Goal: Complete application form: Complete application form

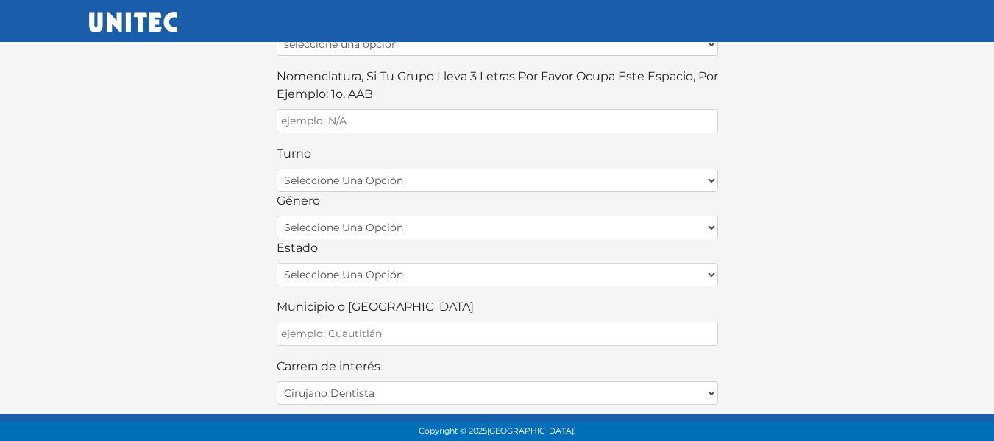
scroll to position [512, 0]
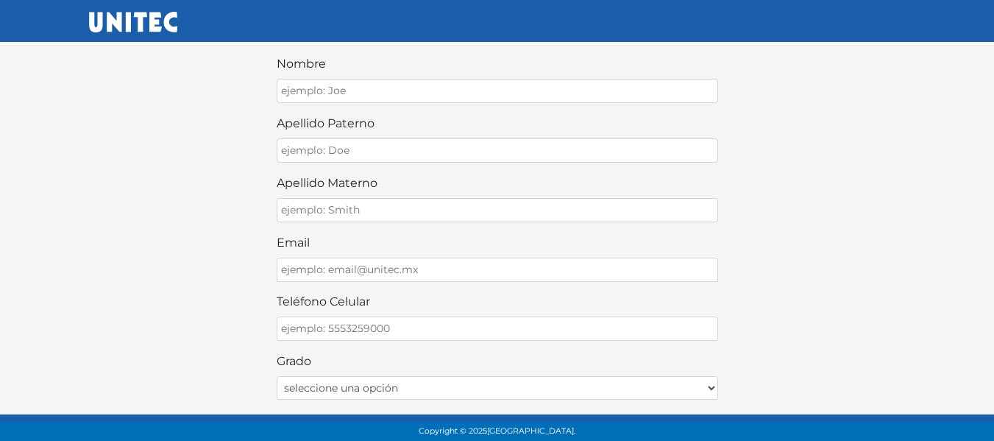
scroll to position [0, 0]
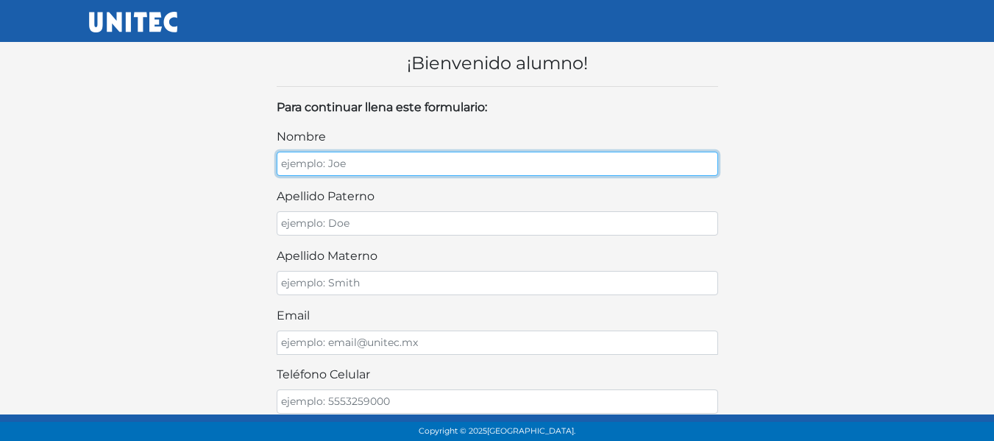
click at [417, 172] on input "nombre" at bounding box center [498, 164] width 442 height 24
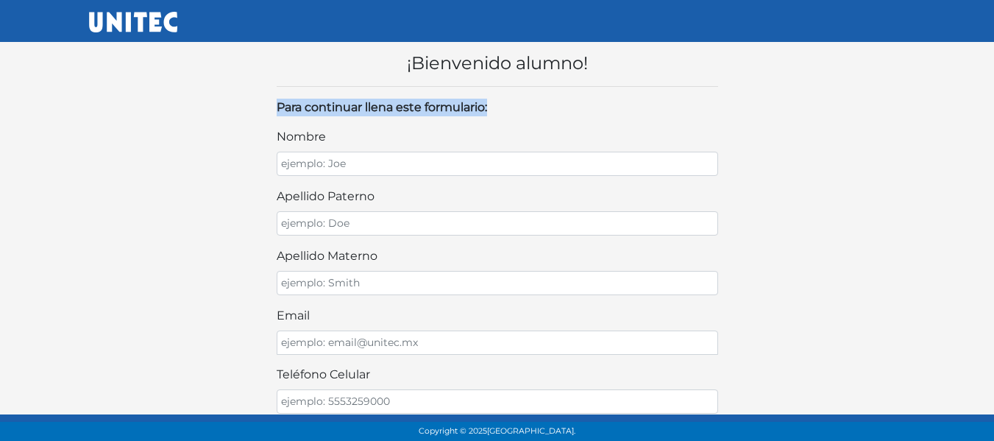
drag, startPoint x: 792, startPoint y: 84, endPoint x: 499, endPoint y: 176, distance: 307.0
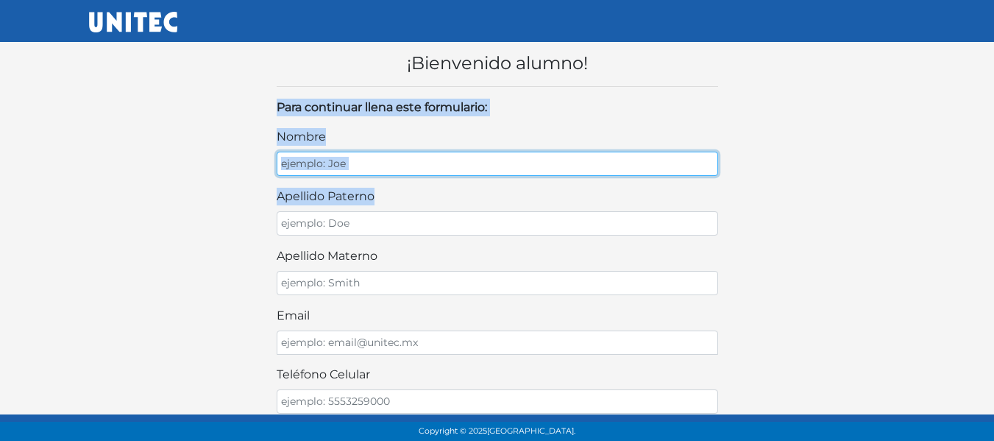
click at [464, 161] on input "nombre" at bounding box center [498, 164] width 442 height 24
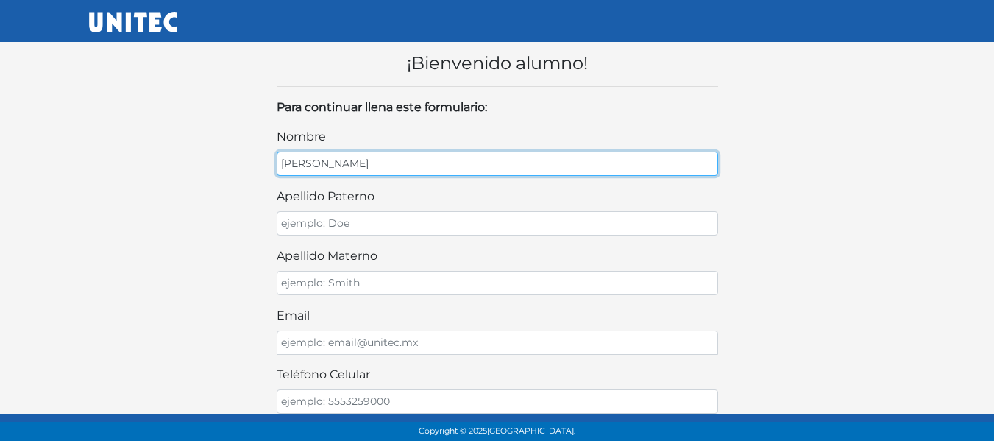
type input "gerardo marcelo"
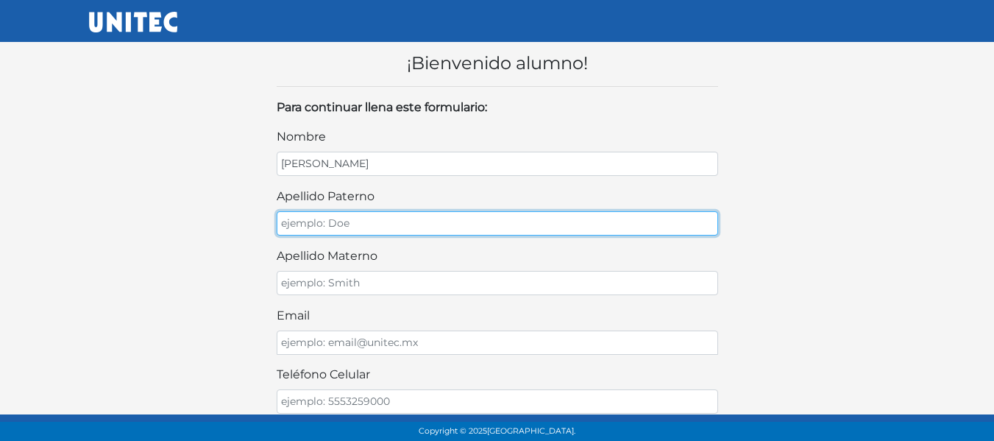
click at [365, 222] on input "apellido paterno" at bounding box center [498, 223] width 442 height 24
type input "rocha"
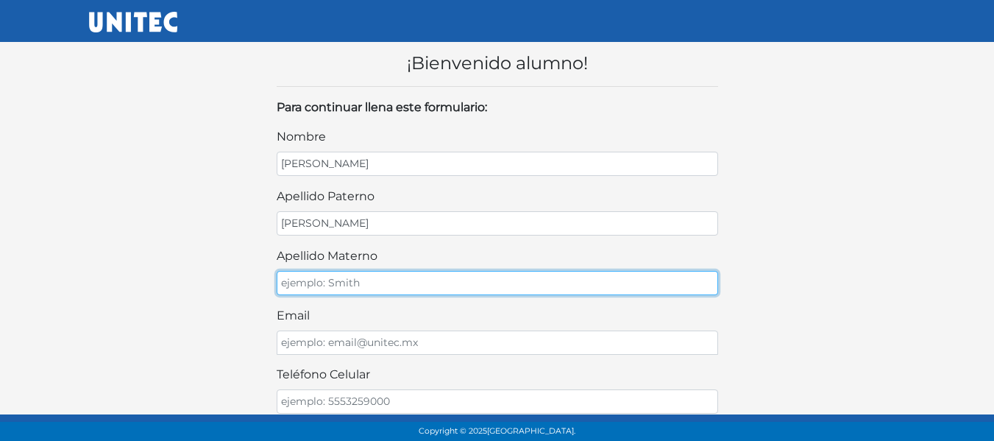
click at [393, 276] on input "apellido materno" at bounding box center [498, 283] width 442 height 24
type input "romero"
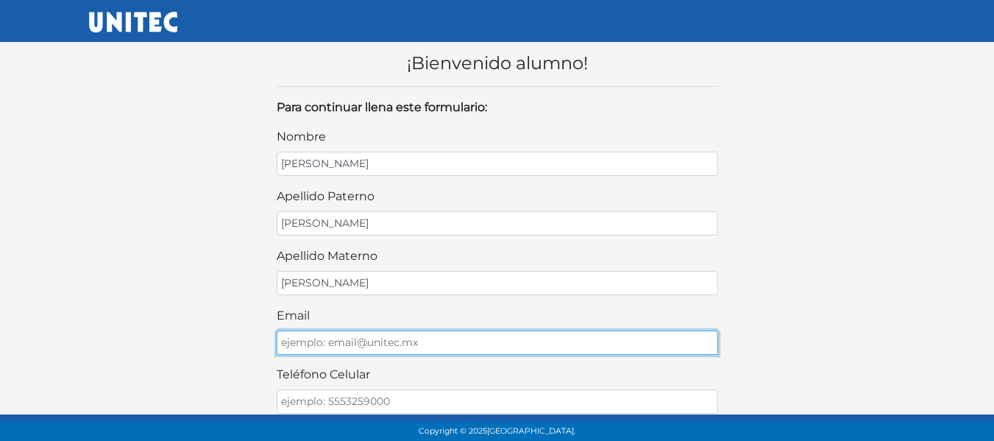
click at [400, 341] on input "email" at bounding box center [498, 342] width 442 height 24
type input "marromero@gmail.com"
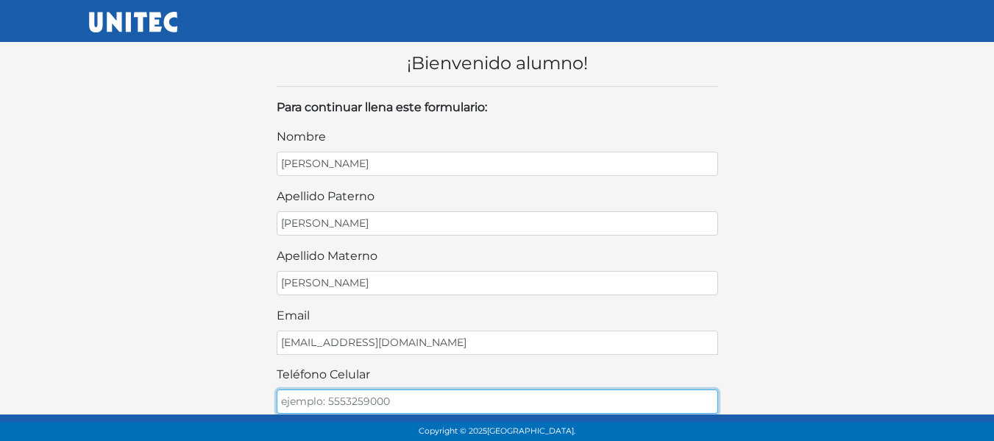
click at [403, 409] on input "teléfono celular" at bounding box center [498, 401] width 442 height 24
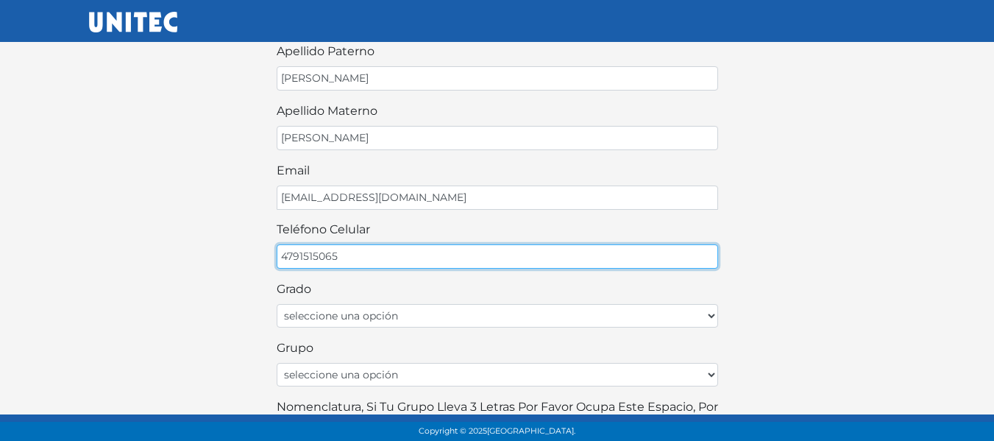
scroll to position [147, 0]
type input "4791515065"
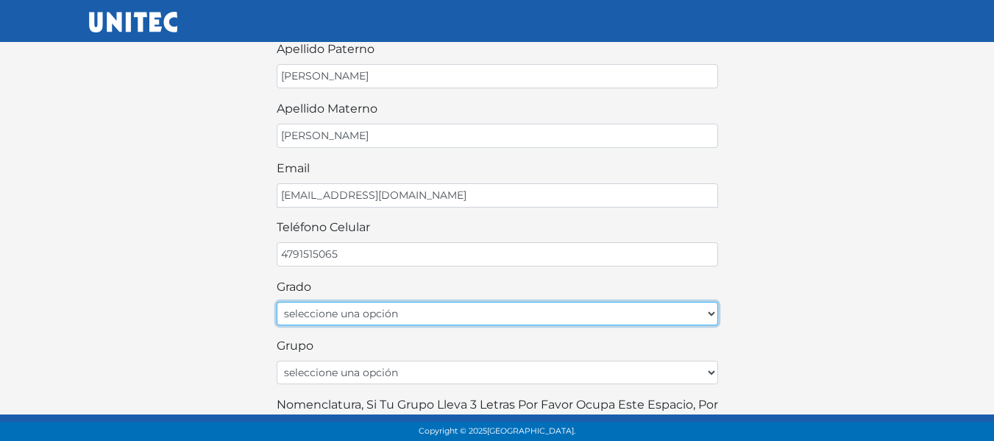
click at [368, 313] on select "seleccione una opción Primer grado Segundo grado Tercer grado Cuarto grado Quin…" at bounding box center [498, 314] width 442 height 24
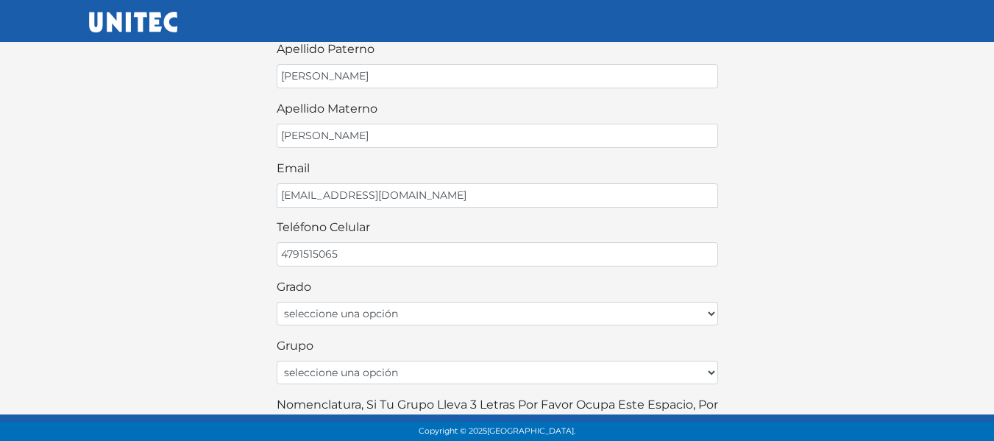
click at [165, 199] on div "¡Bienvenido alumno! Para continuar llena este formulario: nombre gerardo marcel…" at bounding box center [497, 328] width 839 height 893
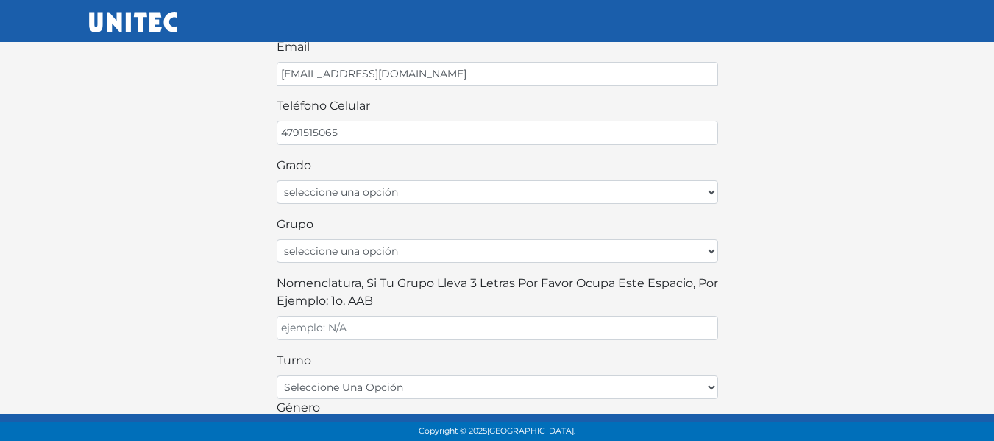
scroll to position [294, 0]
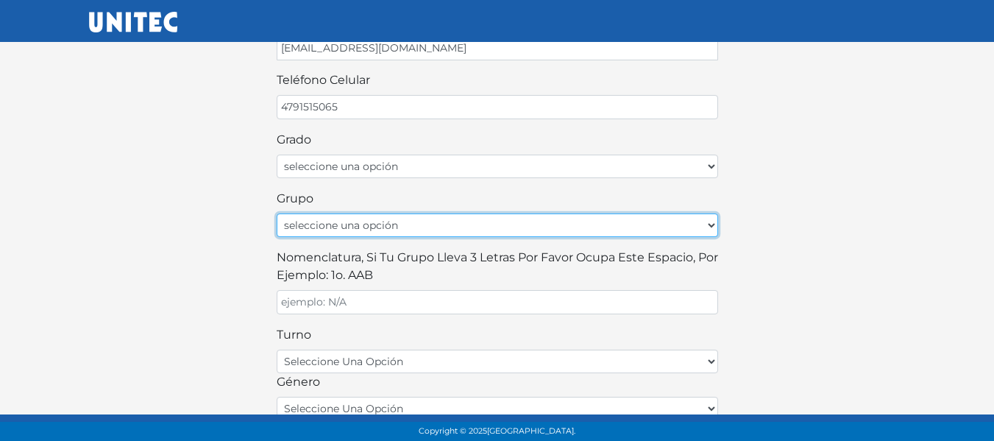
click at [344, 227] on select "seleccione una opción A B C D E F G H I J K L M N O P Q R S T U V W X Y Z" at bounding box center [498, 225] width 442 height 24
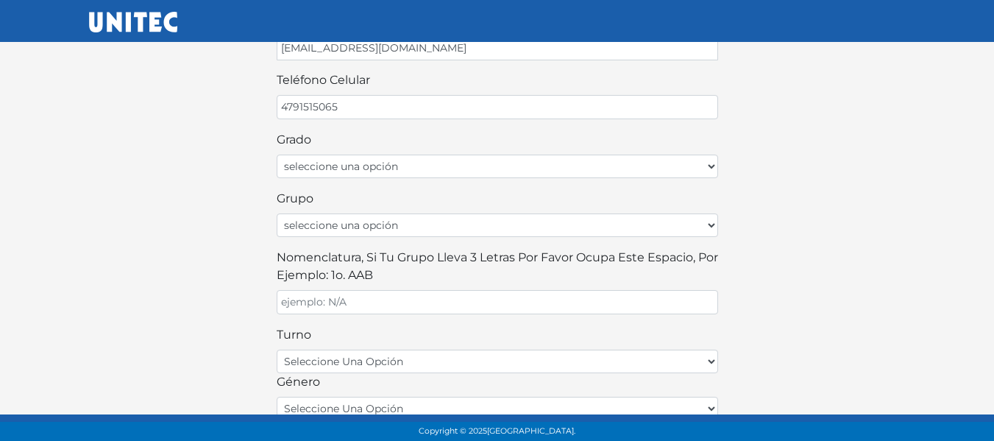
click at [132, 240] on div "¡Bienvenido alumno! Para continuar llena este formulario: nombre gerardo marcel…" at bounding box center [497, 181] width 839 height 893
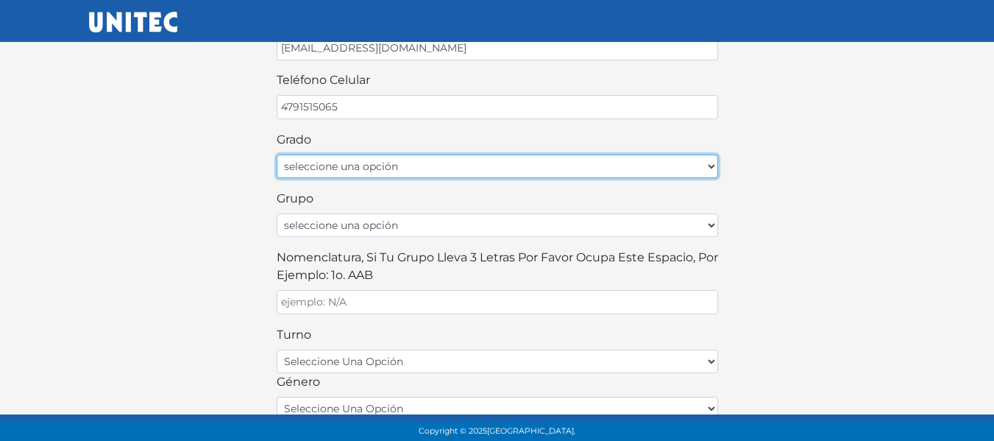
click at [323, 161] on select "seleccione una opción Primer grado Segundo grado Tercer grado Cuarto grado Quin…" at bounding box center [498, 167] width 442 height 24
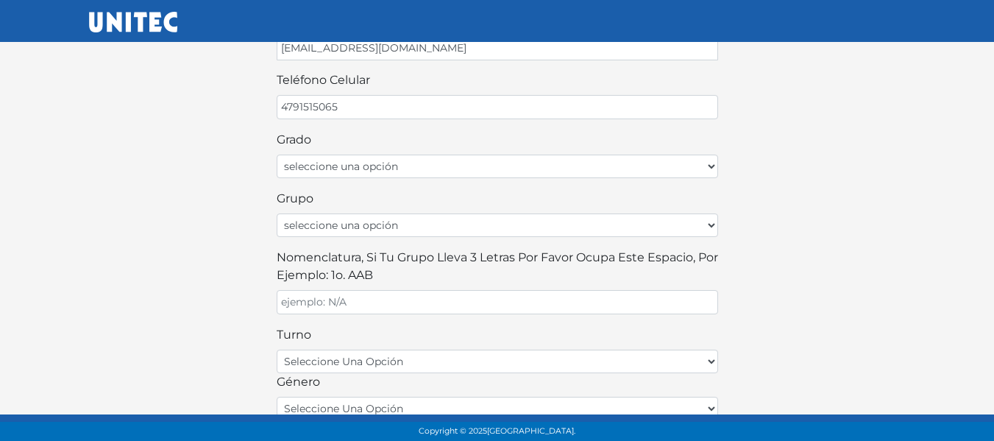
click at [210, 299] on div "¡Bienvenido alumno! Para continuar llena este formulario: nombre gerardo marcel…" at bounding box center [497, 181] width 839 height 893
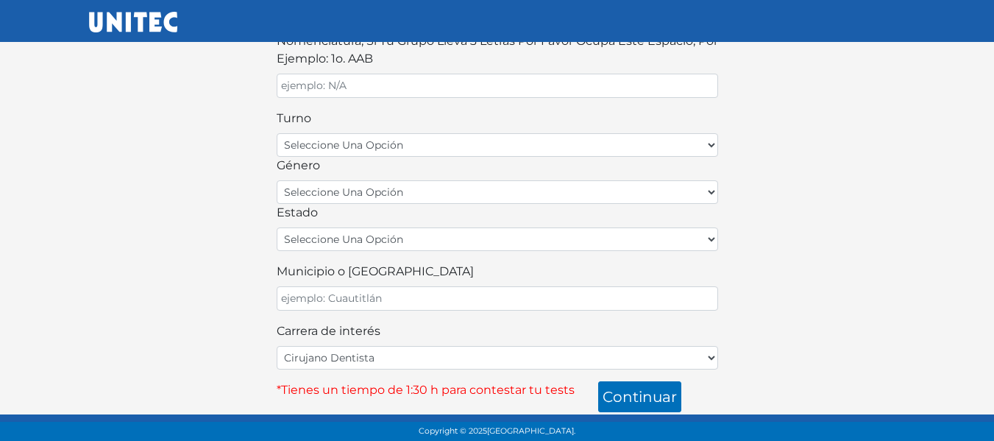
scroll to position [512, 0]
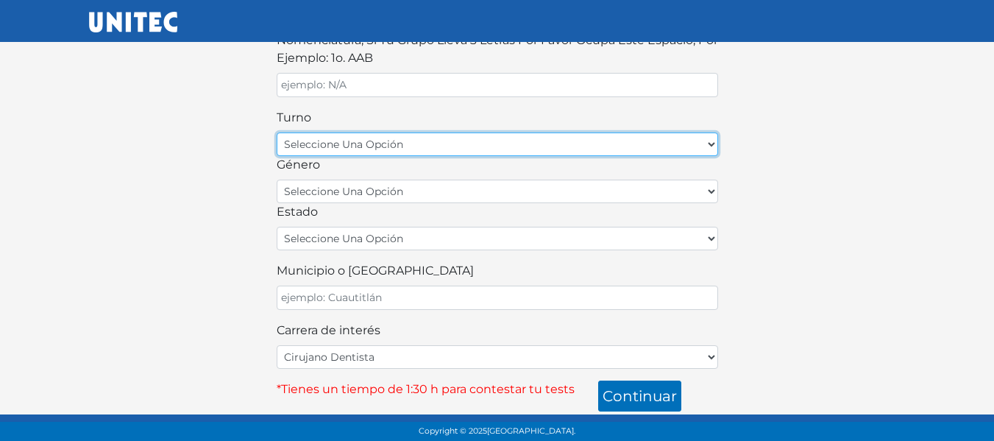
click at [371, 144] on select "seleccione una opción matutino vespertino" at bounding box center [498, 144] width 442 height 24
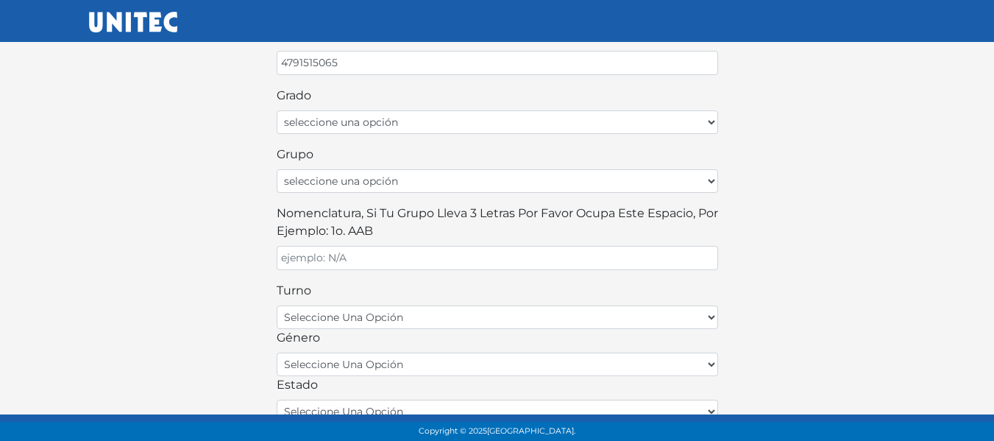
scroll to position [364, 0]
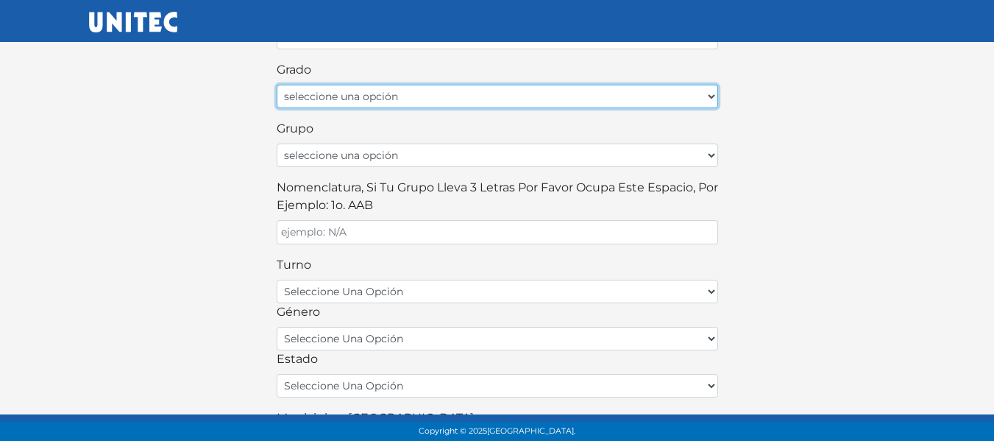
click at [320, 92] on select "seleccione una opción Primer grado Segundo grado Tercer grado Cuarto grado Quin…" at bounding box center [498, 97] width 442 height 24
select select "6to"
click at [277, 85] on select "seleccione una opción Primer grado Segundo grado Tercer grado Cuarto grado Quin…" at bounding box center [498, 97] width 442 height 24
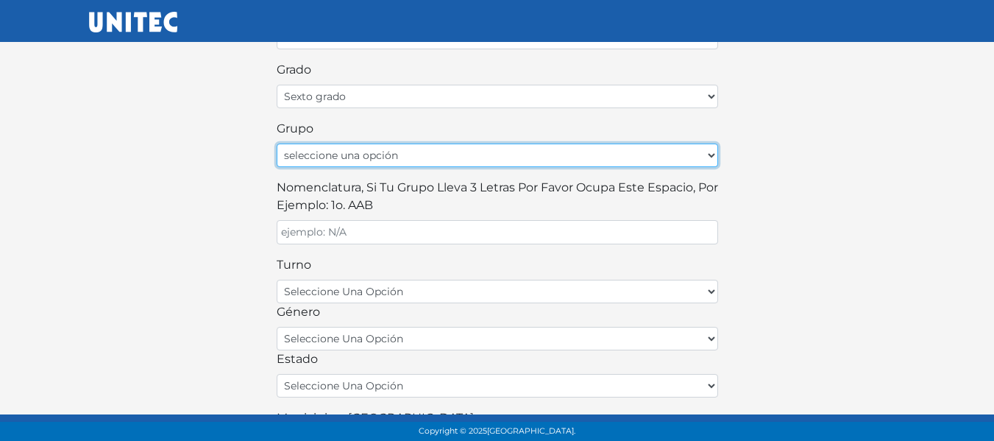
click at [336, 150] on select "seleccione una opción A B C D E F G H I J K L M N O P Q R S T U V W X Y Z" at bounding box center [498, 156] width 442 height 24
select select "B"
click at [277, 144] on select "seleccione una opción A B C D E F G H I J K L M N O P Q R S T U V W X Y Z" at bounding box center [498, 156] width 442 height 24
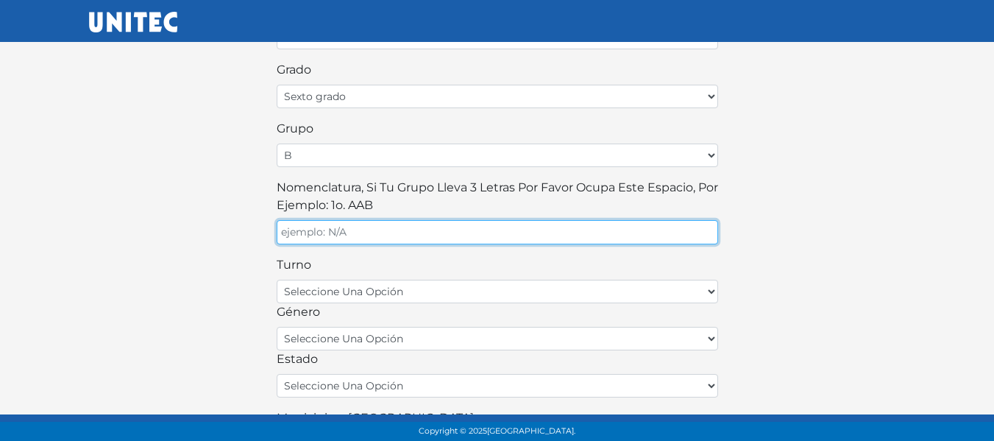
click at [354, 226] on input "Nomenclatura, si tu grupo lleva 3 letras por favor ocupa este espacio, por ejem…" at bounding box center [498, 232] width 442 height 24
type input "abc"
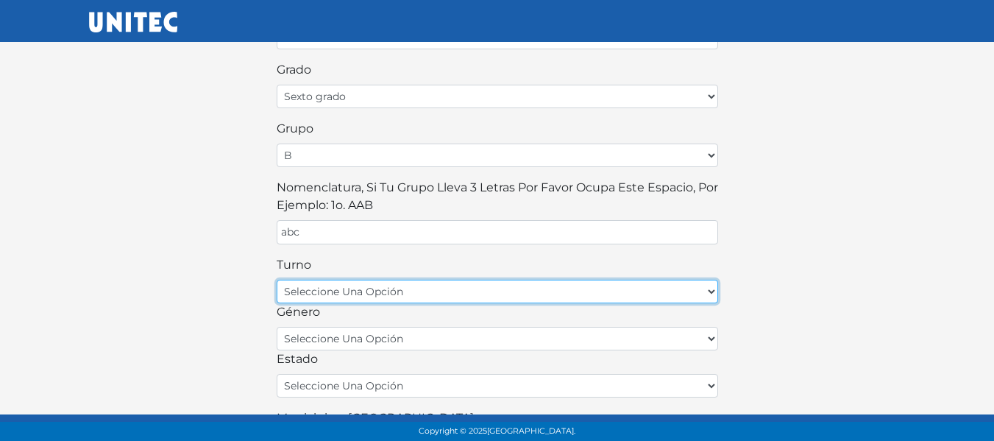
click at [314, 285] on select "seleccione una opción matutino vespertino" at bounding box center [498, 292] width 442 height 24
select select "matutino"
click at [277, 280] on select "seleccione una opción matutino vespertino" at bounding box center [498, 292] width 442 height 24
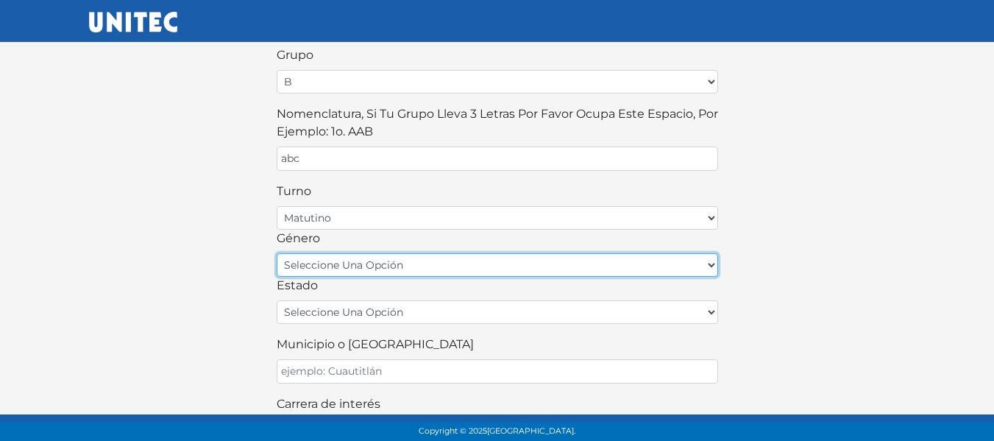
click at [338, 257] on select "seleccione una opción femenino masculino" at bounding box center [498, 265] width 442 height 24
select select "M"
click at [277, 253] on select "seleccione una opción femenino masculino" at bounding box center [498, 265] width 442 height 24
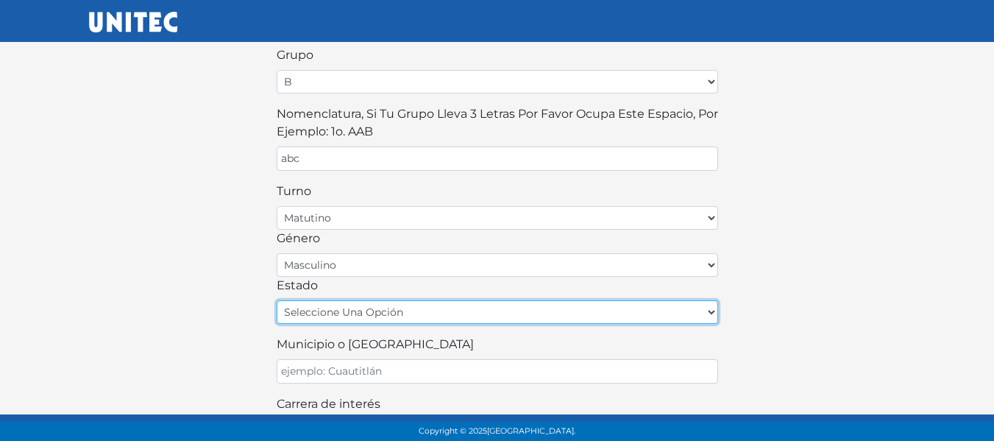
click at [339, 317] on select "seleccione una opción Aguascalientes Baja California Baja California Sur Campec…" at bounding box center [498, 312] width 442 height 24
select select "GUA"
click at [277, 300] on select "seleccione una opción Aguascalientes Baja California Baja California Sur Campec…" at bounding box center [498, 312] width 442 height 24
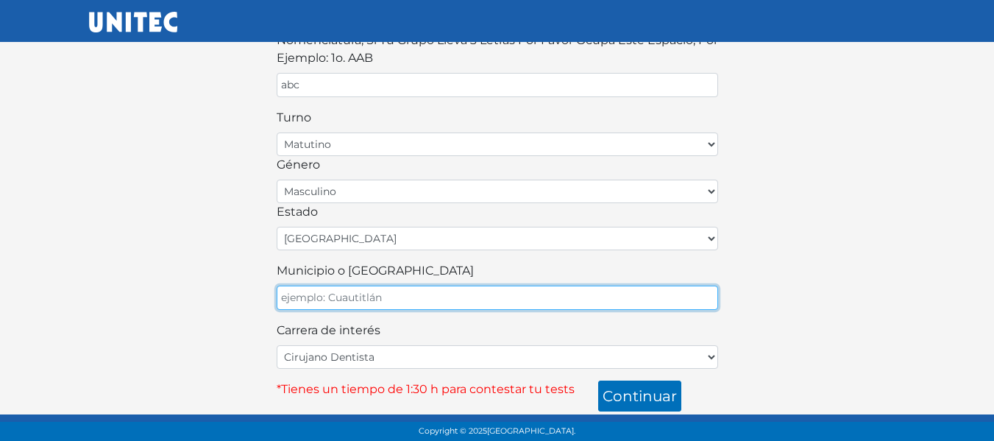
click at [360, 294] on input "Municipio o Alcaldía" at bounding box center [498, 298] width 442 height 24
type input "leon"
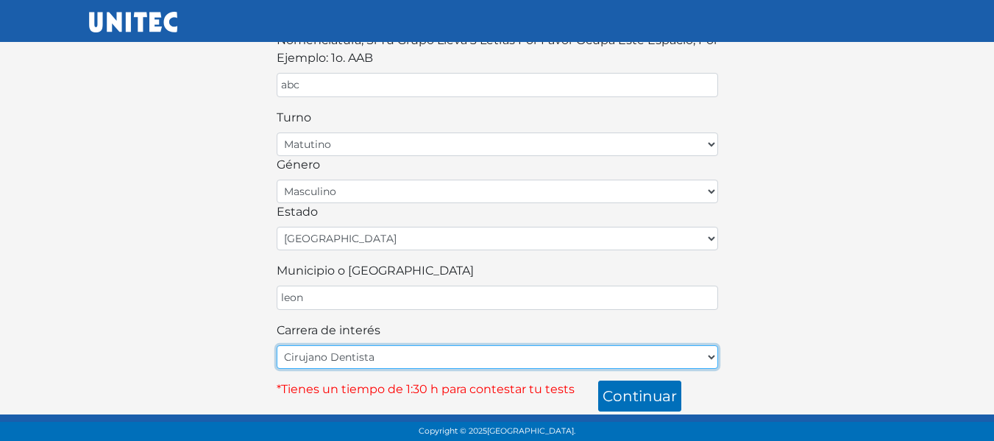
click at [332, 351] on select "Cirujano Dentista Cultura Física y Deportes Enfermería (5 materias) Enfermería …" at bounding box center [498, 357] width 442 height 24
select select "28"
click at [277, 345] on select "Cirujano Dentista Cultura Física y Deportes Enfermería (5 materias) Enfermería …" at bounding box center [498, 357] width 442 height 24
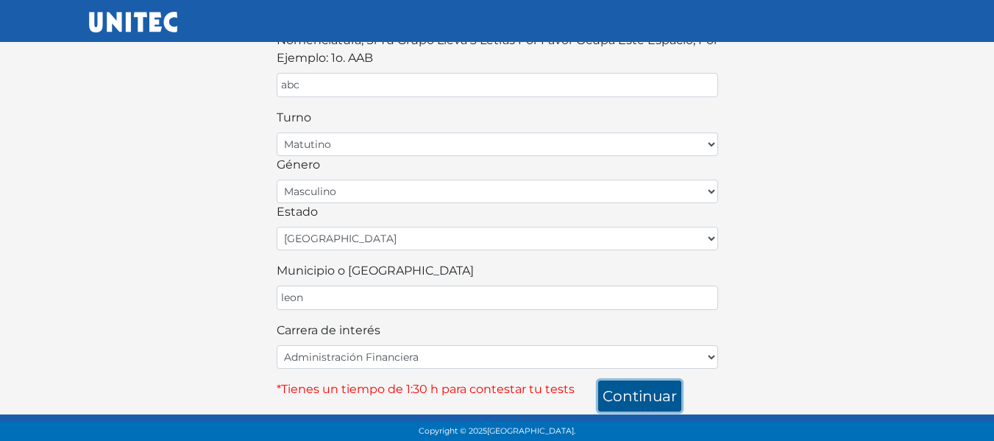
click at [634, 392] on button "continuar" at bounding box center [639, 396] width 83 height 31
click at [634, 395] on button "continuar" at bounding box center [639, 396] width 83 height 31
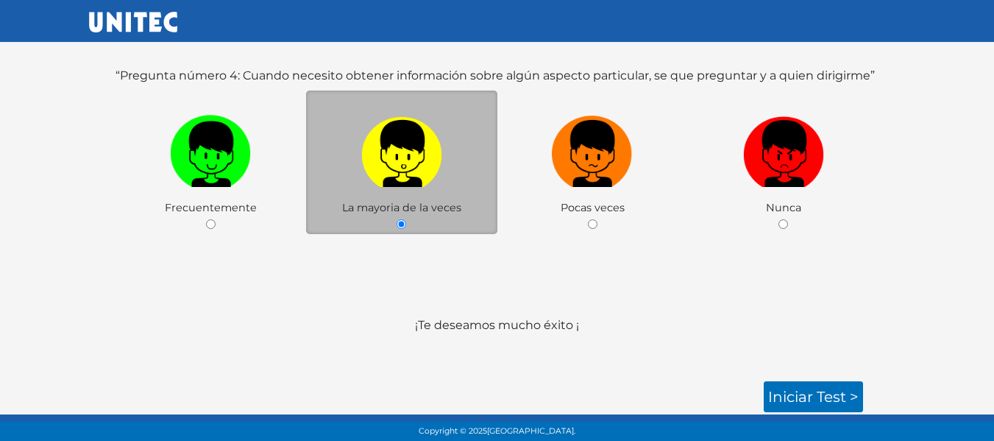
scroll to position [258, 0]
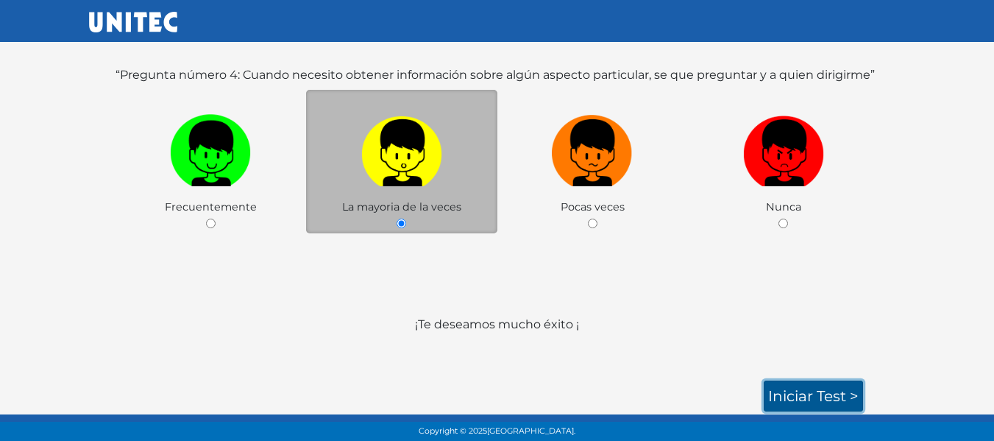
click at [804, 397] on link "Iniciar test >" at bounding box center [813, 396] width 99 height 31
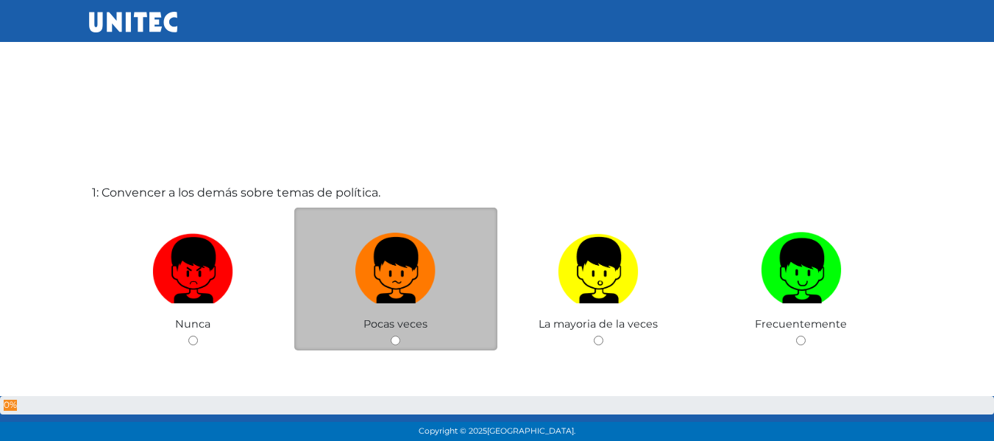
click at [422, 319] on span "Pocas veces" at bounding box center [396, 323] width 64 height 13
click at [400, 338] on input "radio" at bounding box center [396, 341] width 10 height 10
radio input "true"
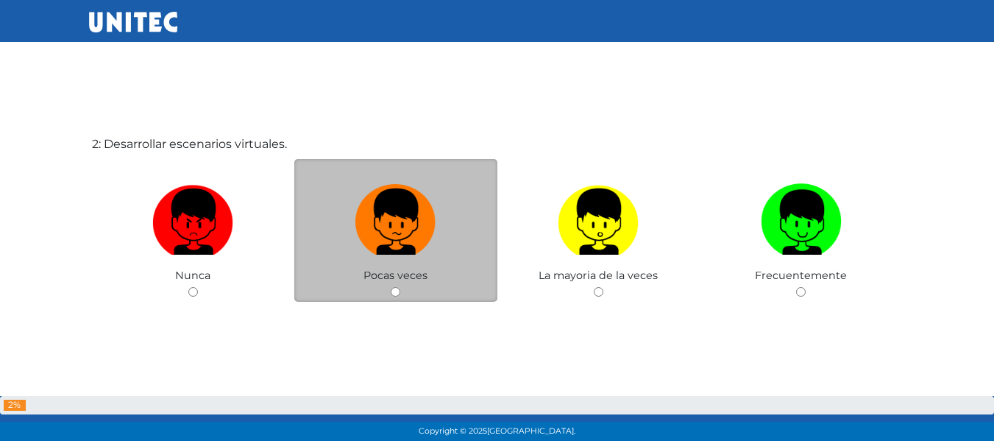
scroll to position [514, 0]
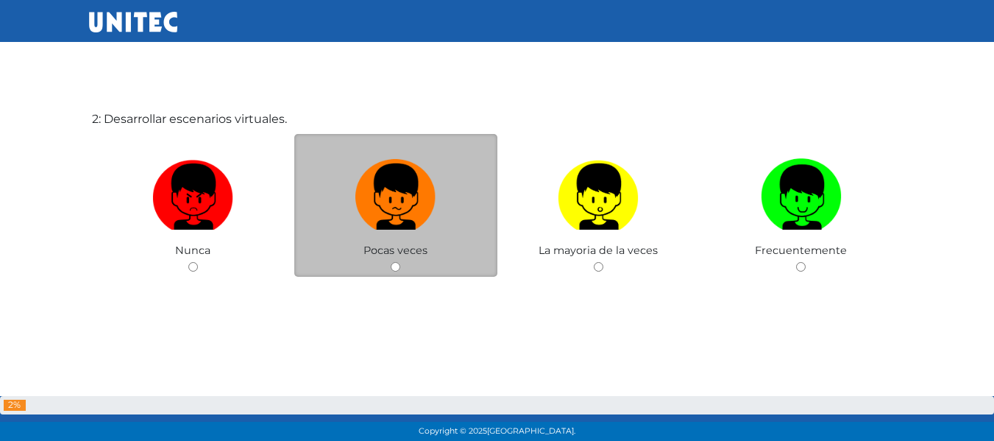
click at [397, 261] on div "Pocas veces" at bounding box center [395, 206] width 203 height 144
click at [391, 262] on input "radio" at bounding box center [396, 267] width 10 height 10
radio input "true"
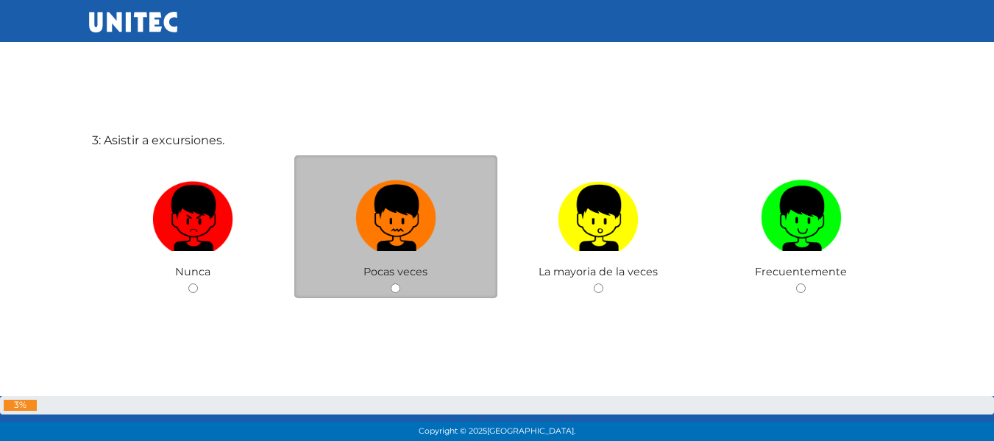
scroll to position [1008, 0]
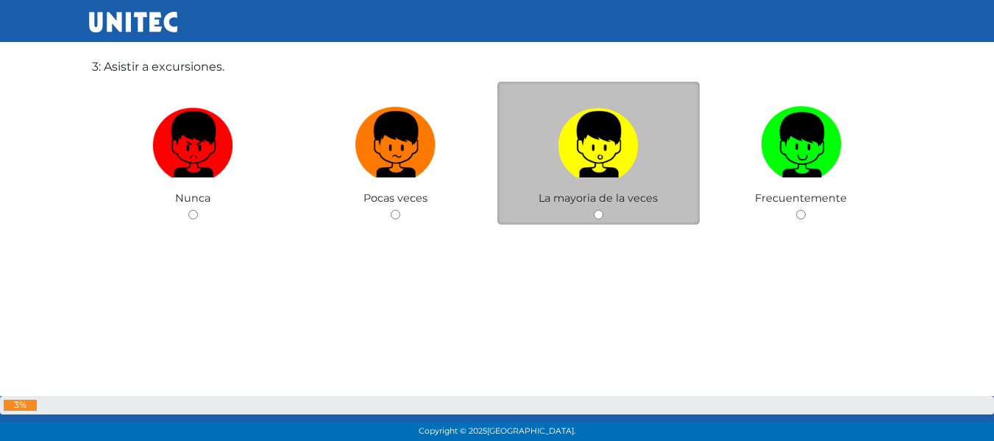
click at [598, 217] on input "radio" at bounding box center [599, 215] width 10 height 10
radio input "true"
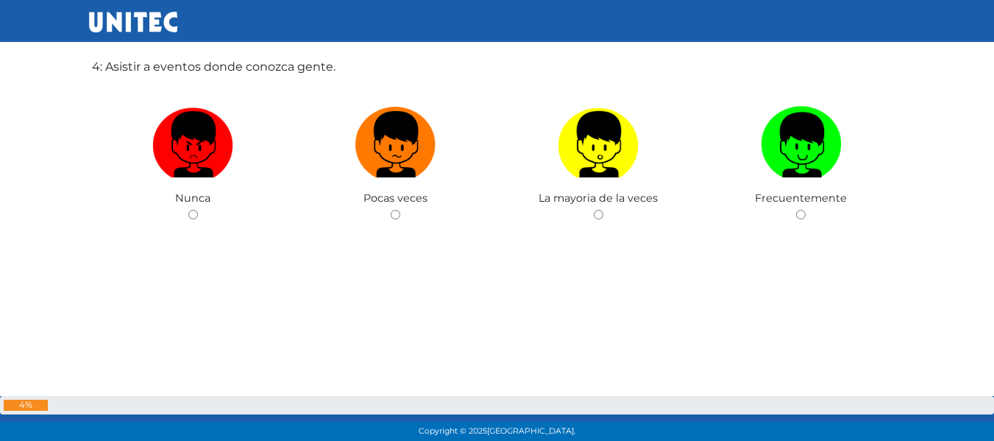
scroll to position [1449, 0]
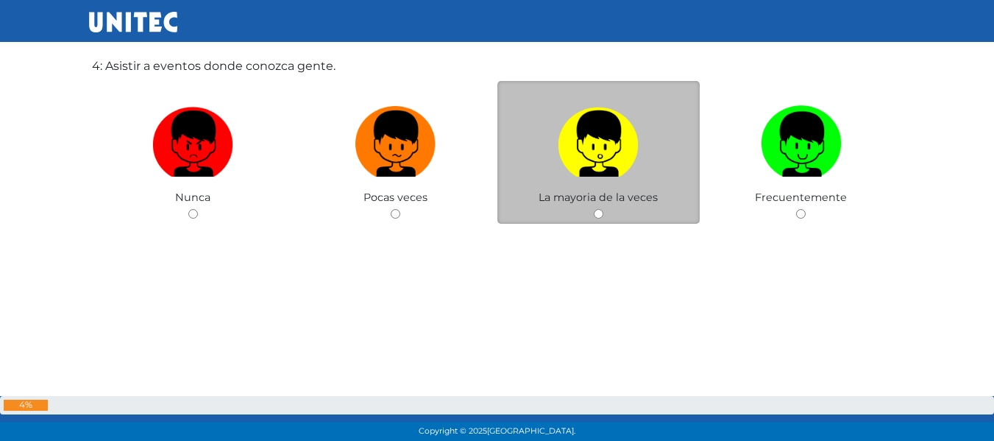
click at [587, 212] on div "La mayoria de la veces" at bounding box center [599, 153] width 203 height 144
click at [592, 219] on div "La mayoria de la veces" at bounding box center [599, 153] width 203 height 144
click at [600, 208] on div "La mayoria de la veces" at bounding box center [599, 153] width 203 height 144
click at [600, 213] on input "radio" at bounding box center [599, 214] width 10 height 10
radio input "true"
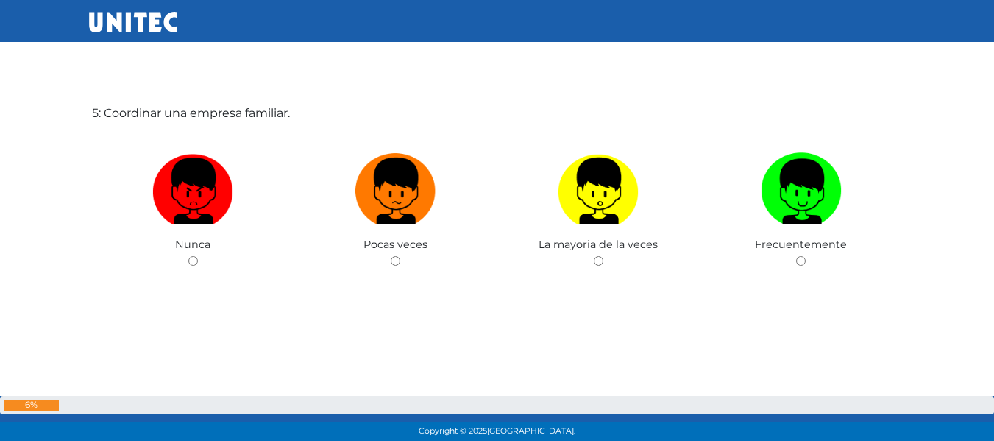
scroll to position [1869, 0]
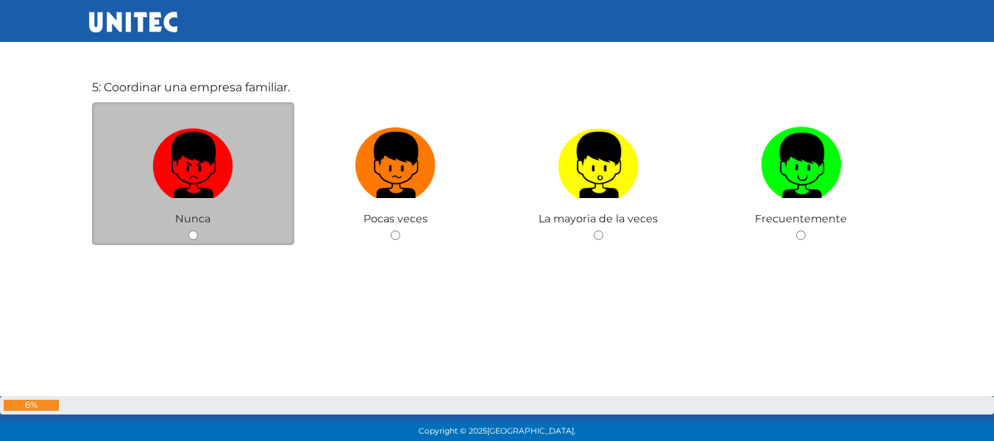
click at [202, 223] on span "Nunca" at bounding box center [192, 218] width 35 height 13
click at [195, 234] on input "radio" at bounding box center [193, 235] width 10 height 10
radio input "true"
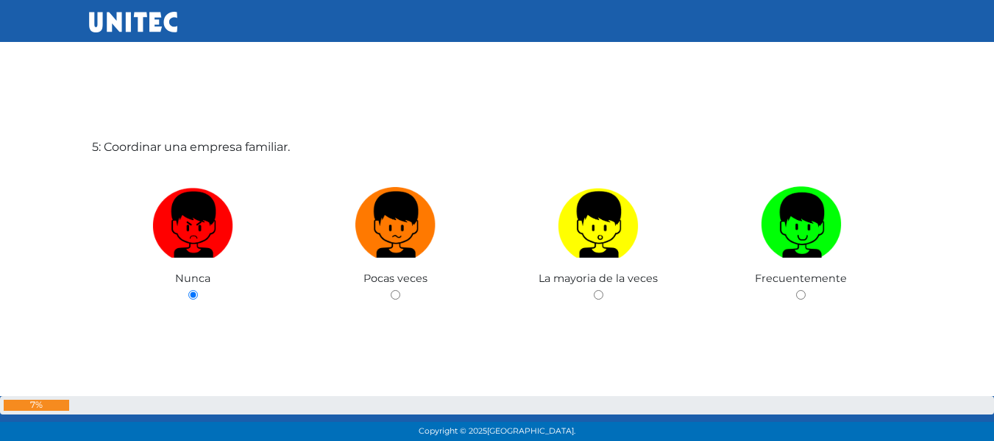
scroll to position [1773, 0]
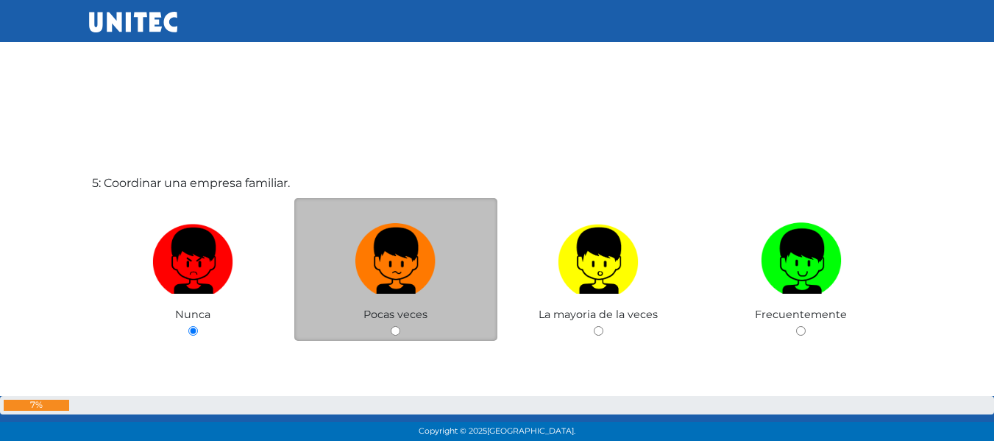
click at [400, 331] on input "radio" at bounding box center [396, 331] width 10 height 10
radio input "true"
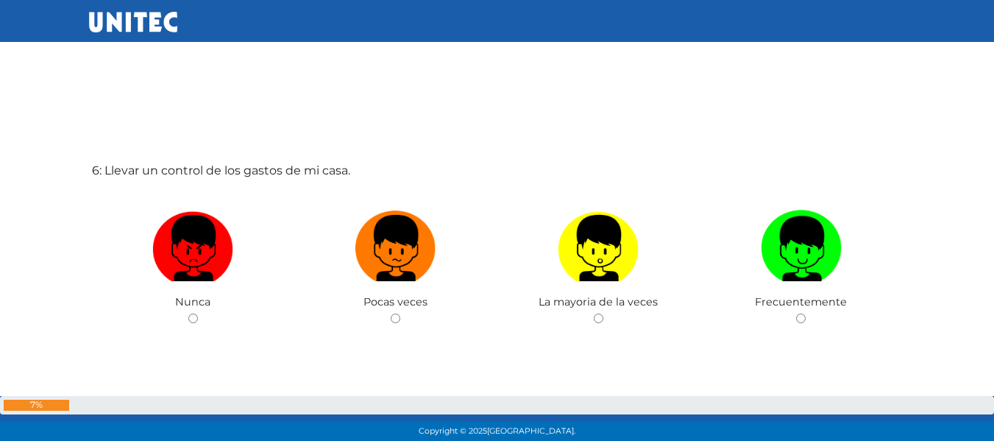
scroll to position [2278, 0]
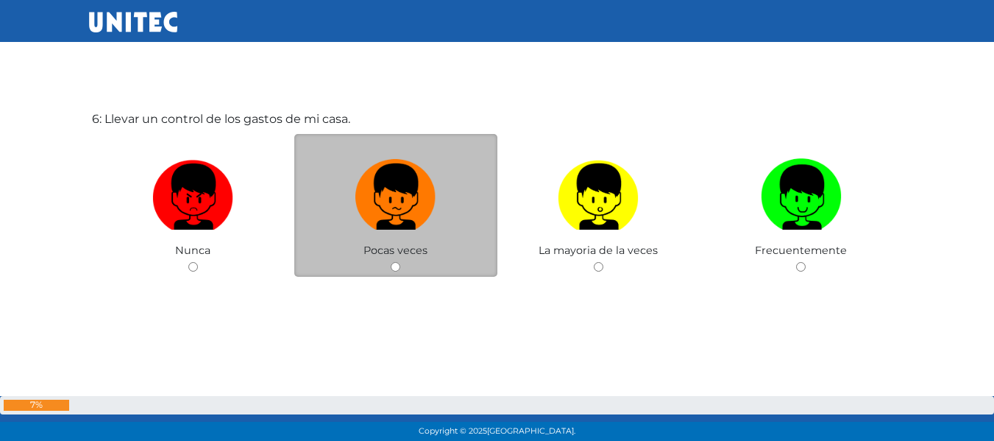
click at [397, 267] on input "radio" at bounding box center [396, 267] width 10 height 10
radio input "true"
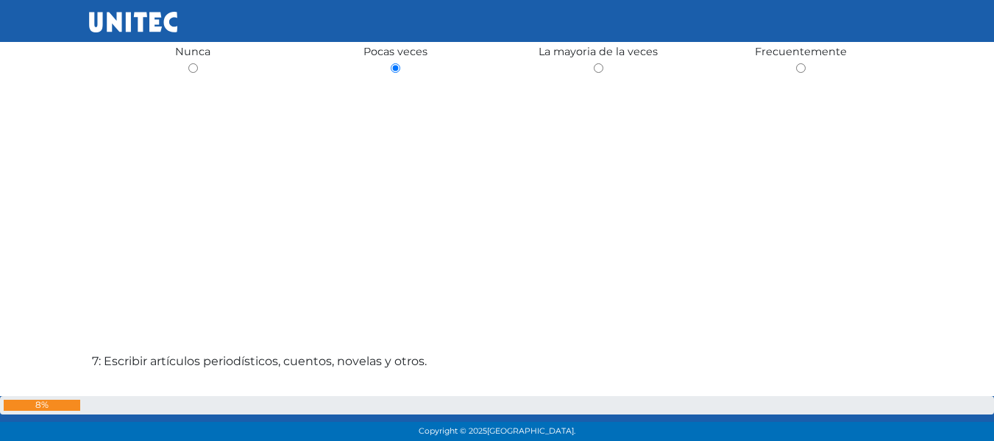
scroll to position [2697, 0]
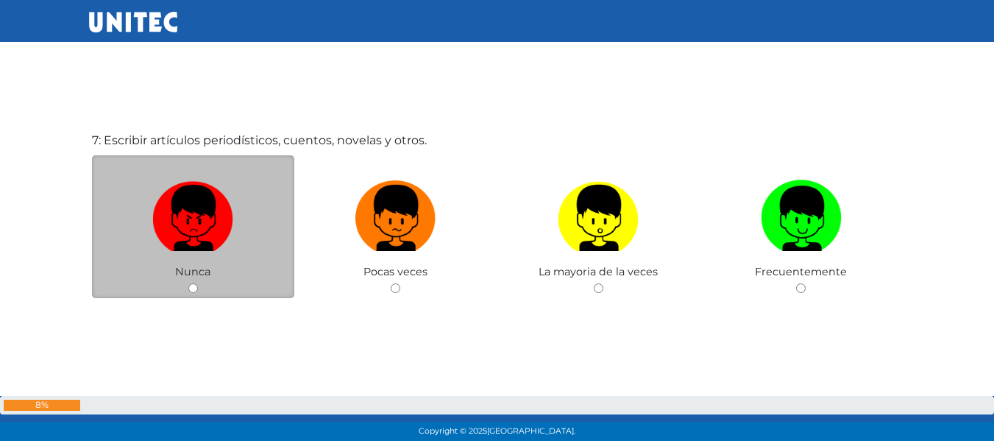
click at [188, 287] on input "radio" at bounding box center [193, 288] width 10 height 10
radio input "true"
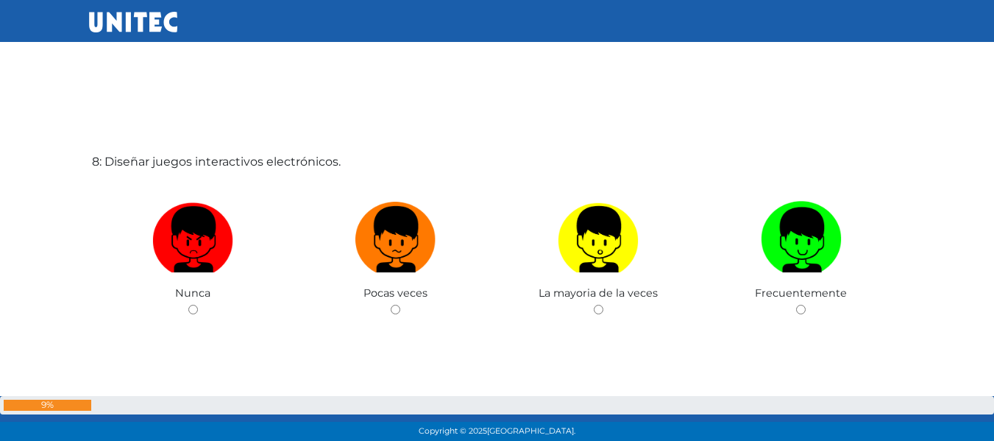
scroll to position [3118, 0]
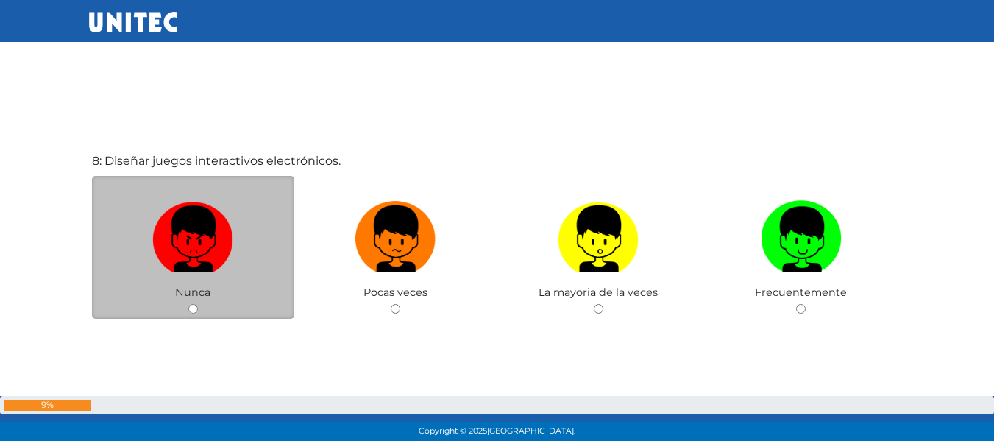
click at [193, 308] on input "radio" at bounding box center [193, 309] width 10 height 10
radio input "true"
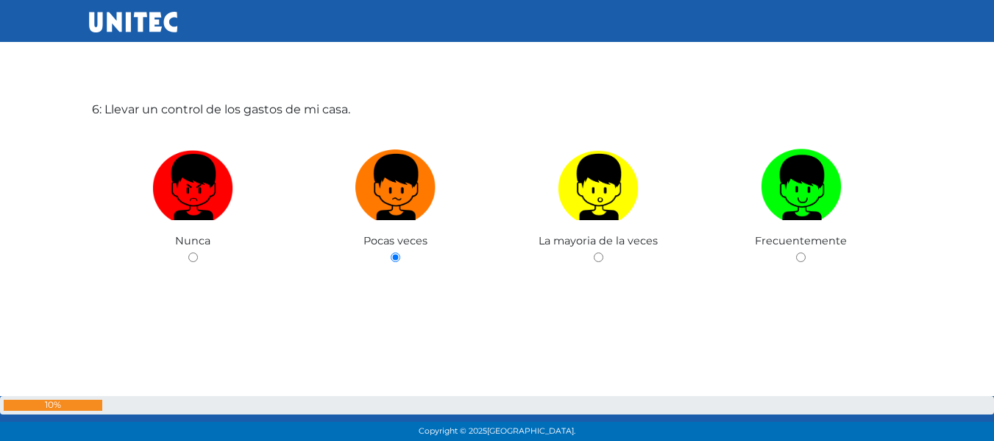
scroll to position [2262, 0]
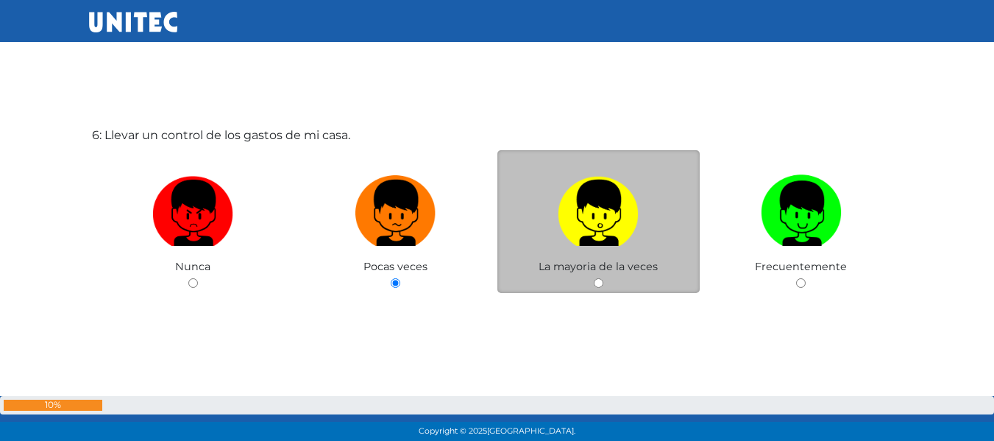
click at [596, 286] on input "radio" at bounding box center [599, 283] width 10 height 10
radio input "true"
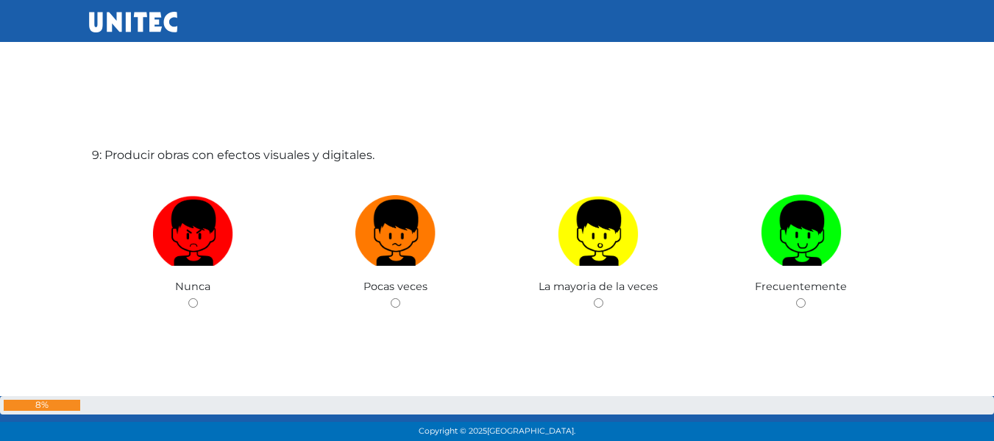
scroll to position [3586, 0]
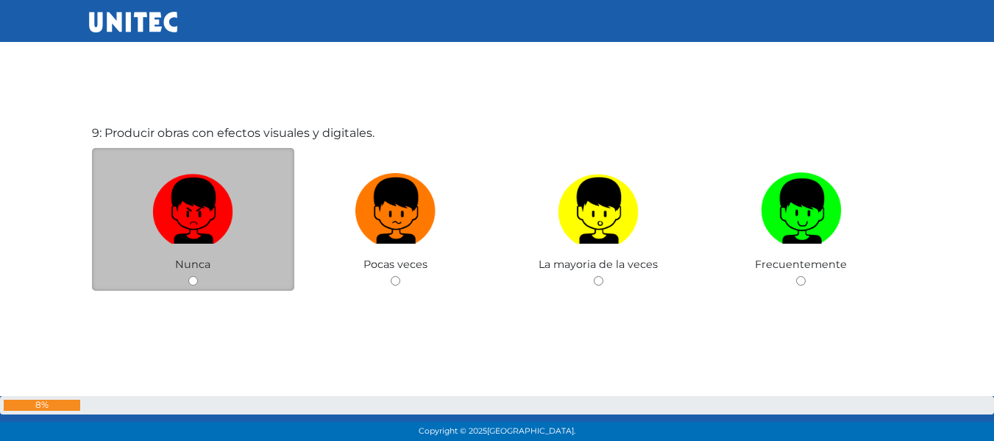
click at [195, 280] on input "radio" at bounding box center [193, 281] width 10 height 10
radio input "true"
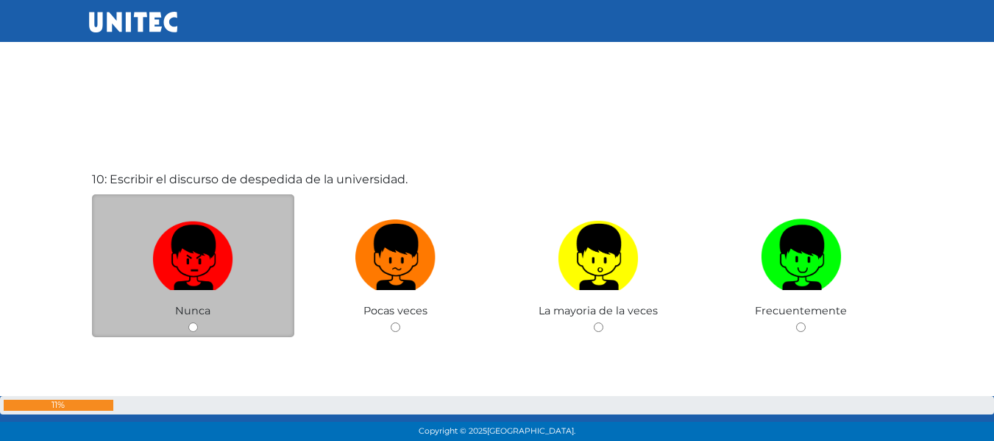
scroll to position [4007, 0]
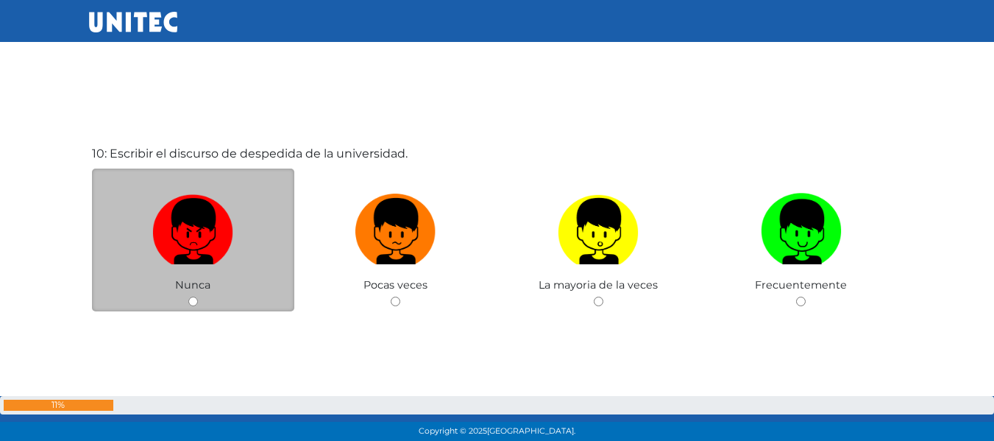
click at [191, 305] on input "radio" at bounding box center [193, 302] width 10 height 10
radio input "true"
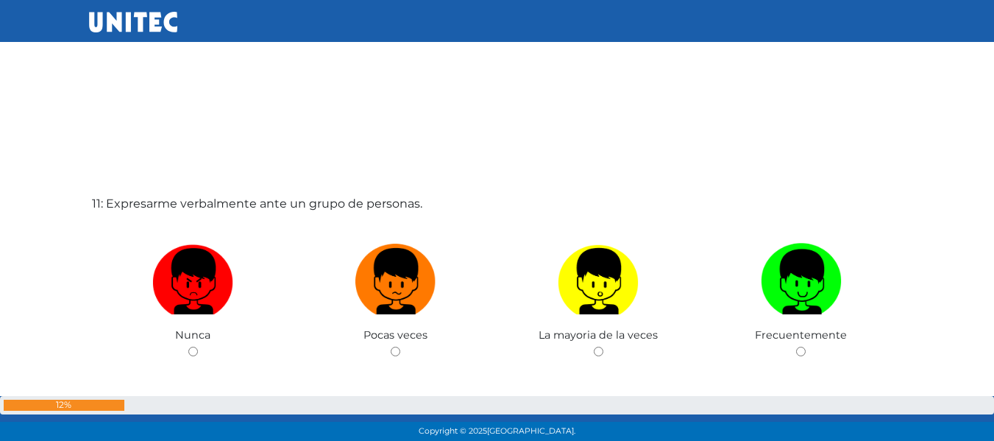
scroll to position [4482, 0]
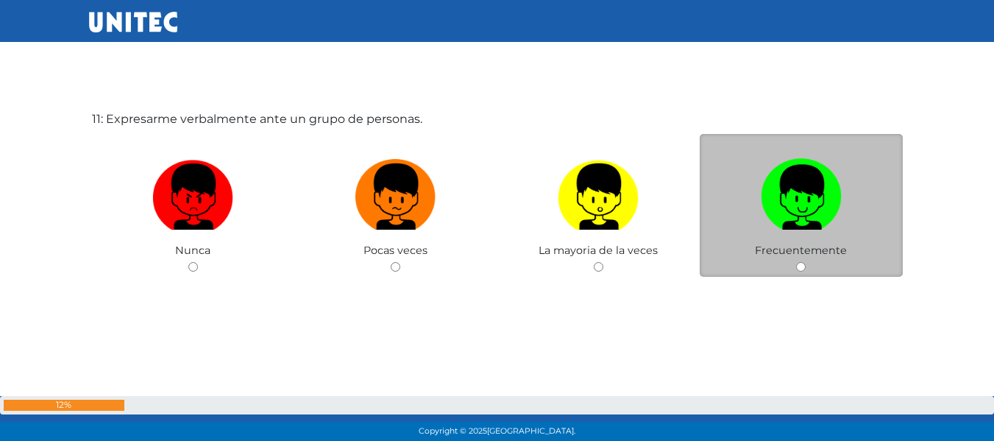
click at [801, 264] on input "radio" at bounding box center [801, 267] width 10 height 10
radio input "true"
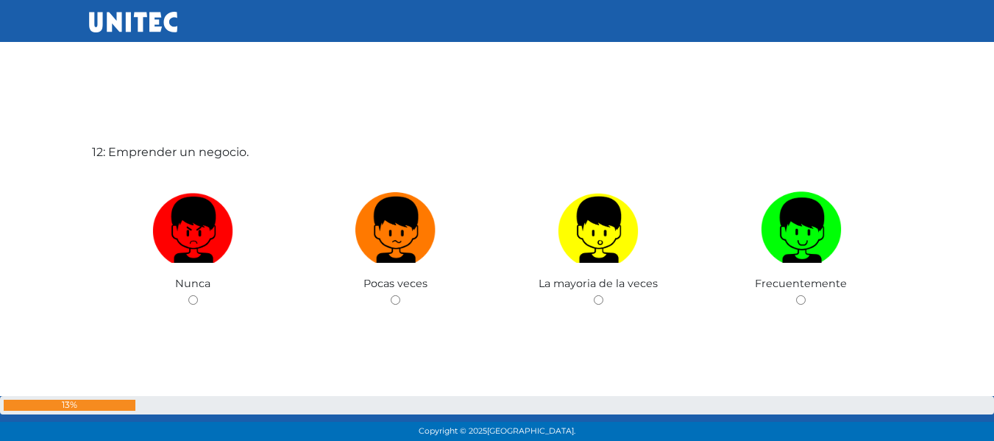
scroll to position [4902, 0]
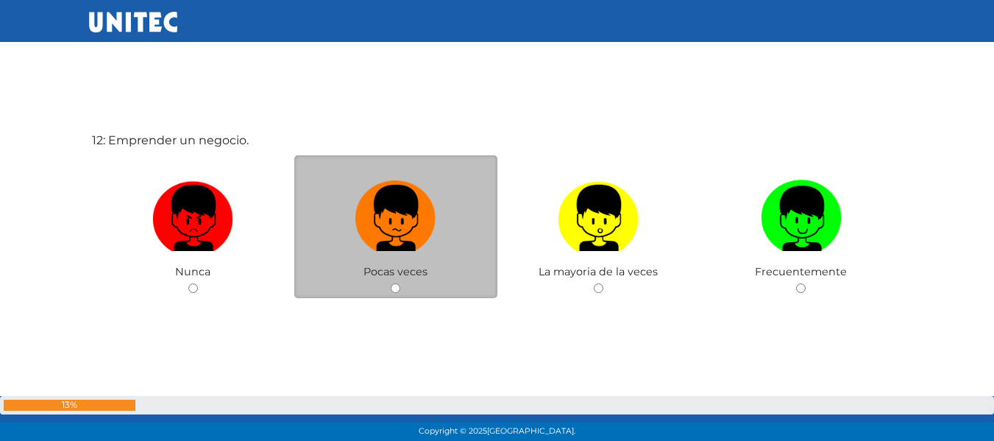
click at [393, 284] on input "radio" at bounding box center [396, 288] width 10 height 10
radio input "true"
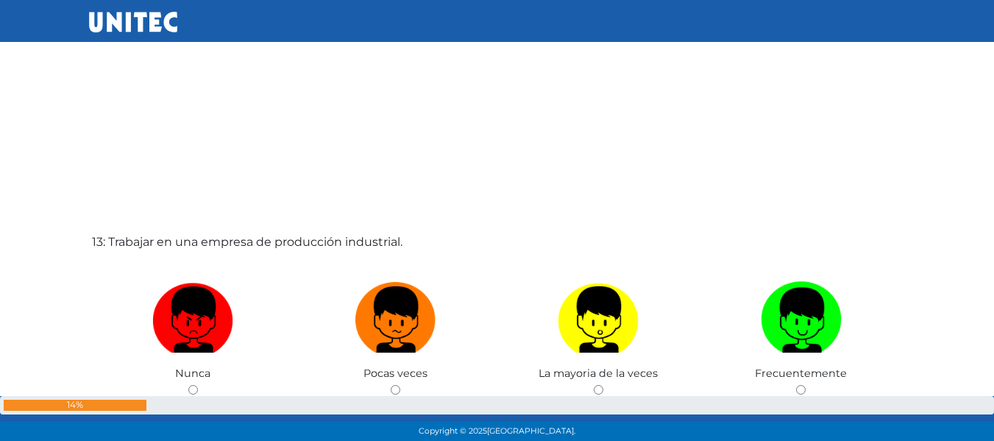
scroll to position [5312, 0]
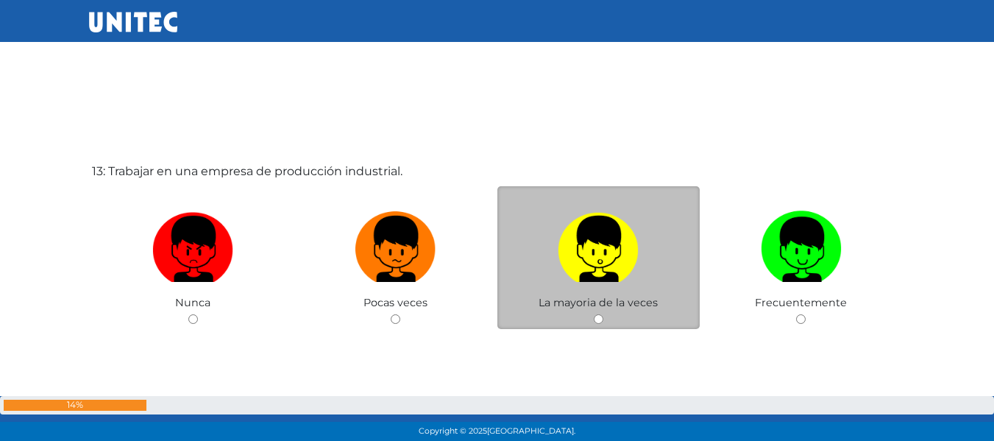
click at [598, 321] on input "radio" at bounding box center [599, 319] width 10 height 10
radio input "true"
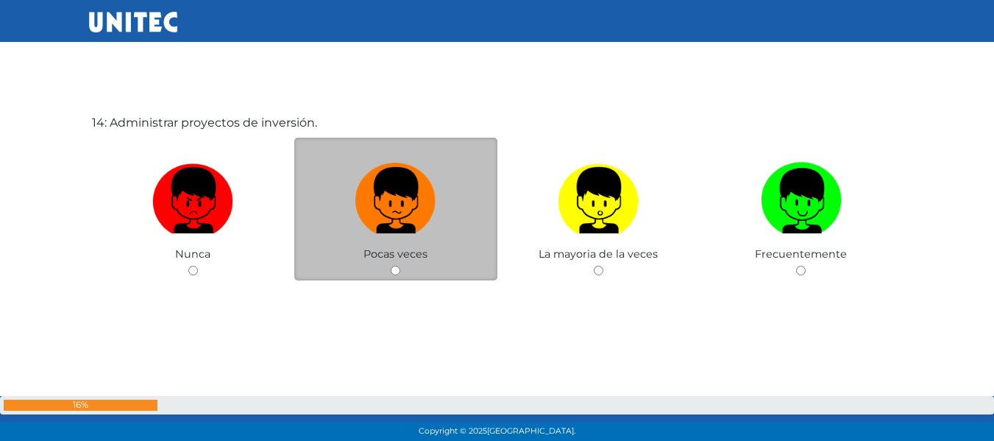
scroll to position [5827, 0]
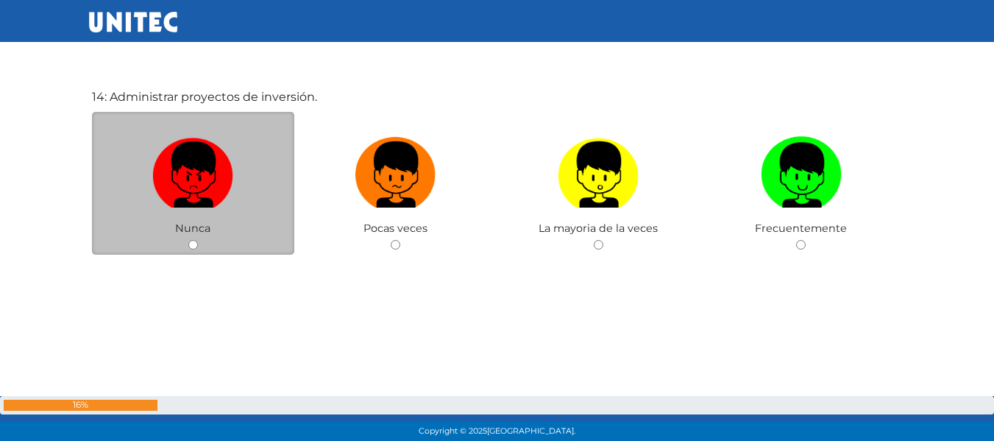
click at [194, 243] on input "radio" at bounding box center [193, 245] width 10 height 10
radio input "true"
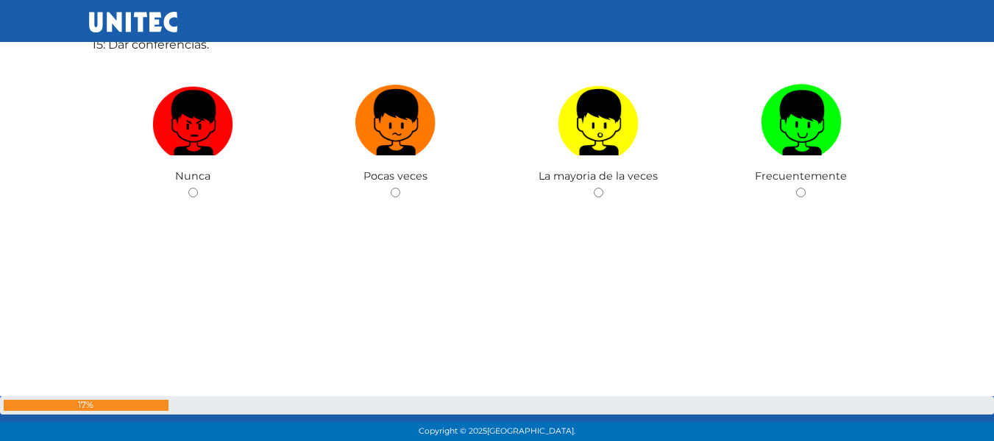
scroll to position [6321, 0]
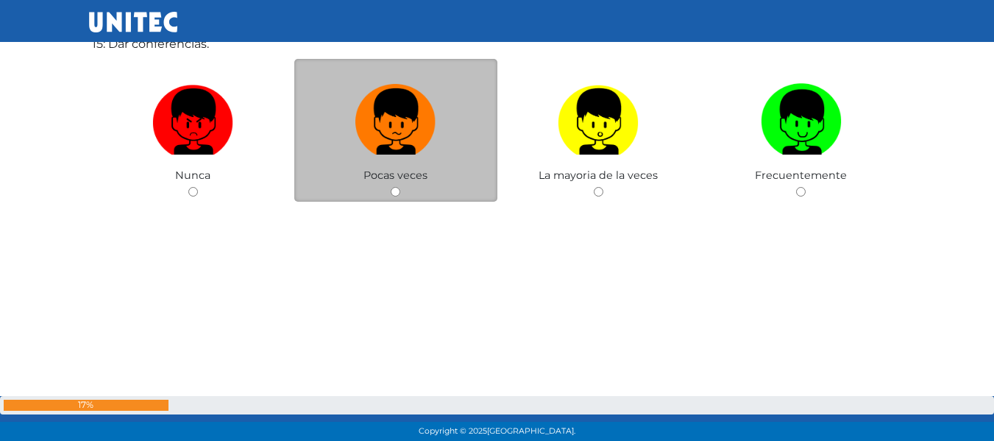
click at [393, 192] on input "radio" at bounding box center [396, 192] width 10 height 10
radio input "true"
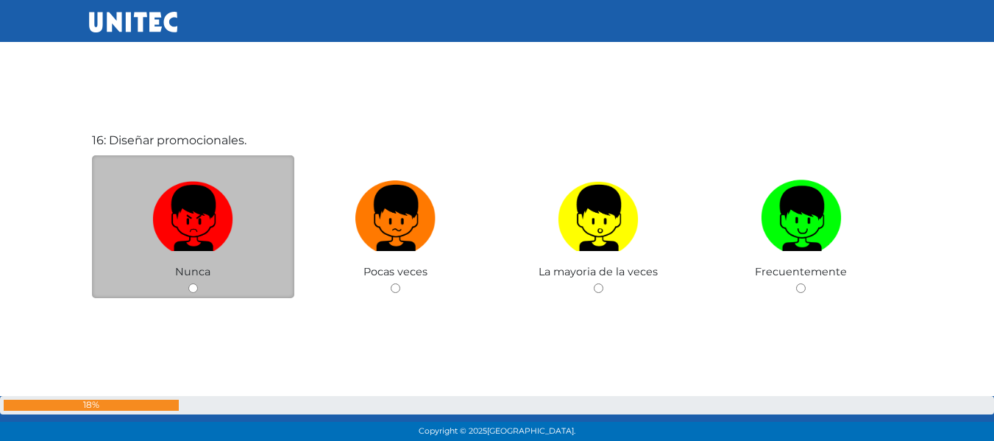
scroll to position [6689, 0]
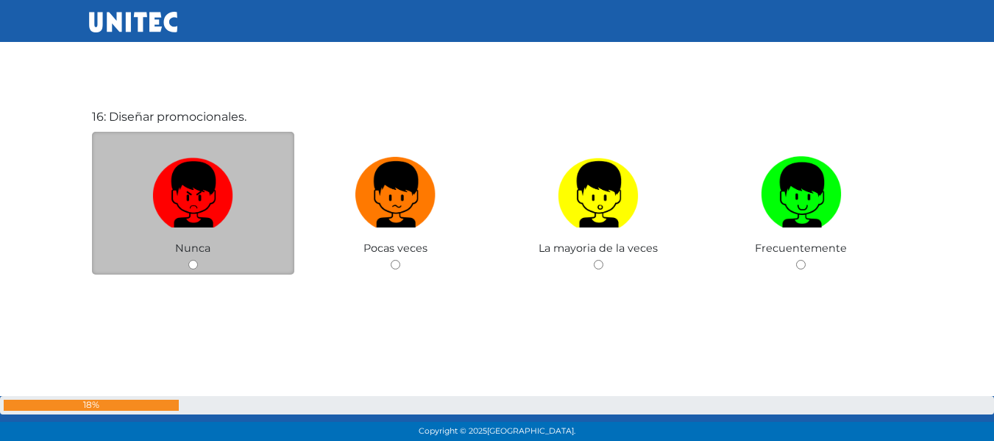
click at [190, 266] on input "radio" at bounding box center [193, 265] width 10 height 10
radio input "true"
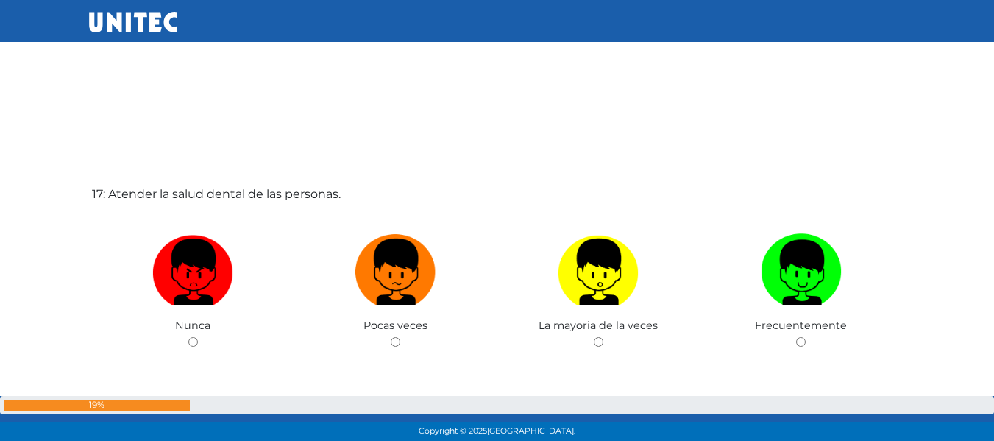
scroll to position [7057, 0]
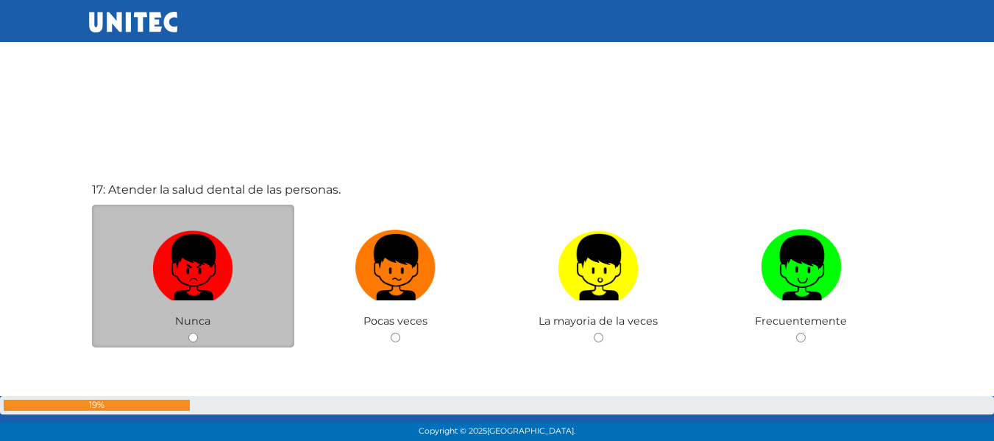
click at [197, 330] on div "Nunca" at bounding box center [193, 277] width 203 height 144
click at [191, 340] on input "radio" at bounding box center [193, 338] width 10 height 10
radio input "true"
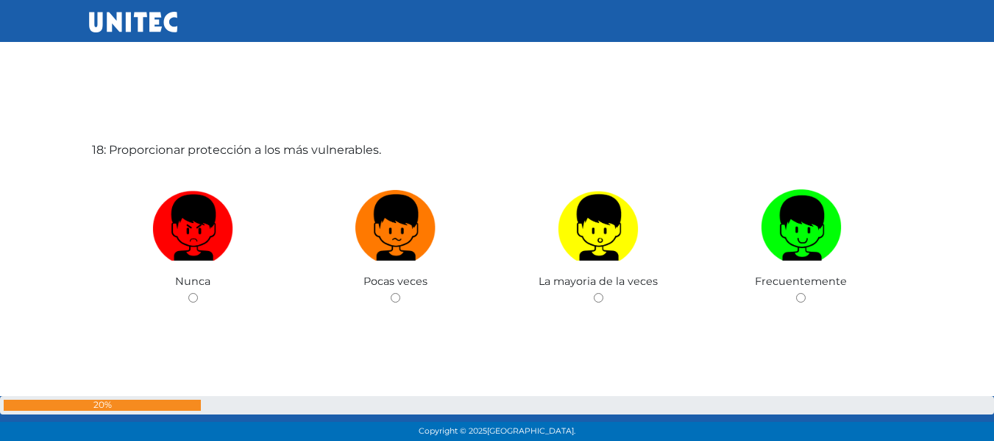
scroll to position [7568, 0]
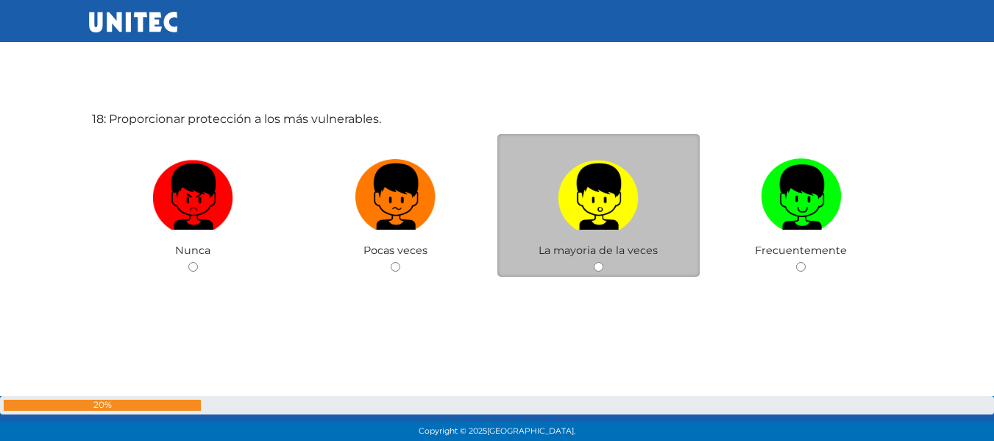
click at [594, 269] on input "radio" at bounding box center [599, 267] width 10 height 10
radio input "true"
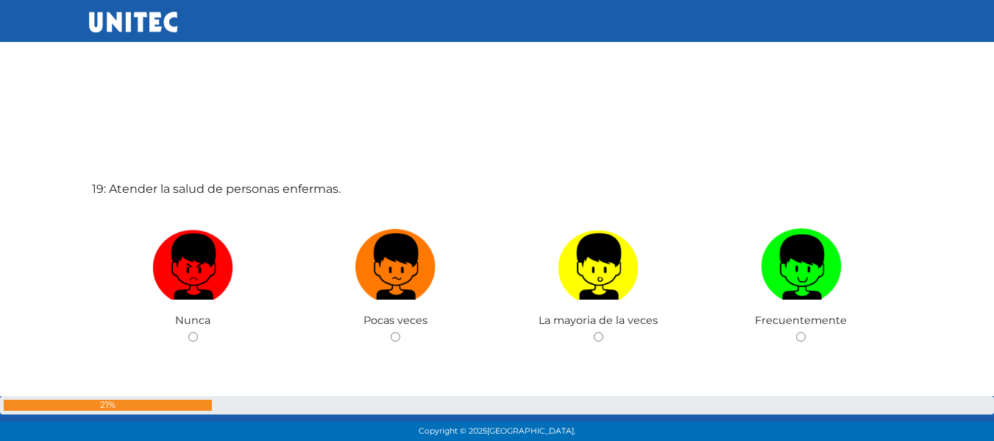
scroll to position [7974, 0]
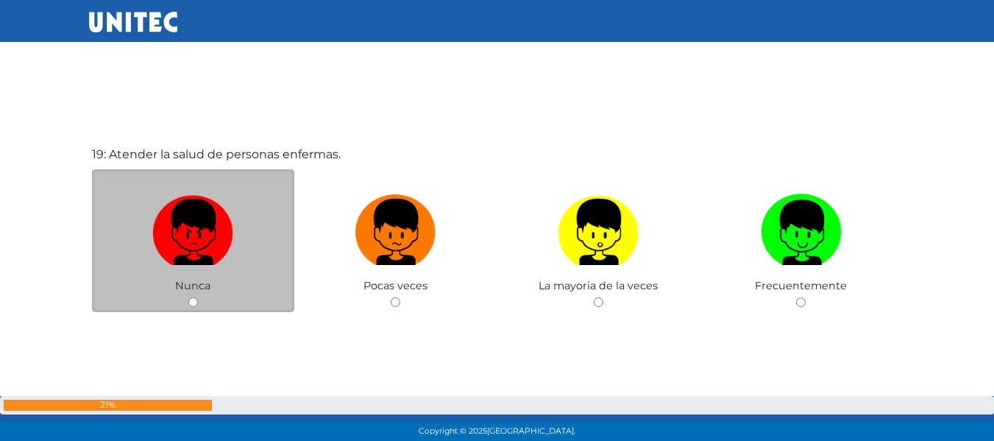
click at [192, 302] on input "radio" at bounding box center [193, 302] width 10 height 10
radio input "true"
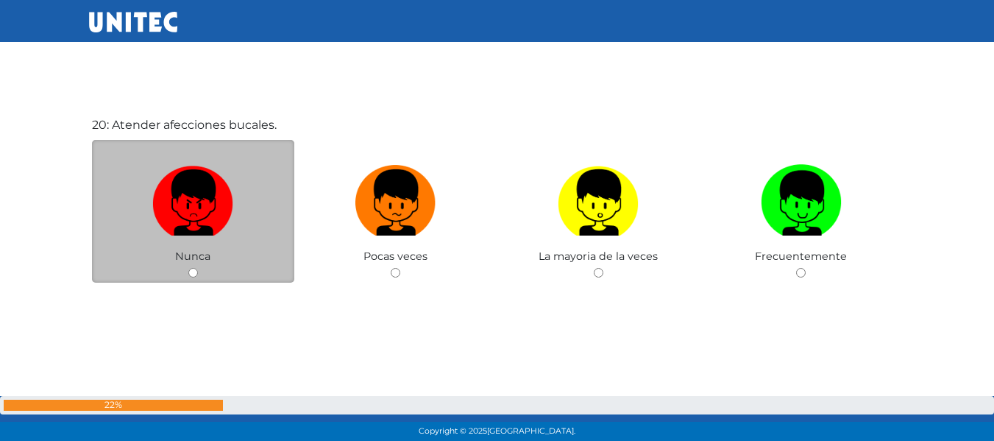
scroll to position [8443, 0]
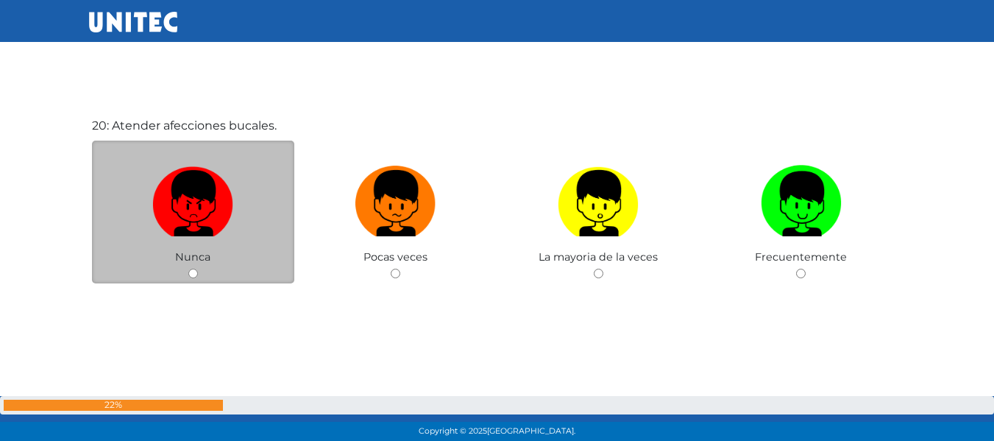
click at [197, 267] on div "Nunca" at bounding box center [193, 213] width 203 height 144
click at [193, 275] on input "radio" at bounding box center [193, 274] width 10 height 10
radio input "true"
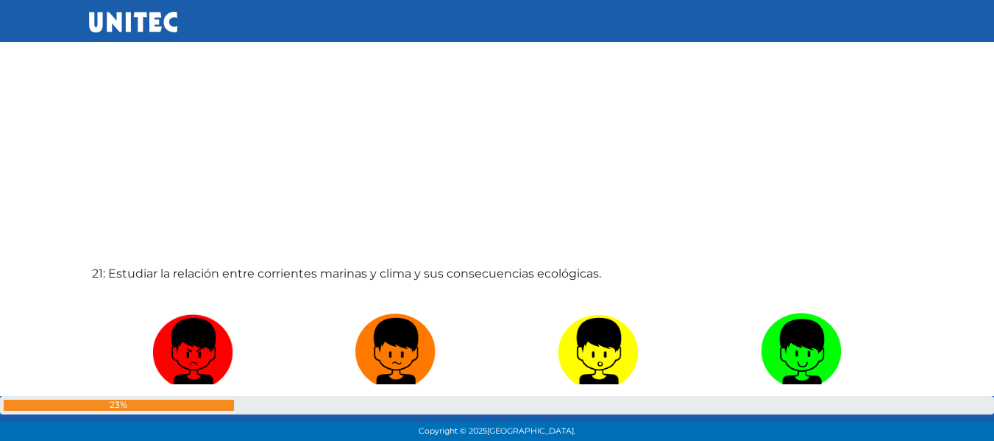
scroll to position [8842, 0]
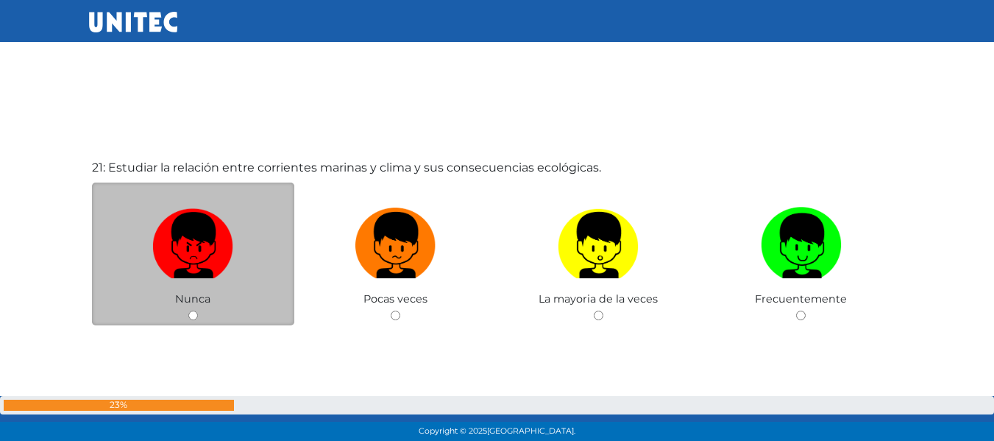
click at [194, 314] on input "radio" at bounding box center [193, 316] width 10 height 10
radio input "true"
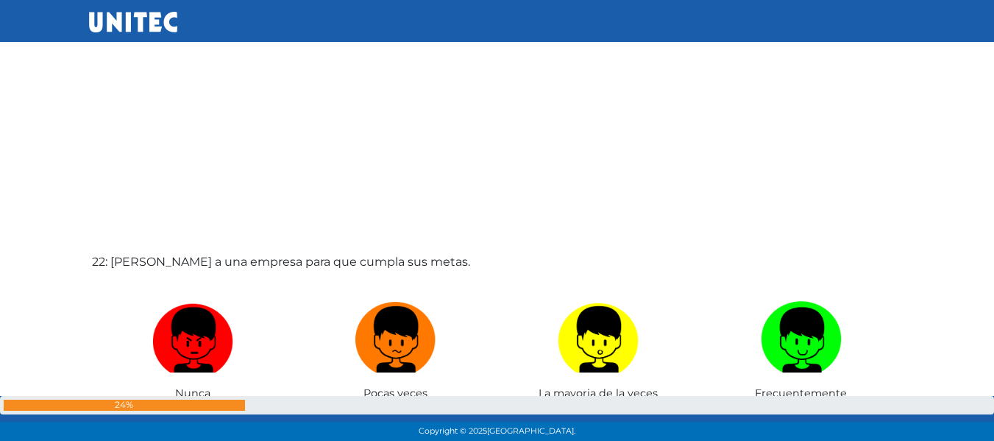
scroll to position [9336, 0]
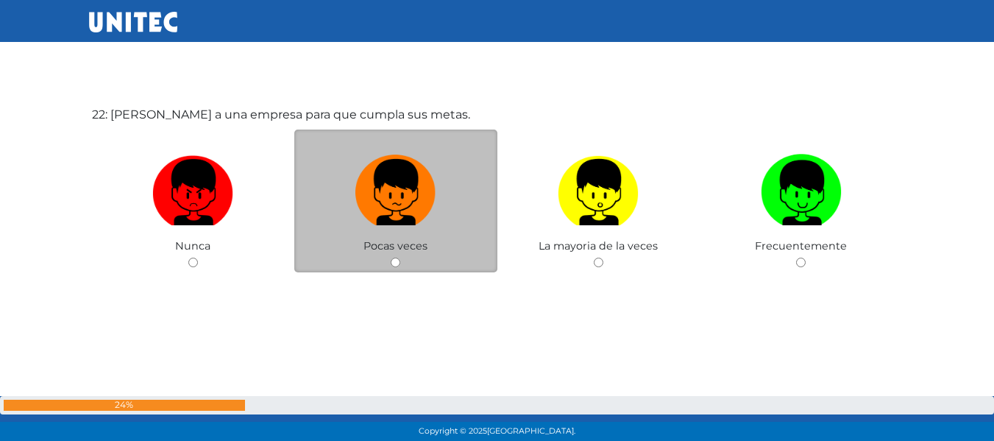
click at [402, 263] on div "Pocas veces" at bounding box center [395, 202] width 203 height 144
click at [392, 263] on input "radio" at bounding box center [396, 263] width 10 height 10
radio input "true"
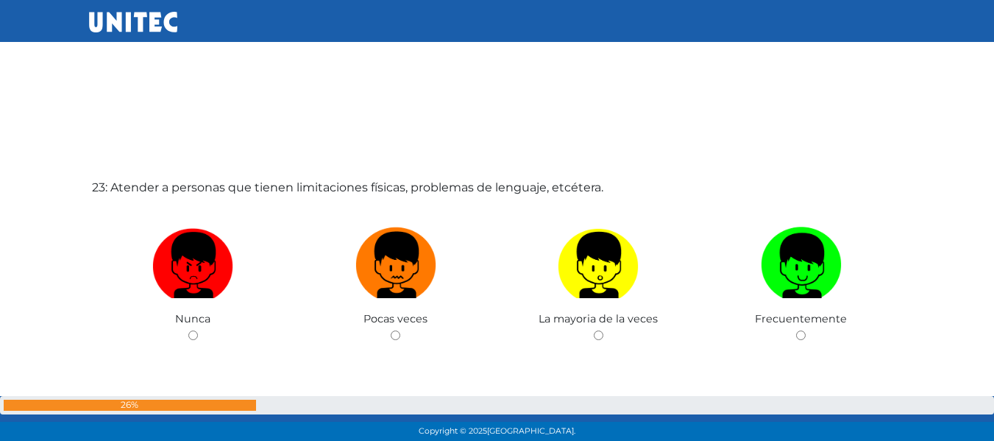
scroll to position [9778, 0]
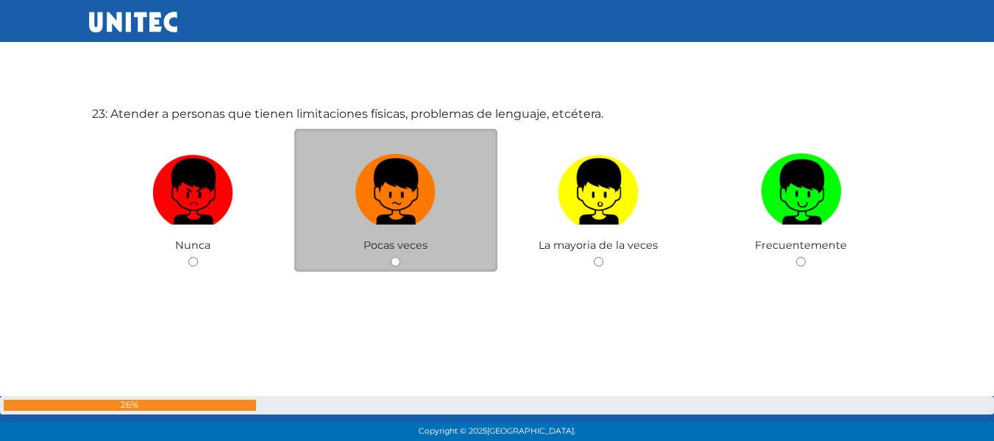
click at [392, 261] on input "radio" at bounding box center [396, 262] width 10 height 10
radio input "true"
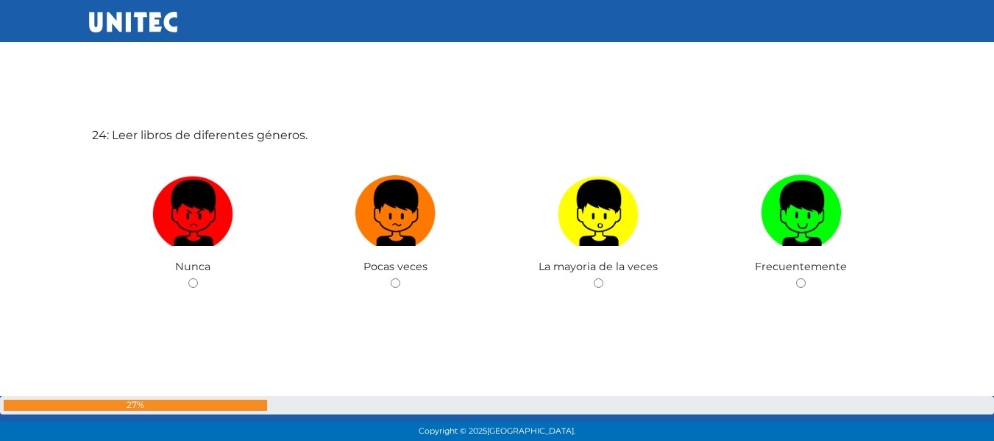
scroll to position [10213, 0]
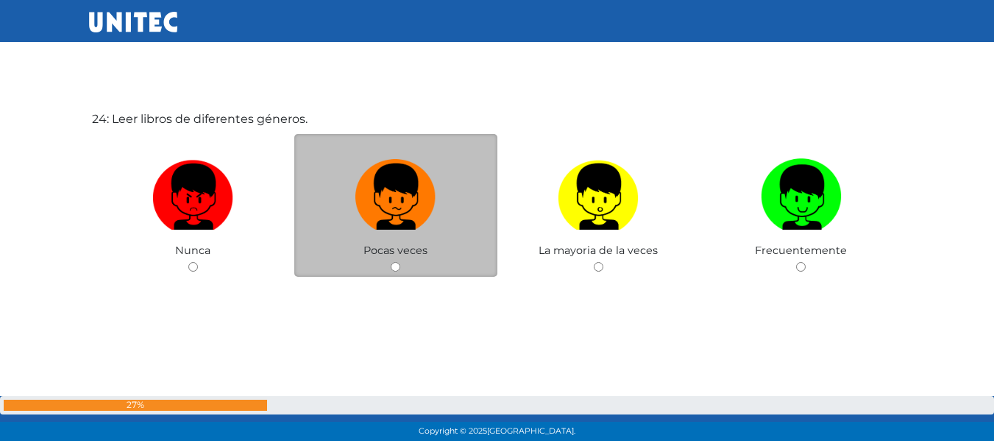
click at [398, 269] on input "radio" at bounding box center [396, 267] width 10 height 10
radio input "true"
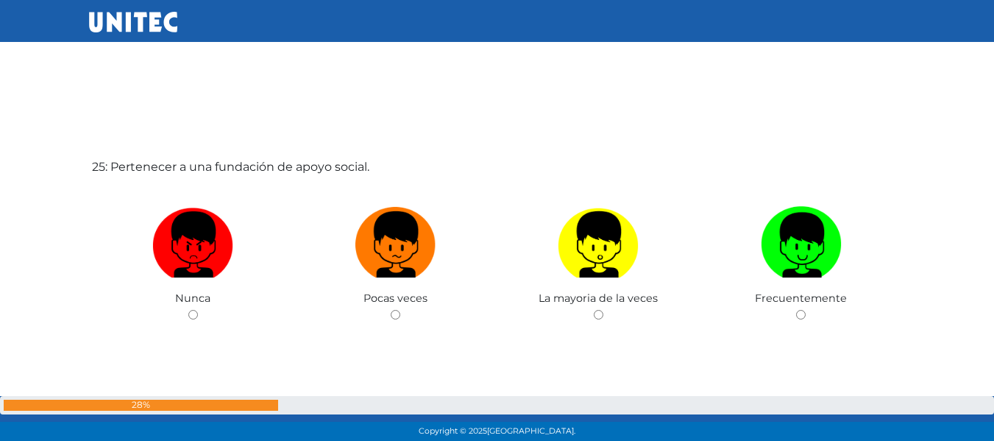
scroll to position [10633, 0]
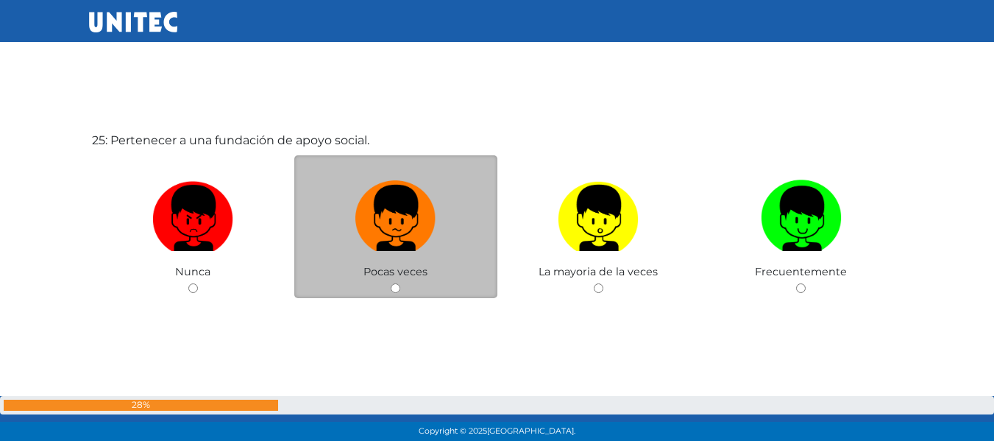
click at [396, 286] on input "radio" at bounding box center [396, 288] width 10 height 10
radio input "true"
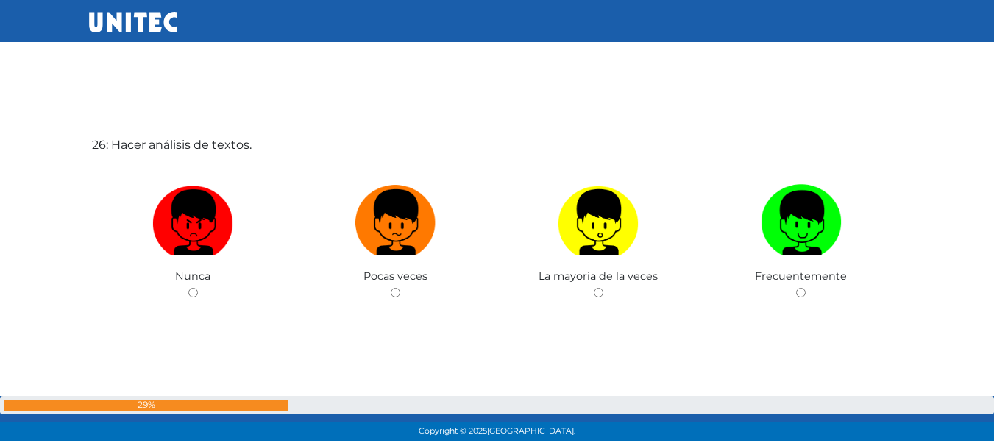
scroll to position [11096, 0]
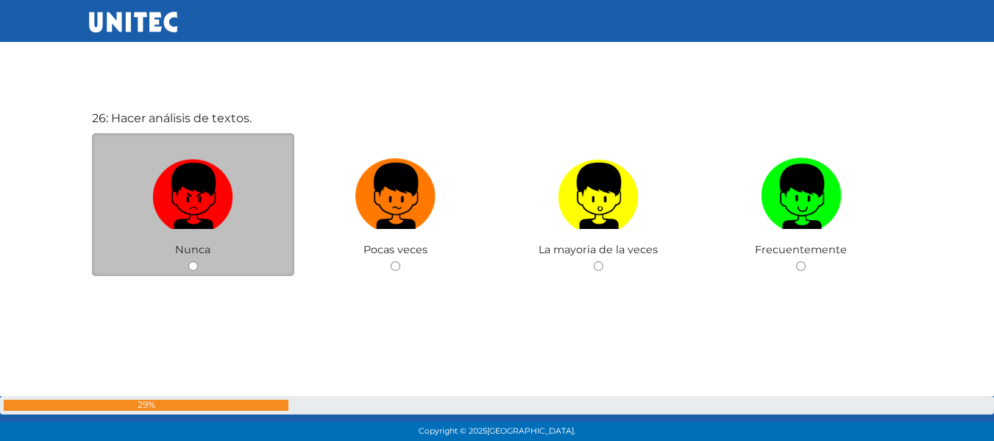
click at [194, 272] on div "Nunca" at bounding box center [193, 205] width 203 height 144
click at [194, 269] on input "radio" at bounding box center [193, 266] width 10 height 10
radio input "true"
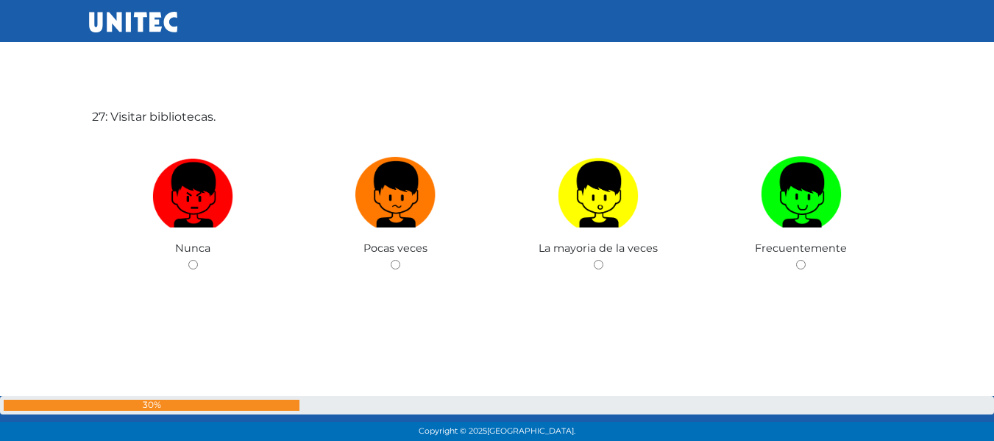
scroll to position [11564, 0]
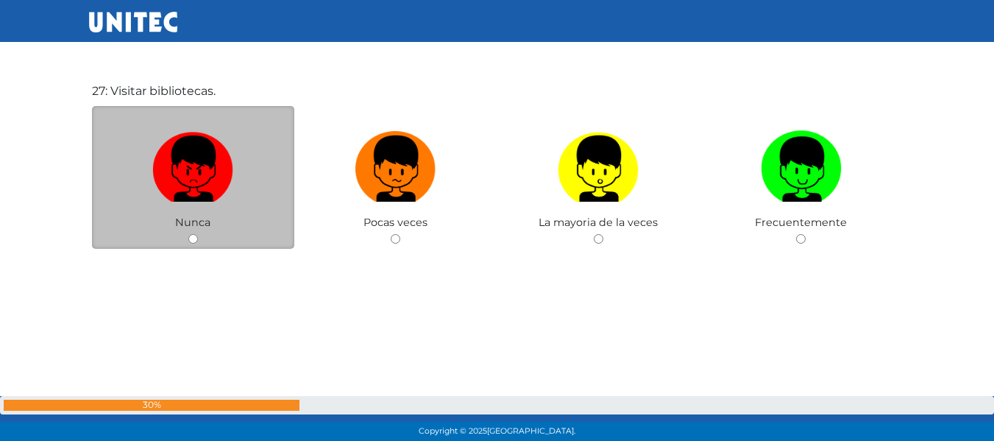
click at [195, 241] on input "radio" at bounding box center [193, 239] width 10 height 10
radio input "true"
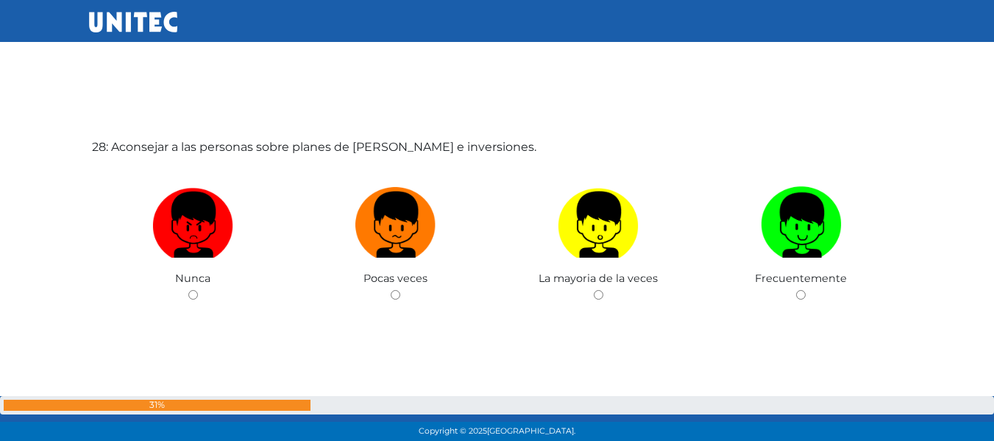
scroll to position [11973, 0]
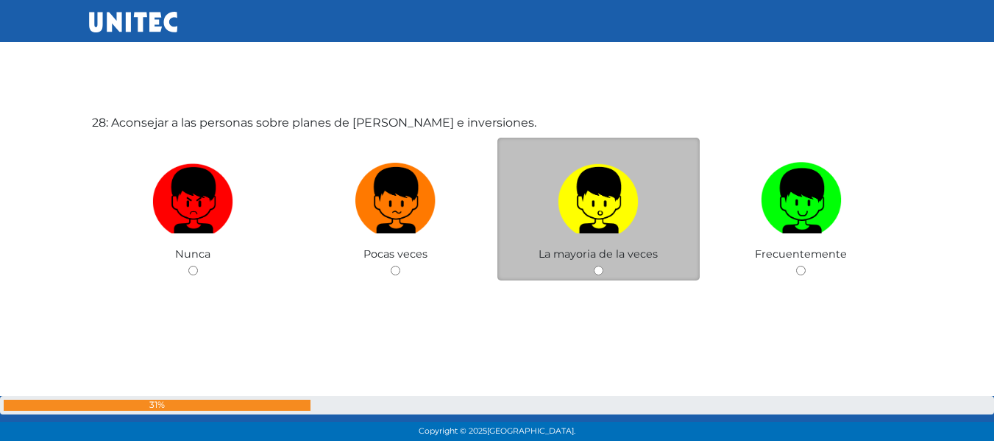
click at [602, 272] on input "radio" at bounding box center [599, 271] width 10 height 10
radio input "true"
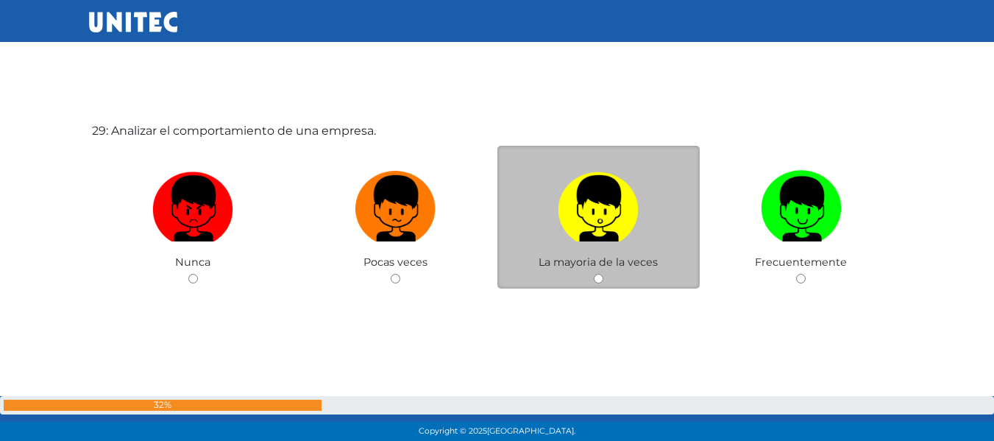
scroll to position [12418, 0]
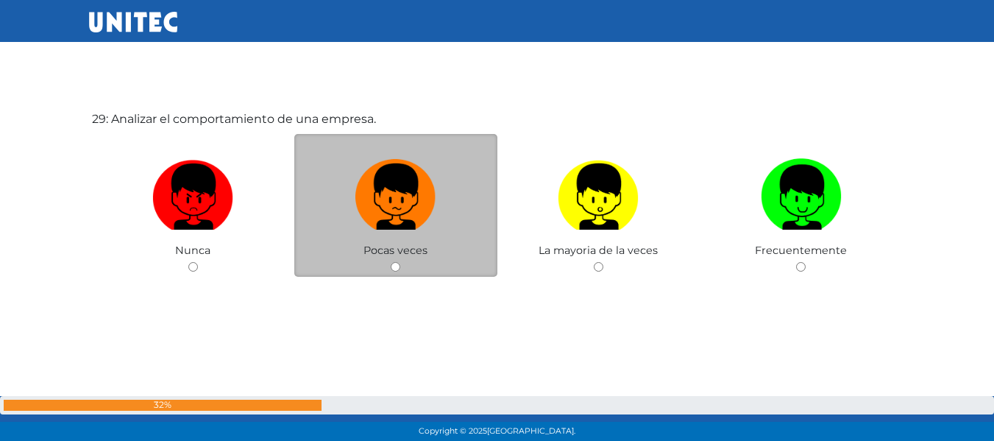
click at [395, 266] on input "radio" at bounding box center [396, 267] width 10 height 10
radio input "true"
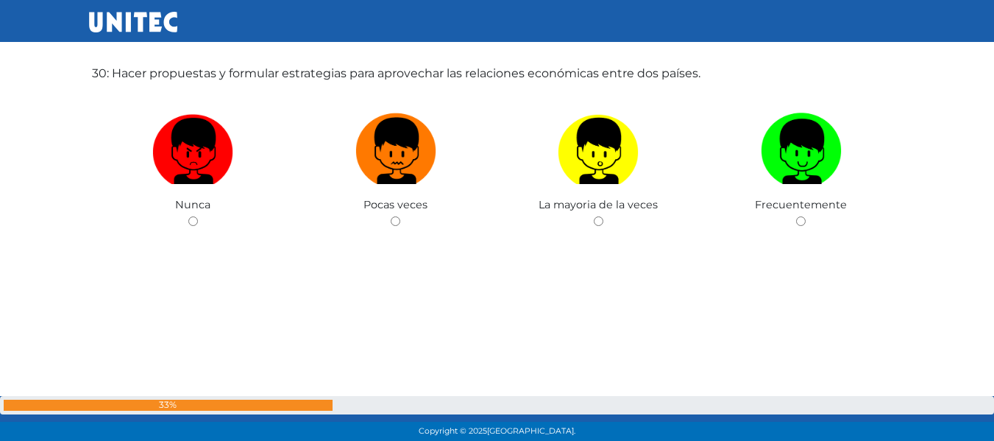
scroll to position [12911, 0]
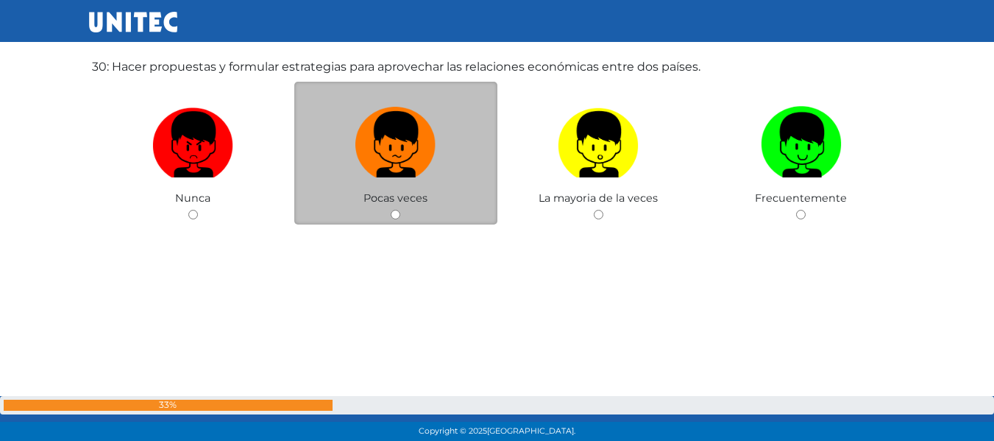
click at [400, 213] on input "radio" at bounding box center [396, 215] width 10 height 10
radio input "true"
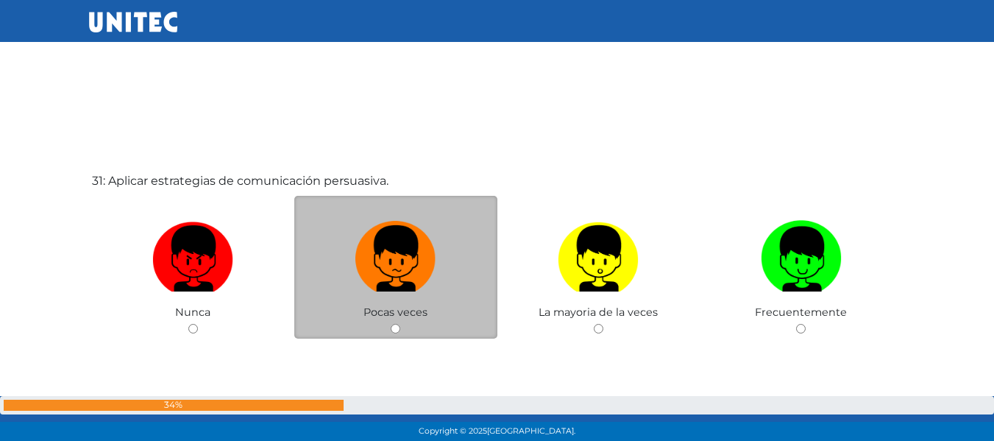
scroll to position [13320, 0]
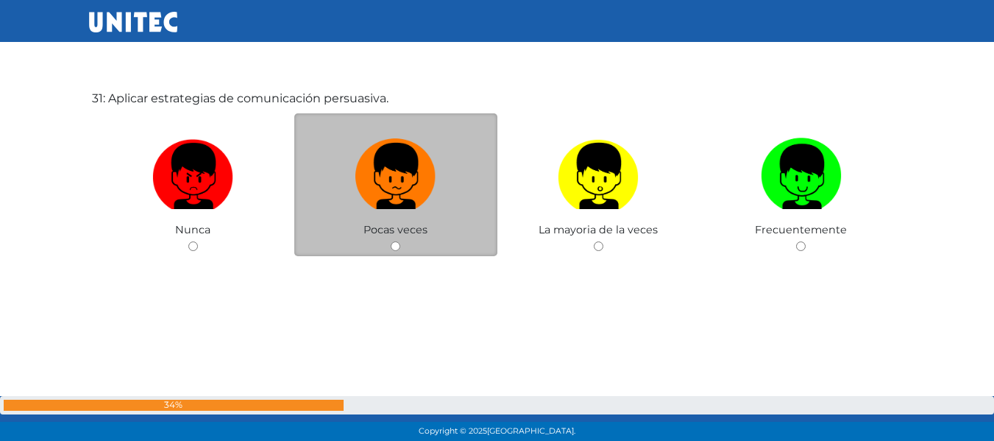
click at [397, 249] on input "radio" at bounding box center [396, 246] width 10 height 10
radio input "true"
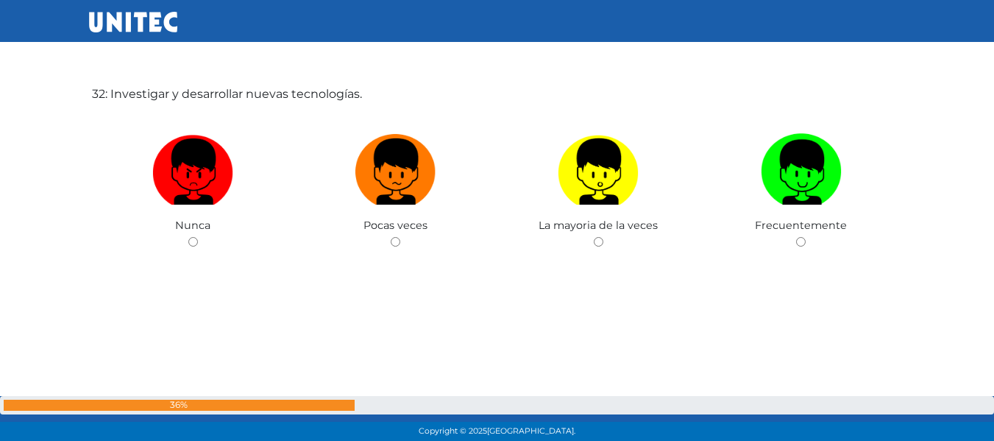
scroll to position [13739, 0]
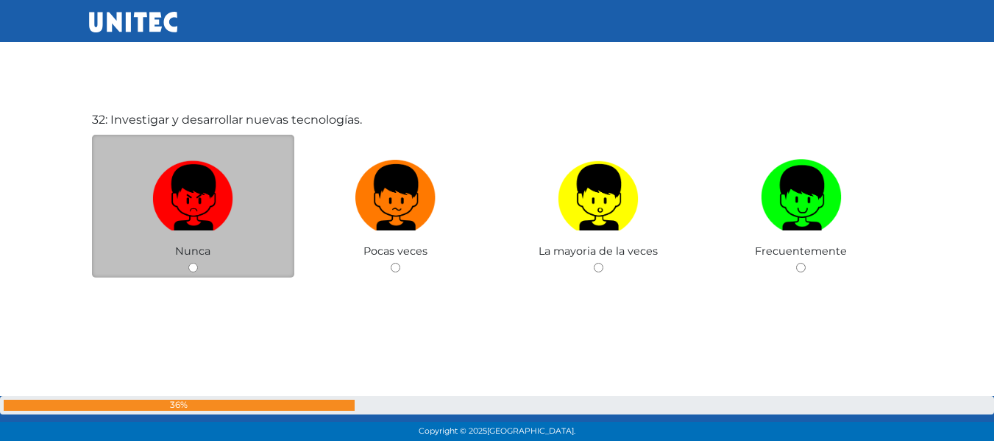
click at [191, 265] on input "radio" at bounding box center [193, 268] width 10 height 10
radio input "true"
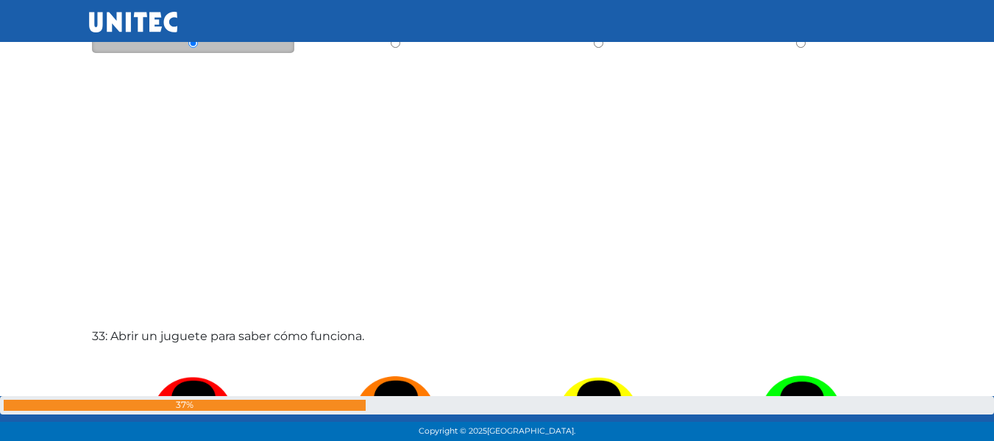
scroll to position [14132, 0]
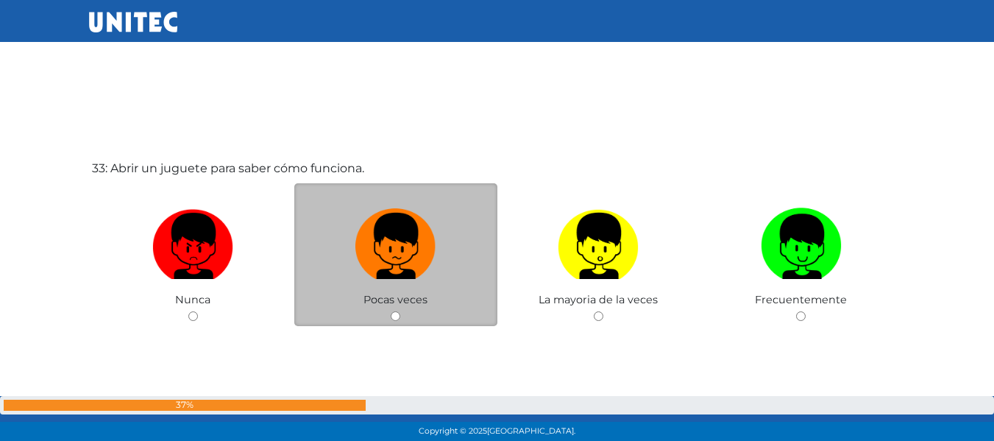
click at [398, 315] on input "radio" at bounding box center [396, 316] width 10 height 10
radio input "true"
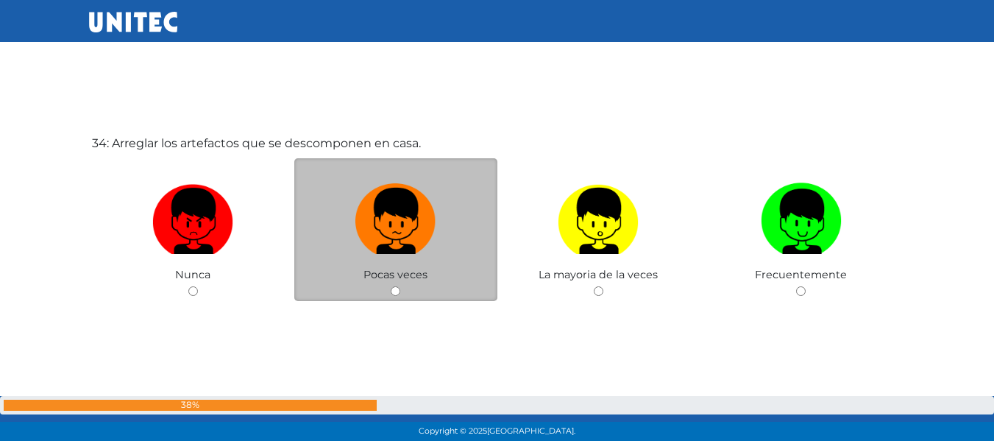
scroll to position [14622, 0]
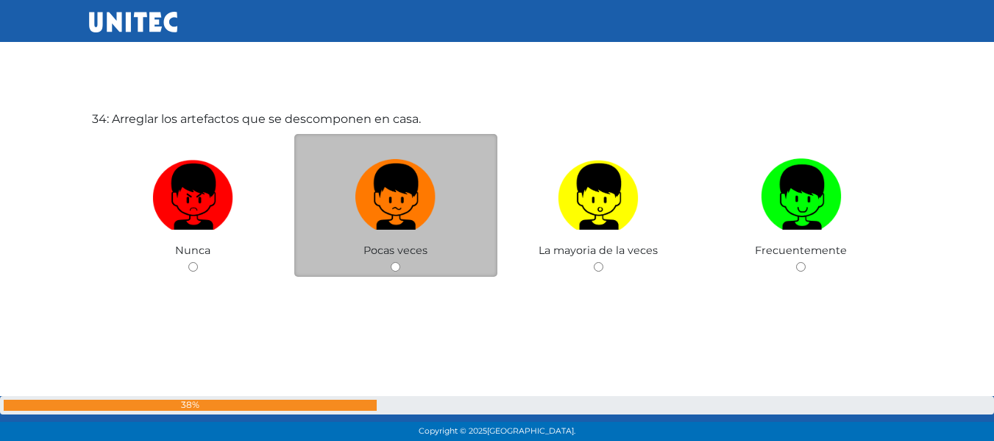
click at [382, 260] on div "Pocas veces" at bounding box center [395, 206] width 203 height 144
click at [391, 265] on input "radio" at bounding box center [396, 267] width 10 height 10
radio input "true"
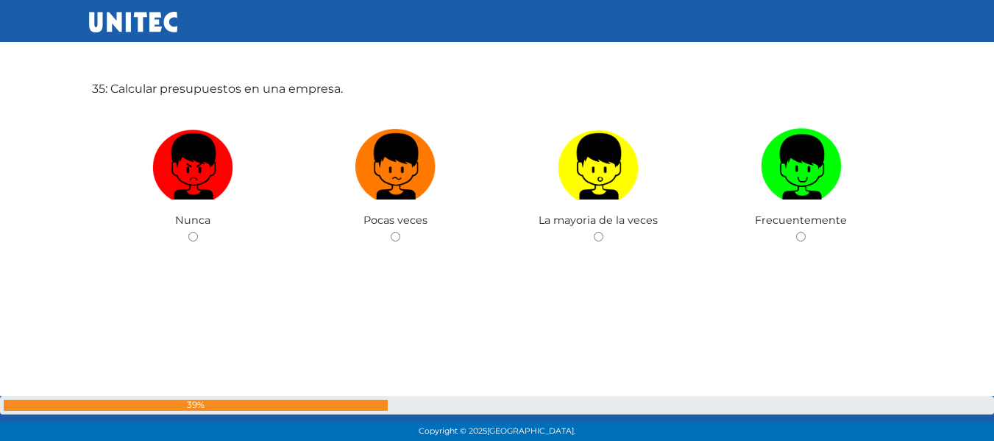
scroll to position [15106, 0]
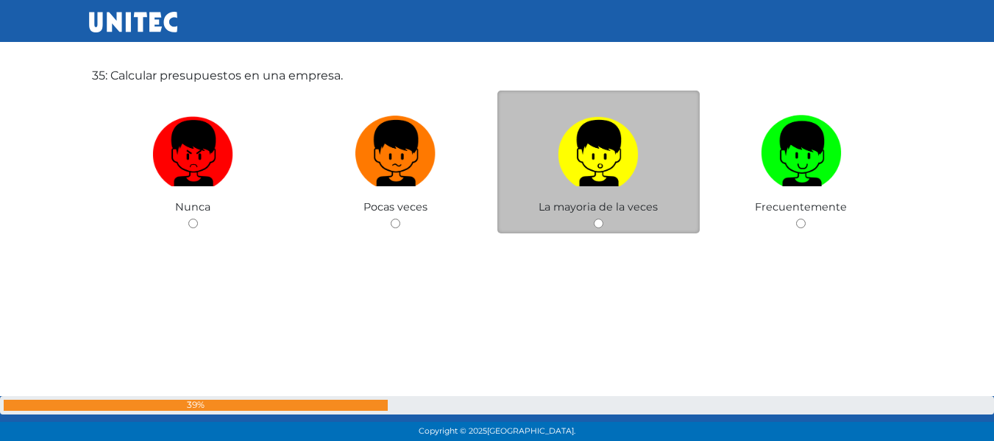
click at [599, 224] on input "radio" at bounding box center [599, 224] width 10 height 10
radio input "true"
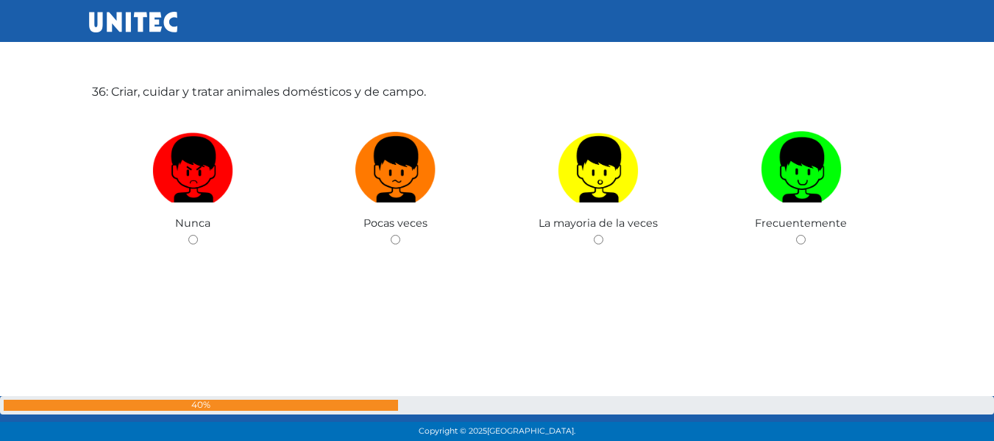
scroll to position [15555, 0]
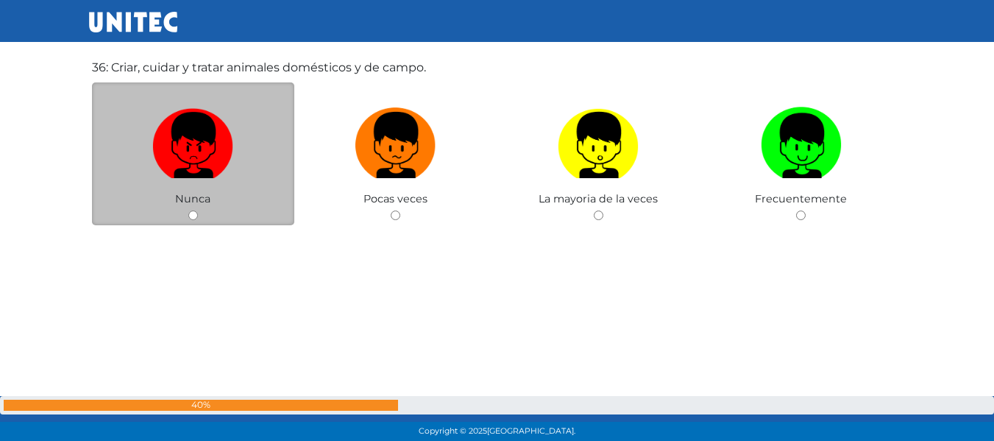
click at [188, 211] on input "radio" at bounding box center [193, 215] width 10 height 10
radio input "true"
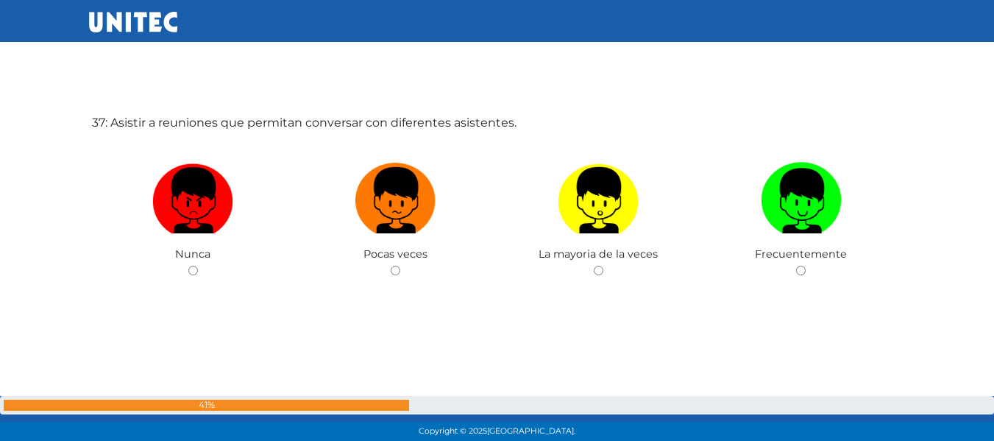
scroll to position [15975, 0]
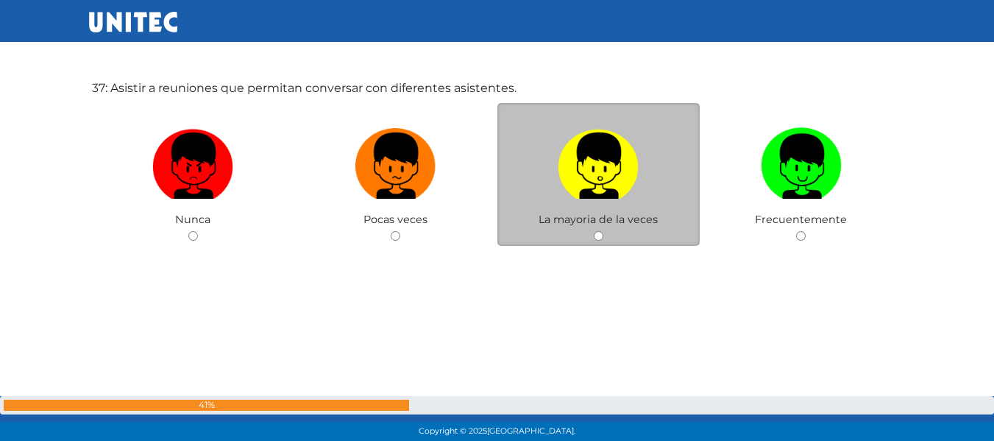
click at [602, 234] on input "radio" at bounding box center [599, 236] width 10 height 10
radio input "true"
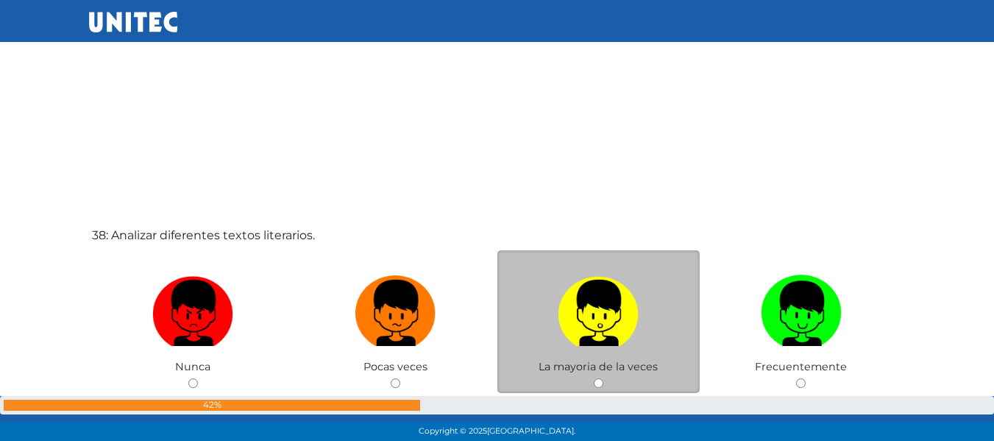
scroll to position [16385, 0]
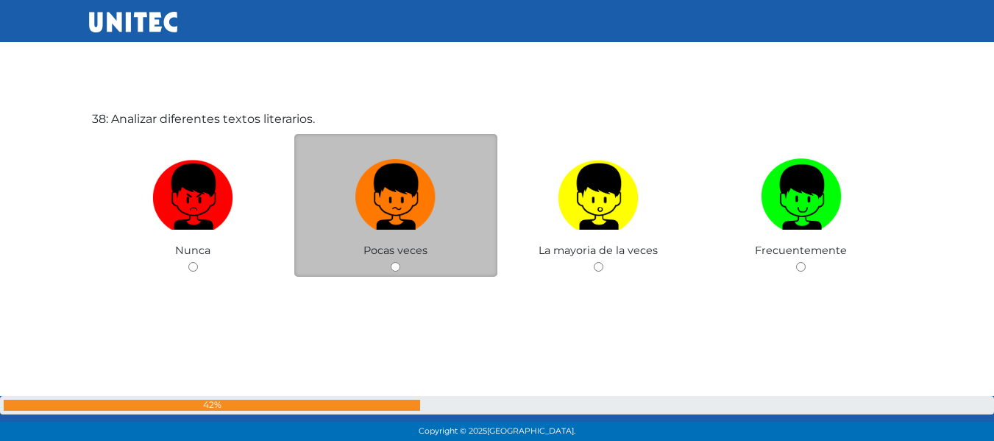
click at [395, 264] on input "radio" at bounding box center [396, 267] width 10 height 10
radio input "true"
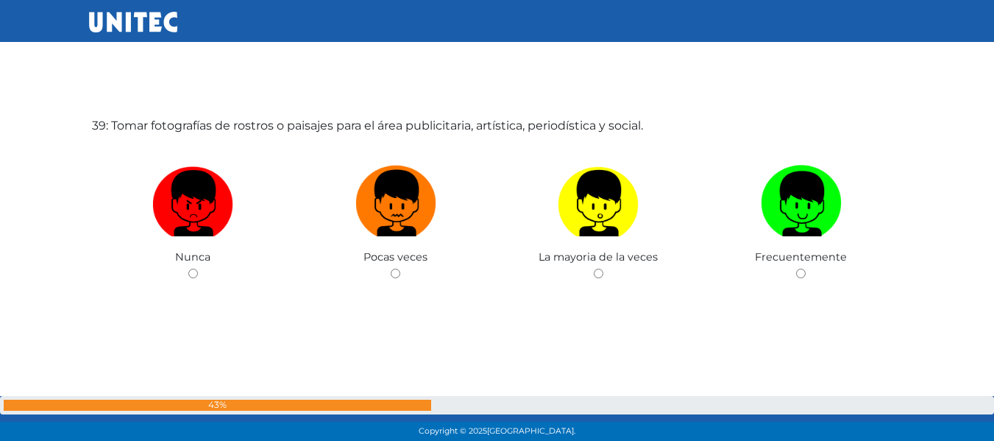
scroll to position [16845, 0]
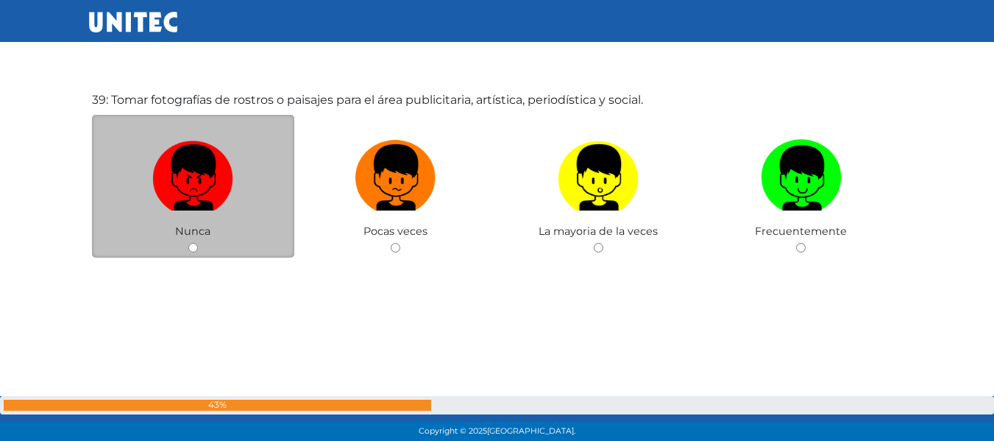
click at [191, 249] on input "radio" at bounding box center [193, 248] width 10 height 10
radio input "true"
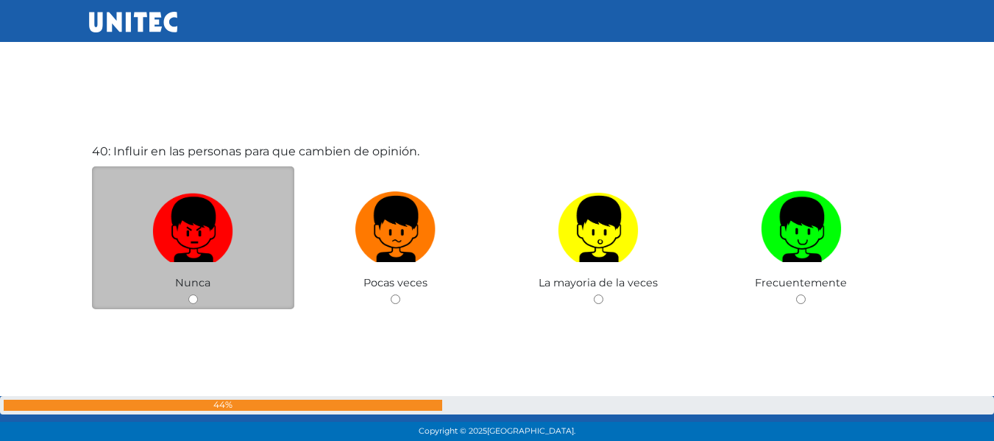
scroll to position [17308, 0]
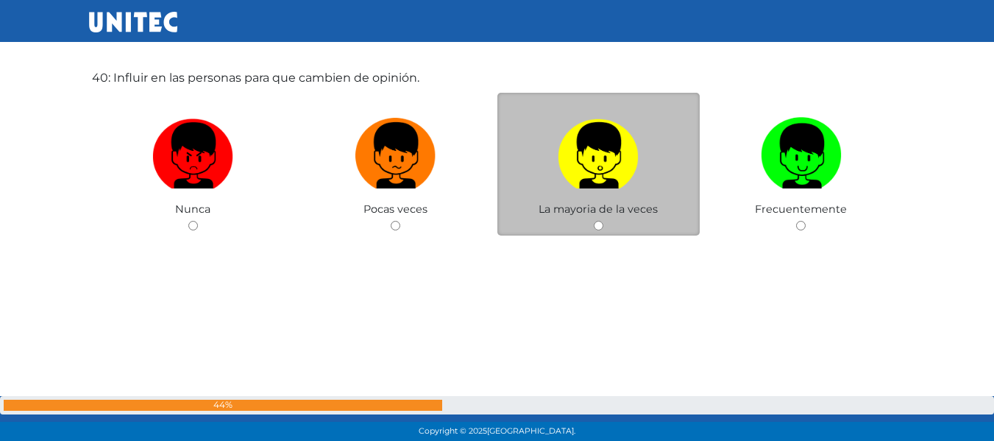
click at [595, 225] on input "radio" at bounding box center [599, 226] width 10 height 10
radio input "true"
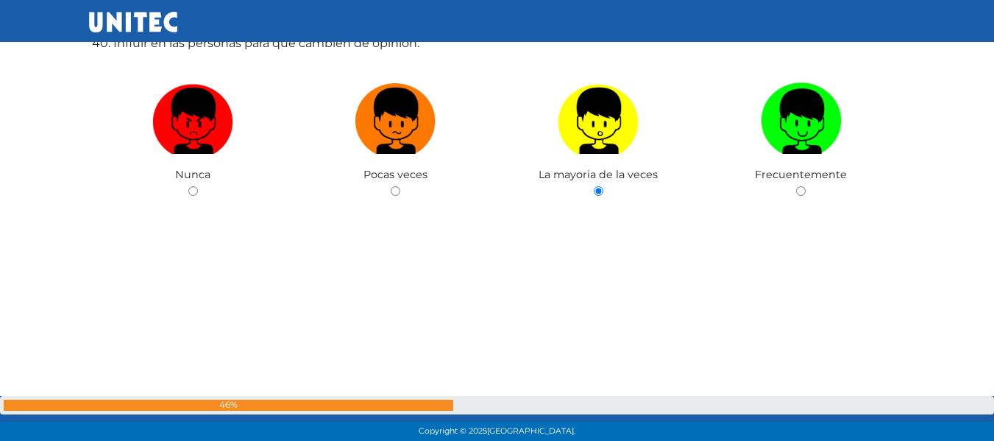
scroll to position [17340, 0]
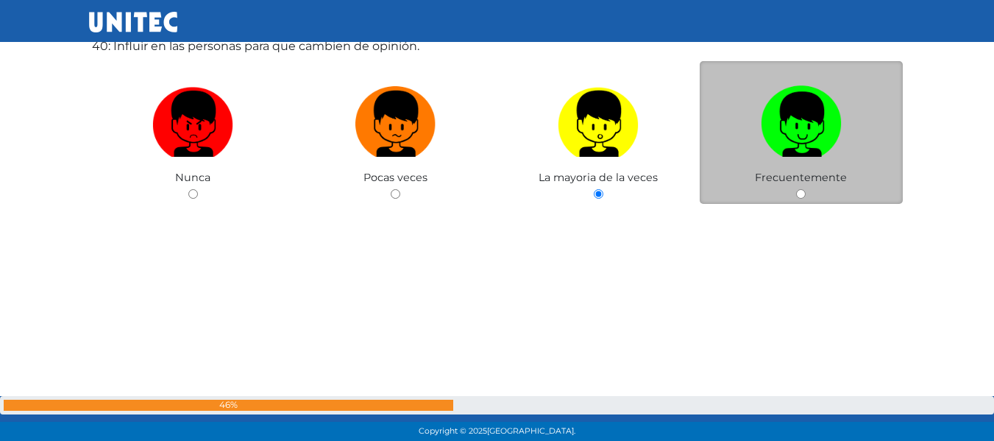
click at [804, 195] on input "radio" at bounding box center [801, 194] width 10 height 10
radio input "true"
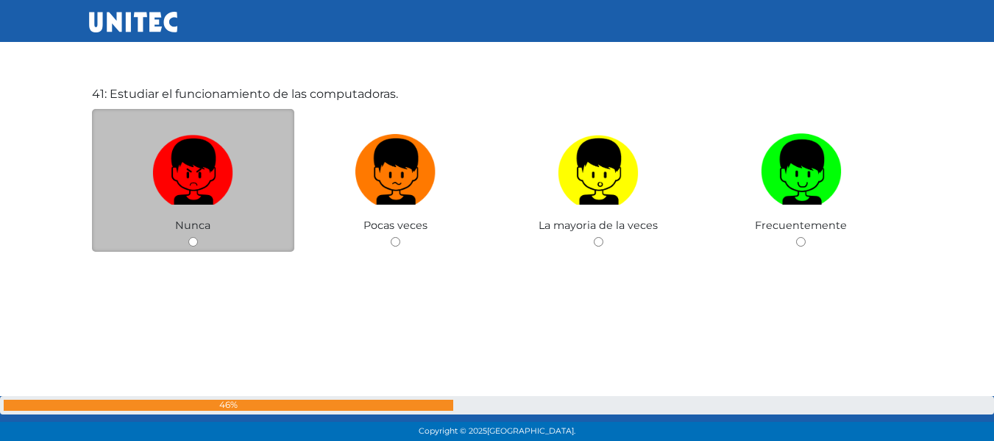
scroll to position [17708, 0]
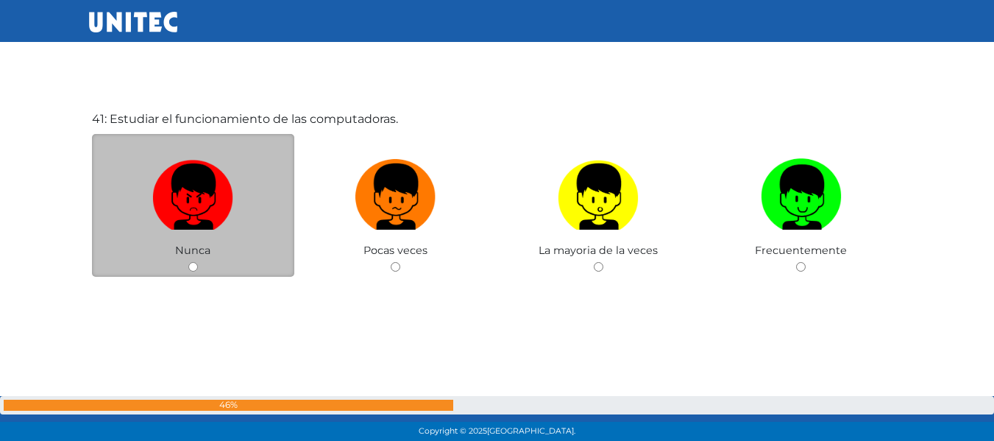
click at [195, 268] on input "radio" at bounding box center [193, 267] width 10 height 10
radio input "true"
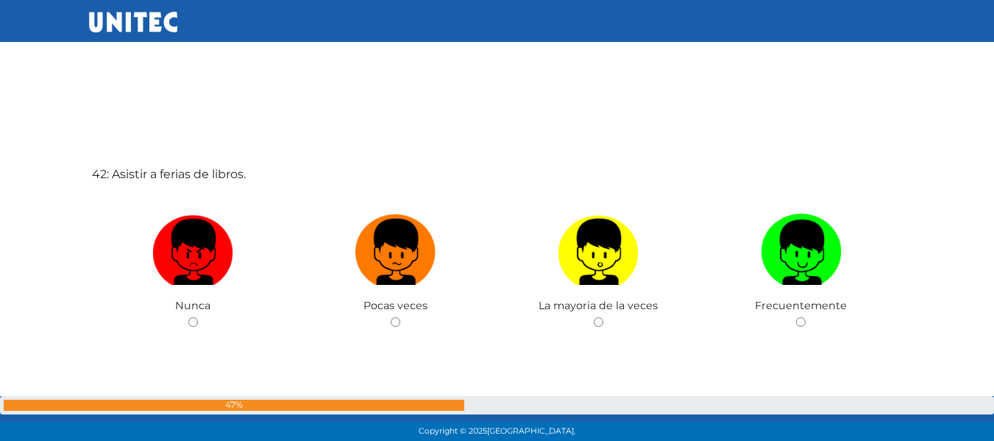
scroll to position [18128, 0]
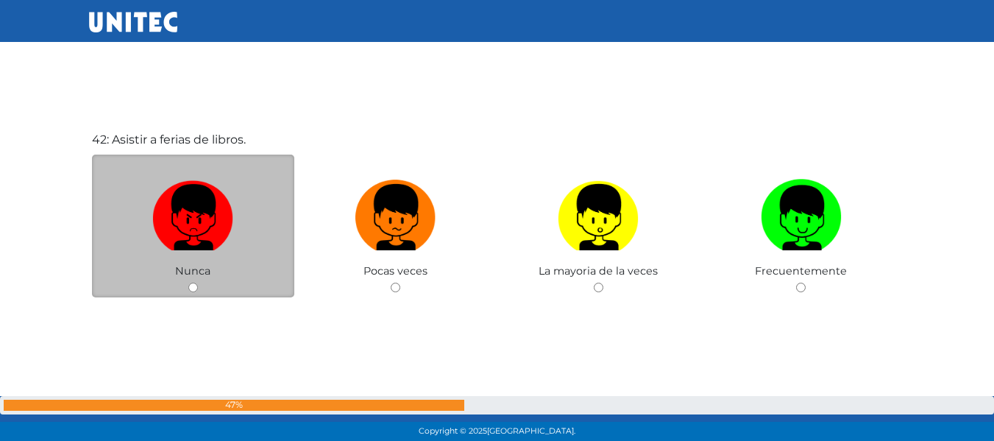
click at [194, 285] on div "Nunca" at bounding box center [193, 227] width 203 height 144
click at [193, 284] on input "radio" at bounding box center [193, 288] width 10 height 10
radio input "true"
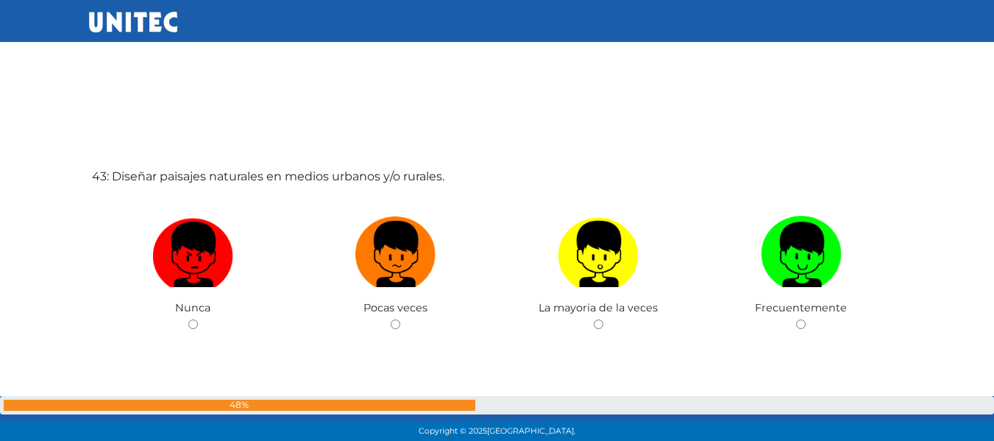
scroll to position [18606, 0]
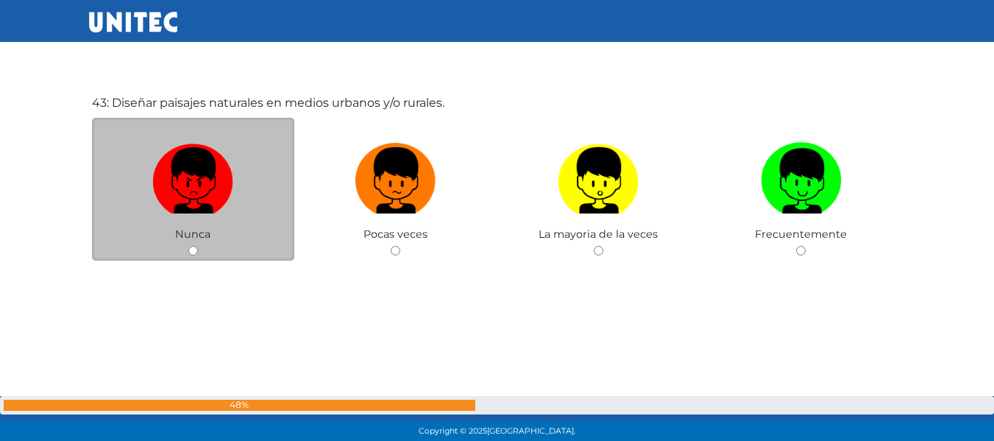
click at [192, 255] on input "radio" at bounding box center [193, 251] width 10 height 10
radio input "true"
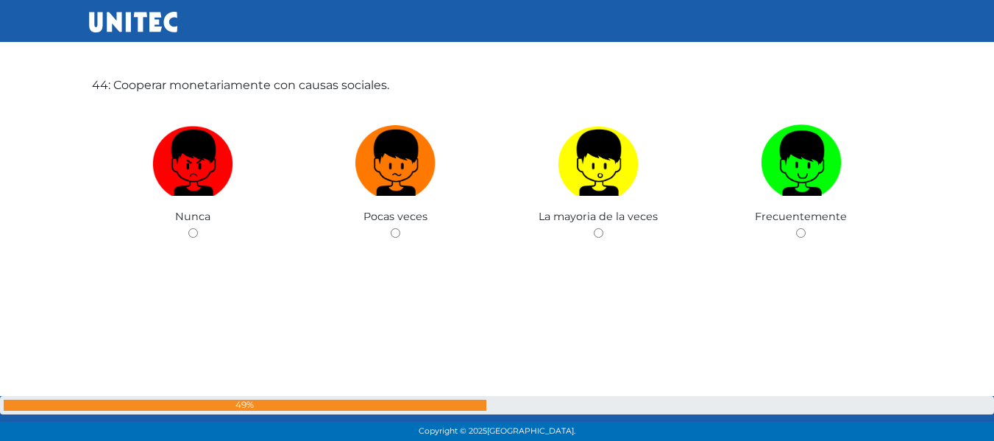
scroll to position [19030, 0]
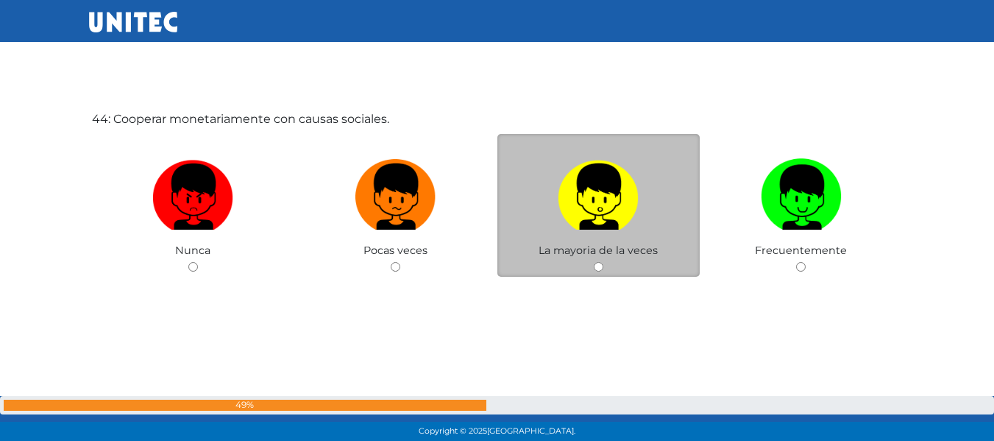
click at [601, 266] on input "radio" at bounding box center [599, 267] width 10 height 10
radio input "true"
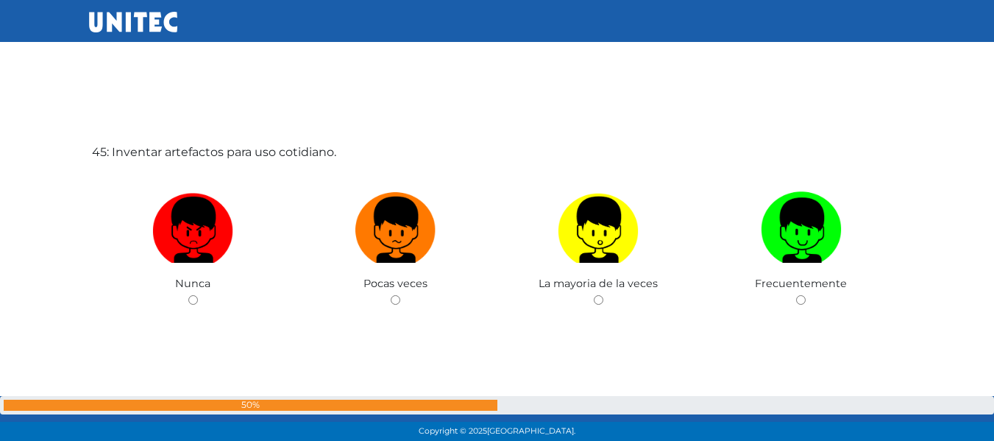
scroll to position [19471, 0]
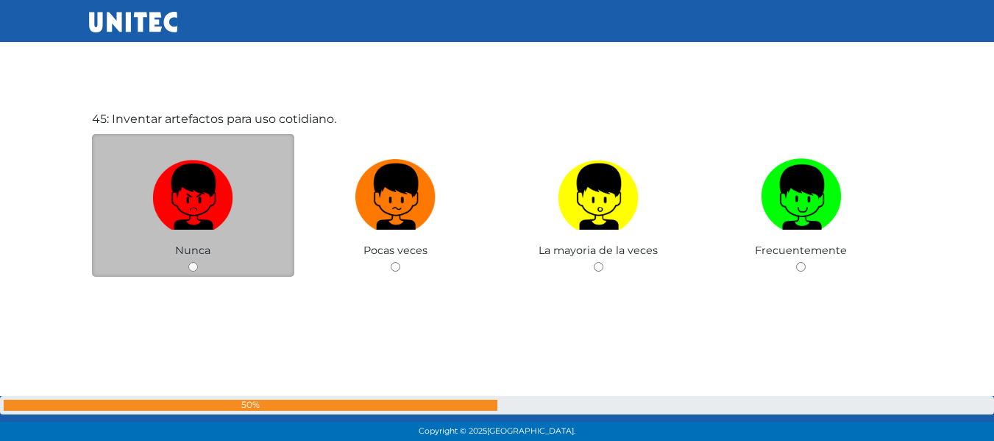
click at [193, 267] on input "radio" at bounding box center [193, 267] width 10 height 10
radio input "true"
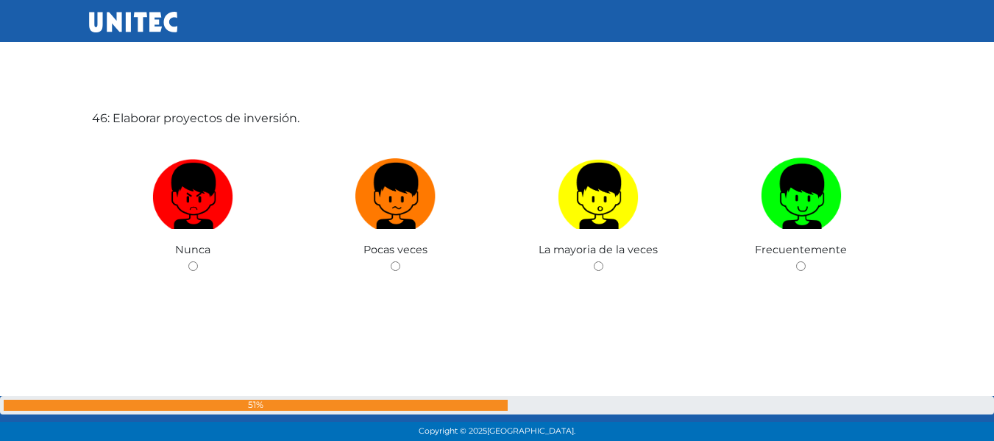
click at [193, 267] on input "radio" at bounding box center [193, 266] width 10 height 10
radio input "true"
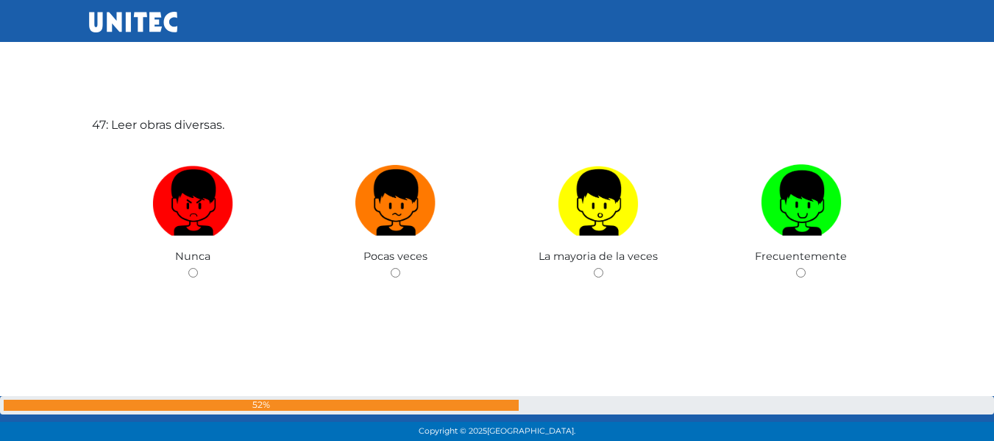
scroll to position [20353, 0]
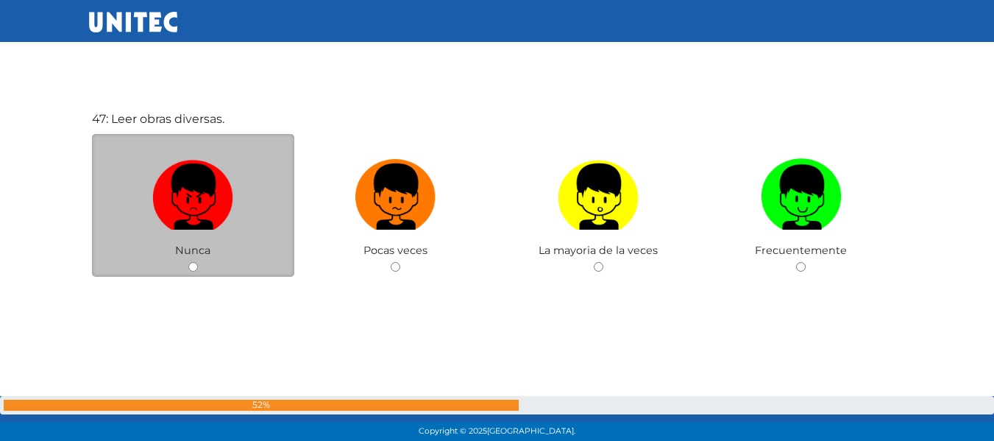
click at [190, 264] on input "radio" at bounding box center [193, 267] width 10 height 10
radio input "true"
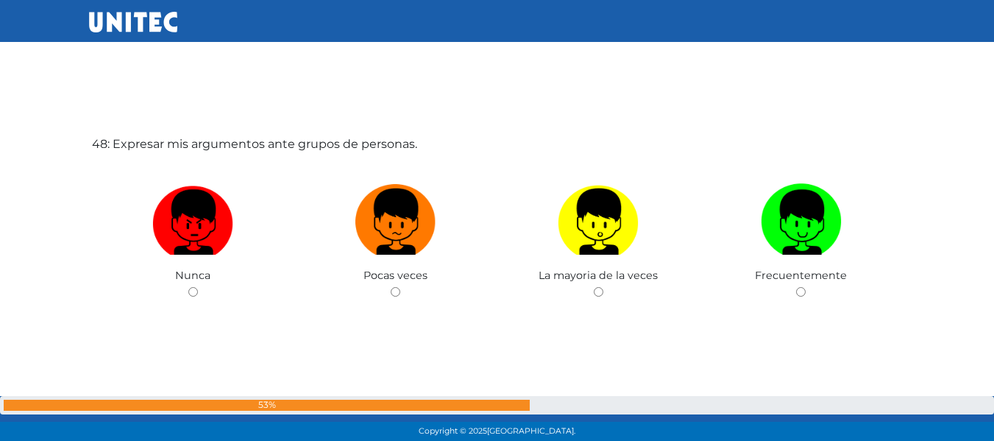
scroll to position [20795, 0]
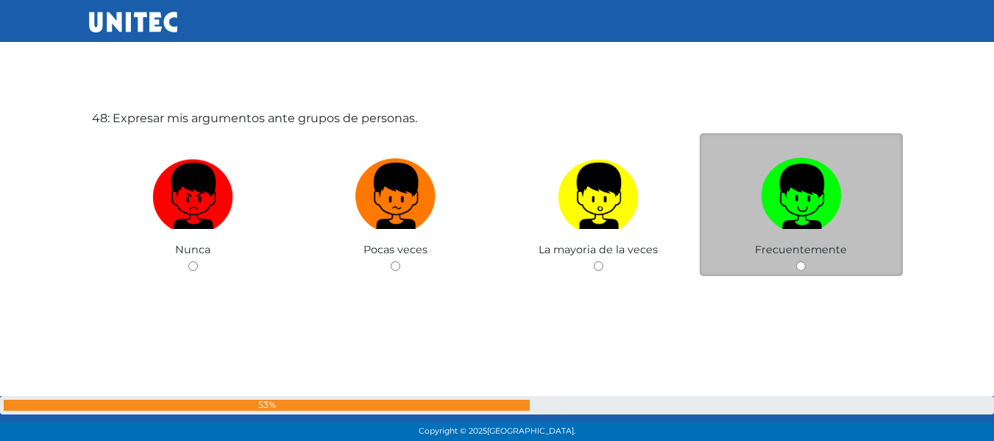
click at [799, 266] on input "radio" at bounding box center [801, 266] width 10 height 10
radio input "true"
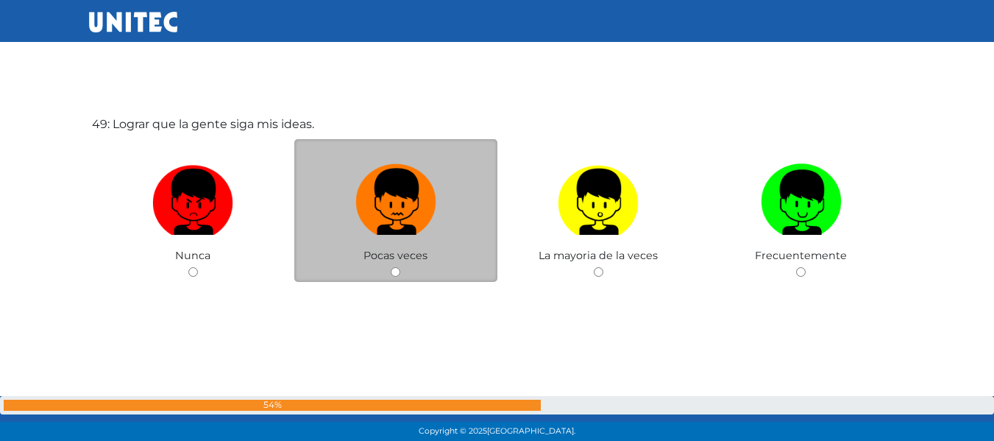
scroll to position [21266, 0]
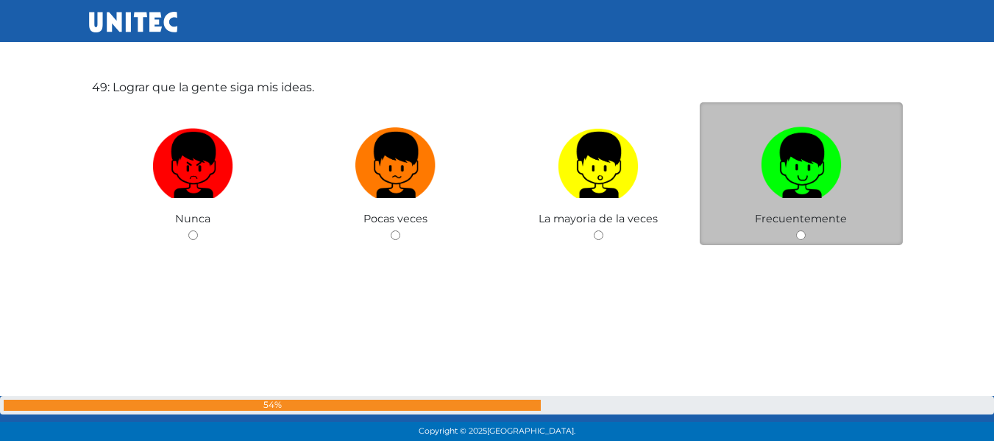
click at [800, 237] on input "radio" at bounding box center [801, 235] width 10 height 10
radio input "true"
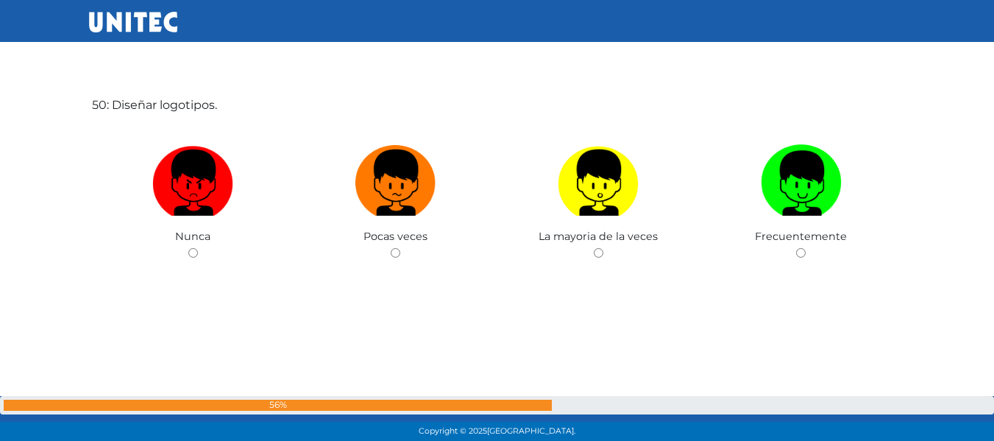
scroll to position [21664, 0]
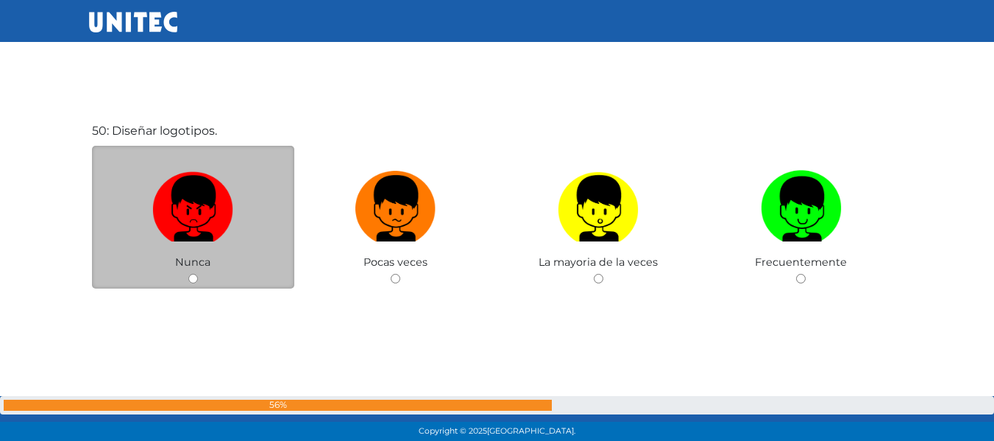
click at [188, 273] on div "Nunca" at bounding box center [193, 218] width 203 height 144
click at [191, 275] on input "radio" at bounding box center [193, 279] width 10 height 10
radio input "true"
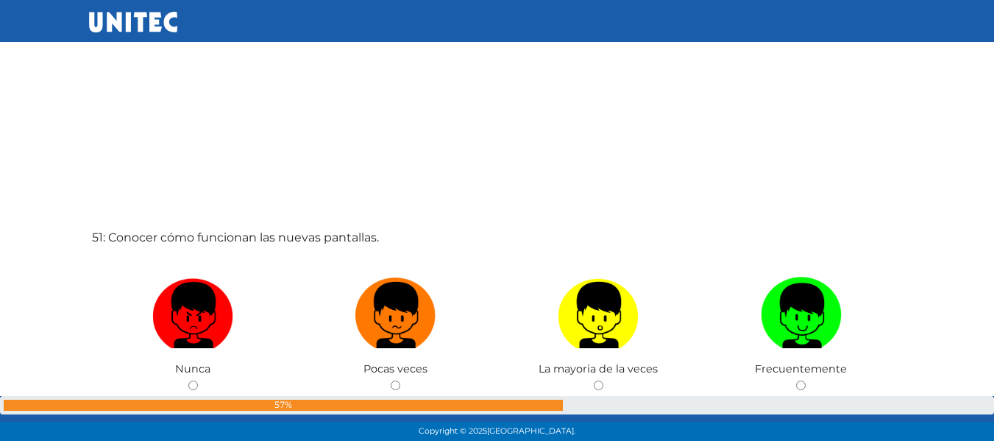
scroll to position [22072, 0]
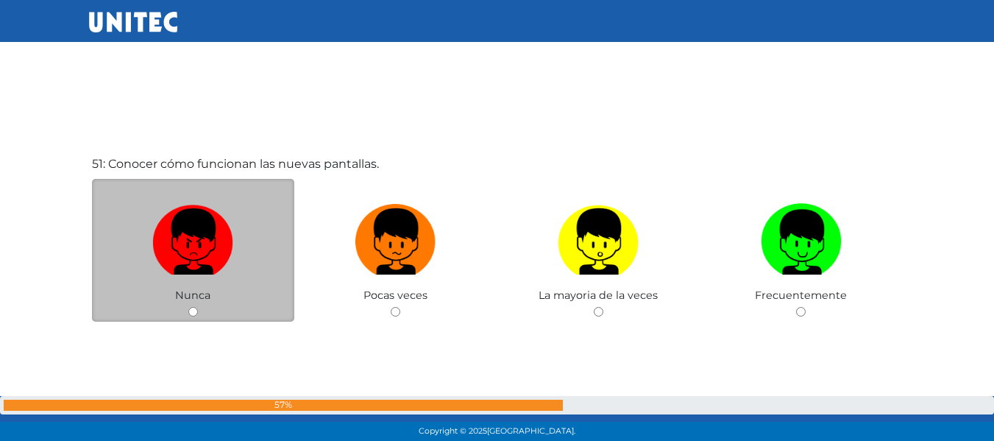
click at [195, 311] on input "radio" at bounding box center [193, 312] width 10 height 10
radio input "true"
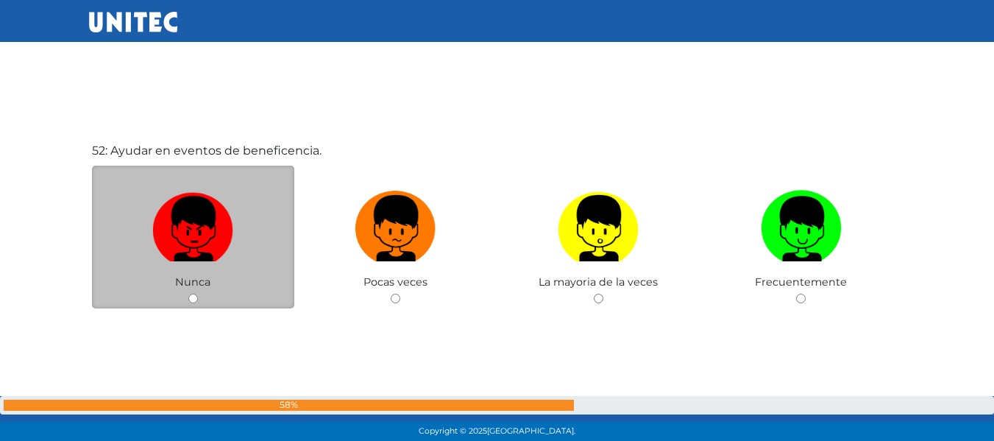
scroll to position [22543, 0]
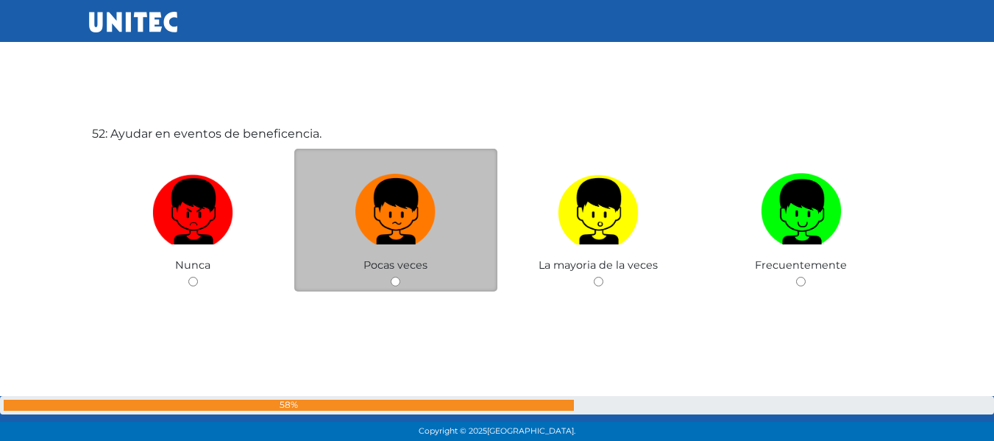
click at [398, 280] on input "radio" at bounding box center [396, 282] width 10 height 10
radio input "true"
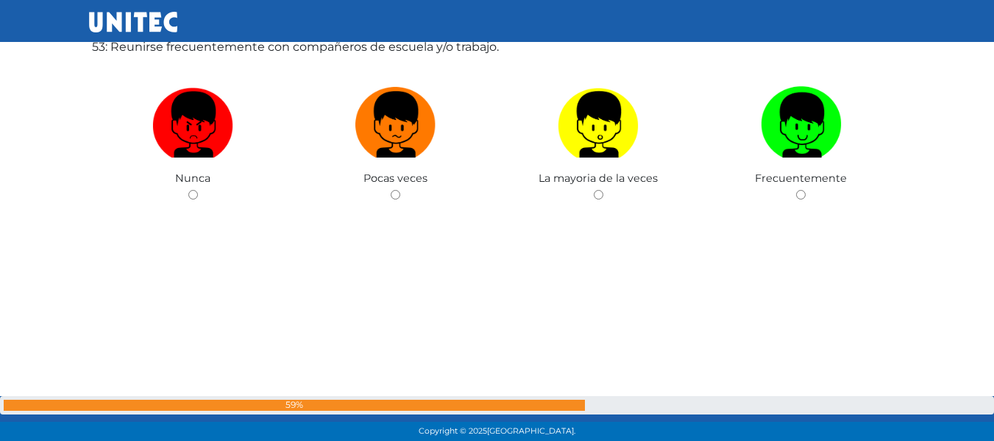
scroll to position [22997, 0]
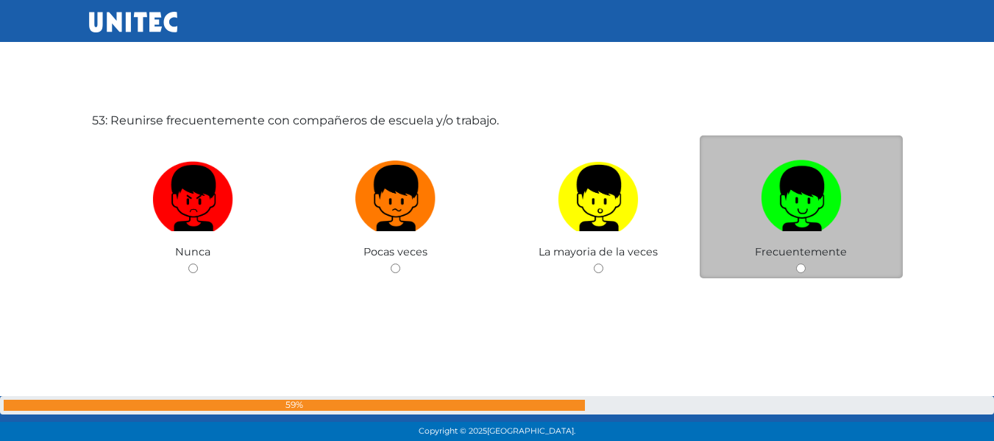
click at [809, 261] on div "Frecuentemente" at bounding box center [801, 207] width 203 height 144
click at [801, 266] on input "radio" at bounding box center [801, 268] width 10 height 10
radio input "true"
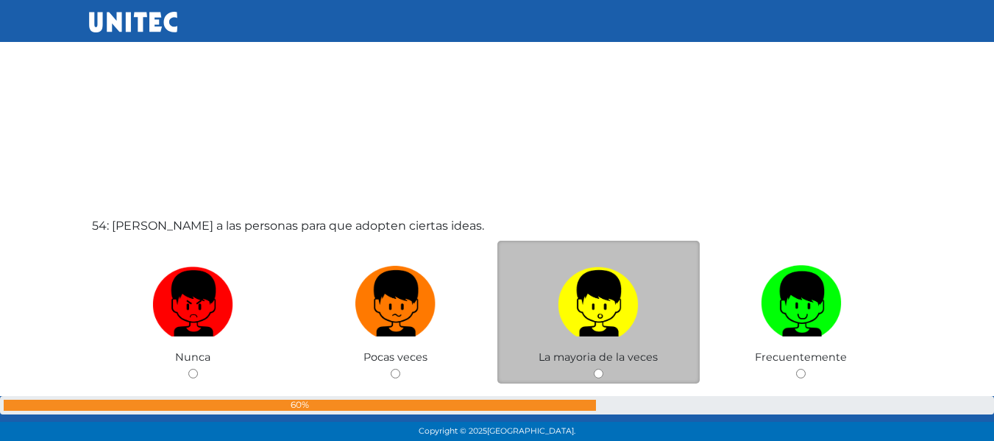
scroll to position [23399, 0]
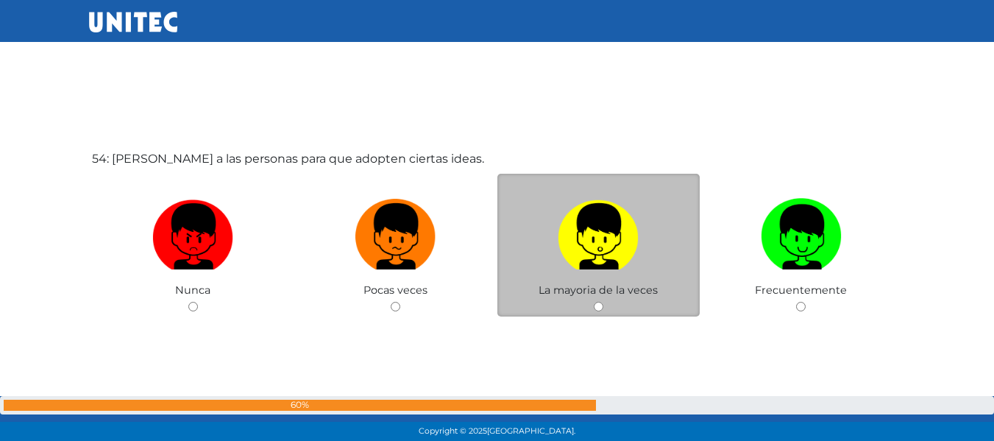
click at [595, 300] on div "La mayoria de la veces" at bounding box center [599, 246] width 203 height 144
click at [598, 302] on input "radio" at bounding box center [599, 307] width 10 height 10
radio input "true"
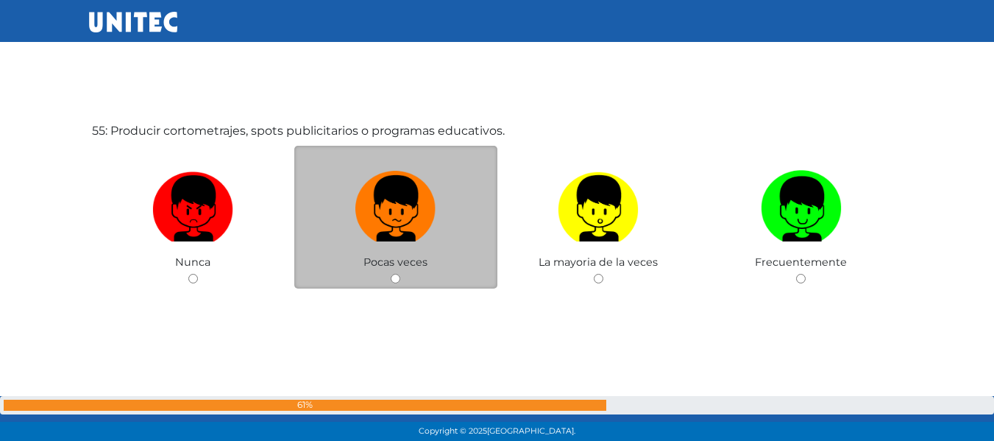
scroll to position [23893, 0]
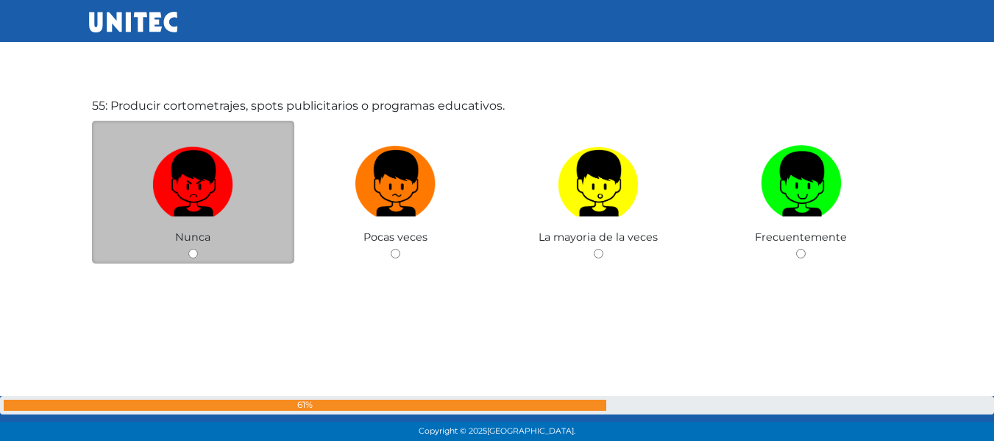
click at [191, 241] on span "Nunca" at bounding box center [192, 236] width 35 height 13
click at [187, 251] on div "Nunca" at bounding box center [193, 193] width 203 height 144
click at [193, 246] on div "Nunca" at bounding box center [193, 193] width 203 height 144
click at [194, 250] on input "radio" at bounding box center [193, 254] width 10 height 10
radio input "true"
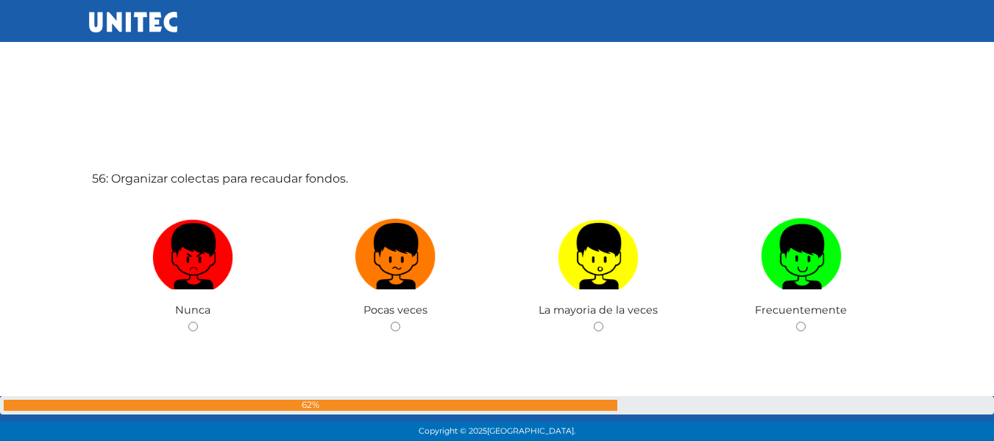
scroll to position [24335, 0]
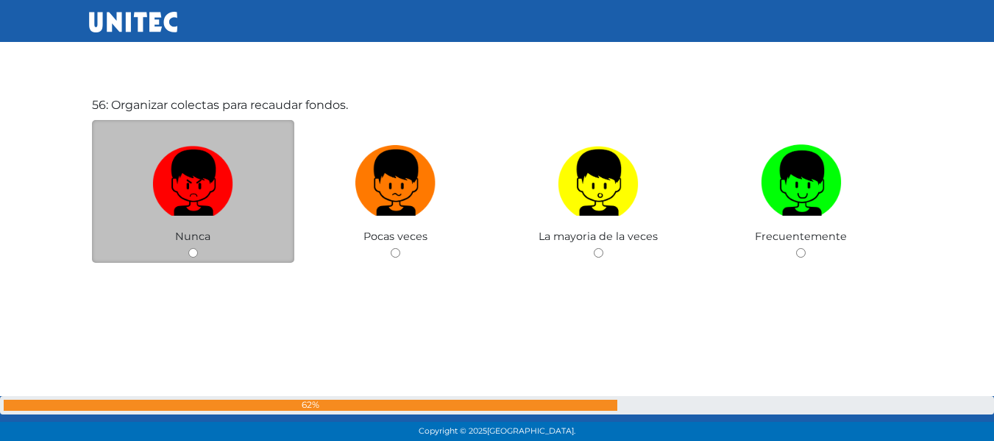
click at [191, 252] on input "radio" at bounding box center [193, 253] width 10 height 10
radio input "true"
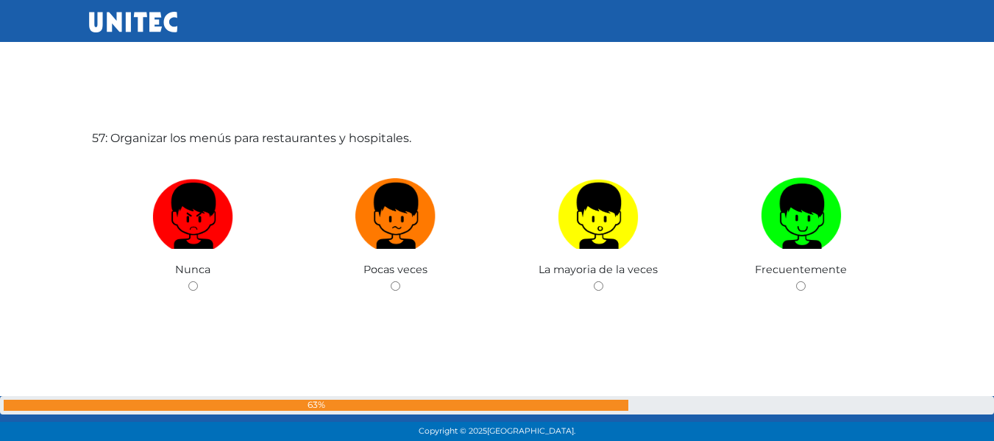
scroll to position [24762, 0]
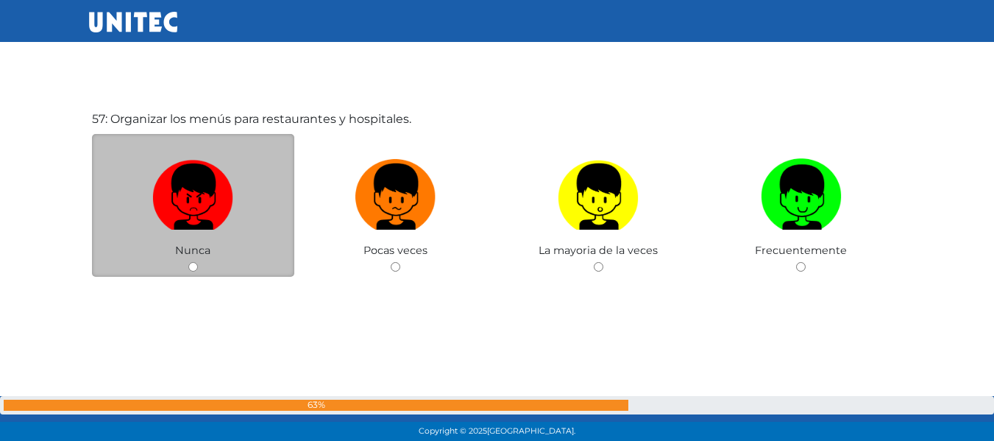
click at [191, 265] on input "radio" at bounding box center [193, 267] width 10 height 10
radio input "true"
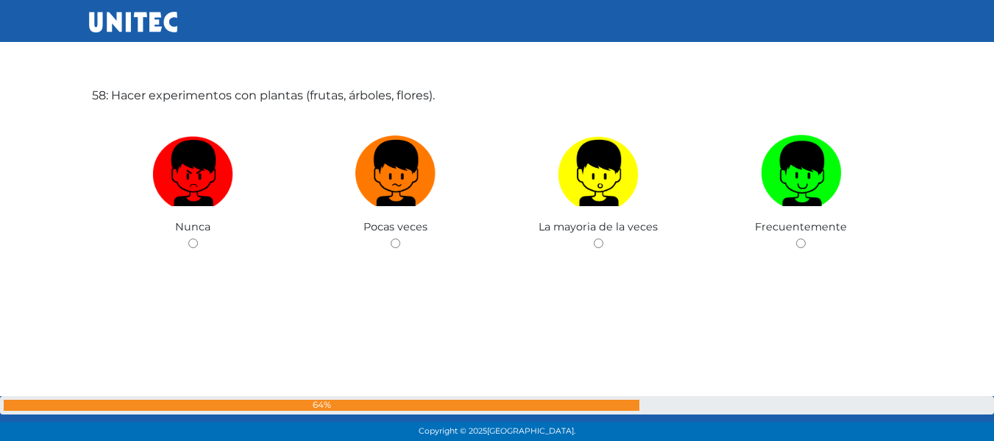
scroll to position [25203, 0]
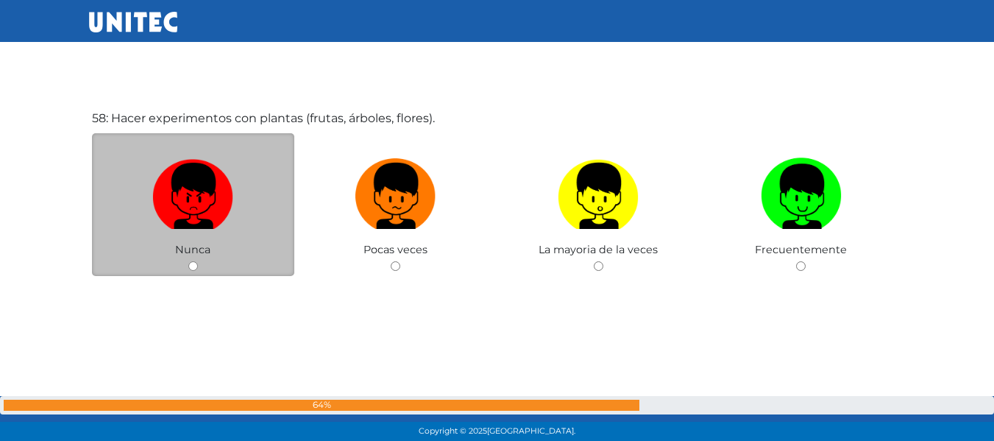
click at [190, 267] on input "radio" at bounding box center [193, 266] width 10 height 10
radio input "true"
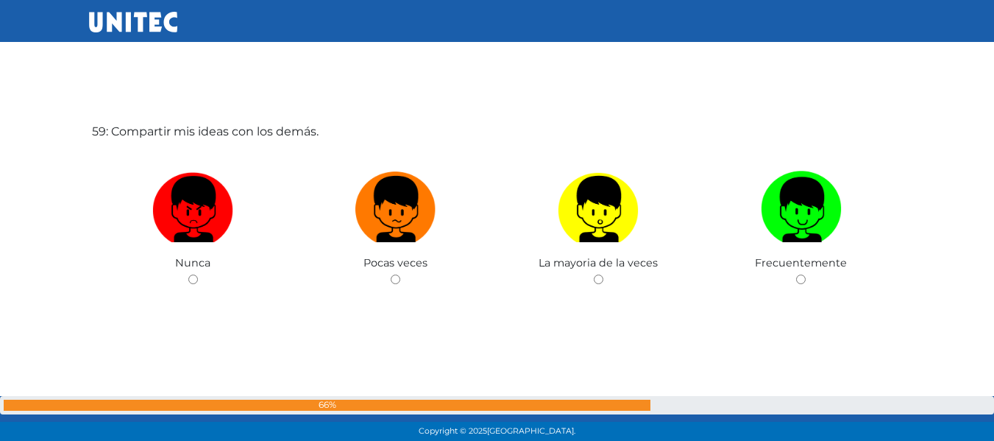
scroll to position [25594, 0]
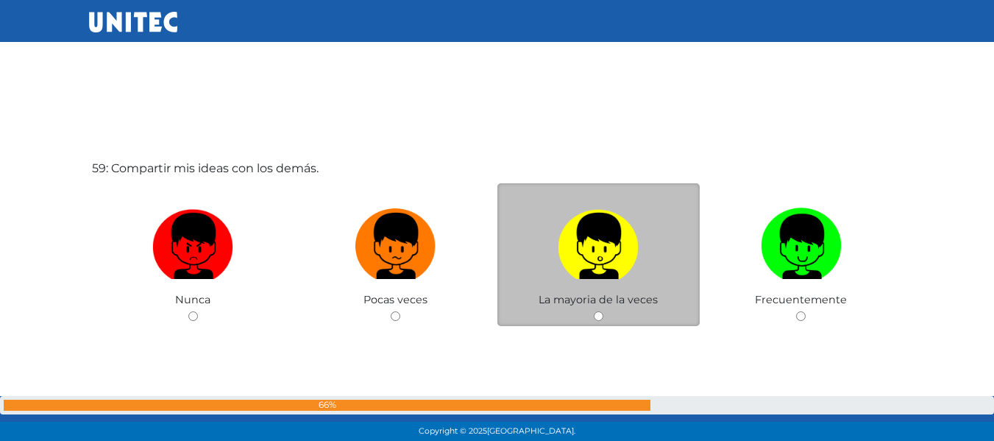
click at [598, 316] on input "radio" at bounding box center [599, 316] width 10 height 10
radio input "true"
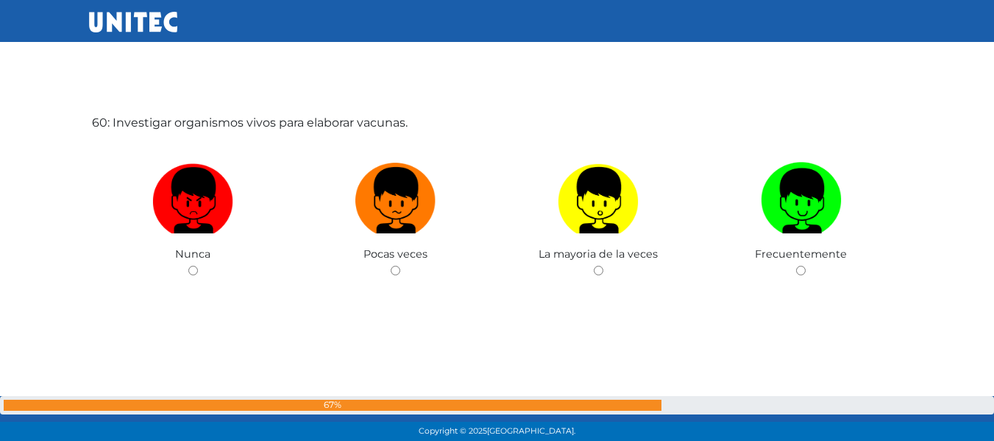
scroll to position [26055, 0]
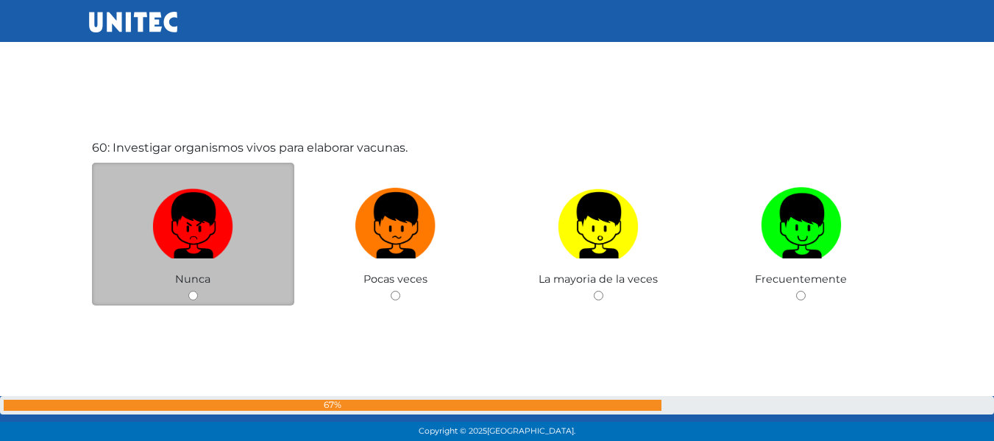
click at [190, 294] on input "radio" at bounding box center [193, 296] width 10 height 10
radio input "true"
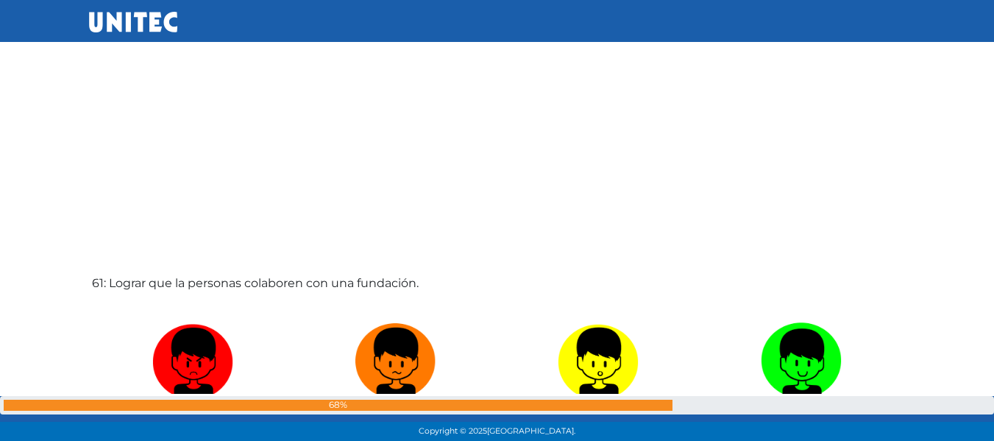
scroll to position [26525, 0]
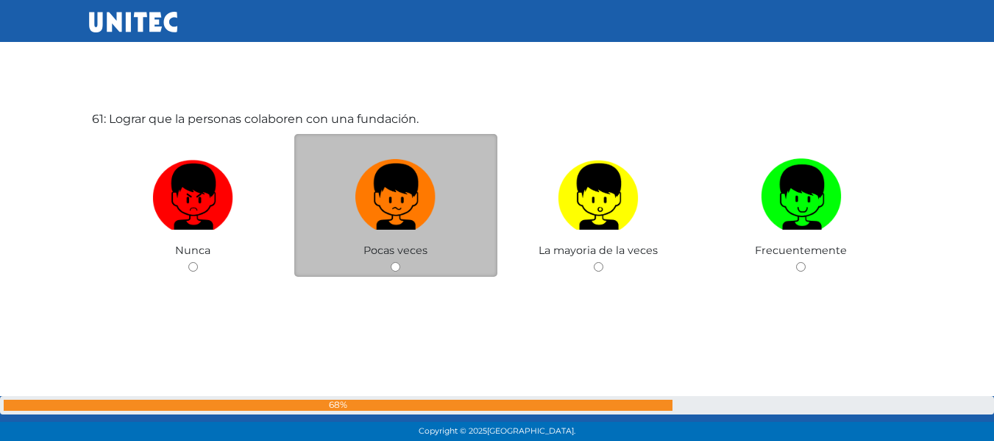
click at [397, 268] on input "radio" at bounding box center [396, 267] width 10 height 10
radio input "true"
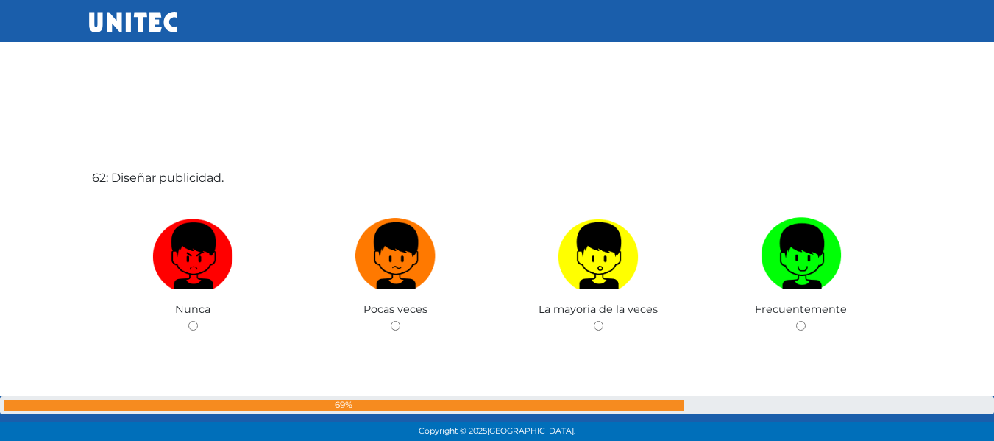
scroll to position [26966, 0]
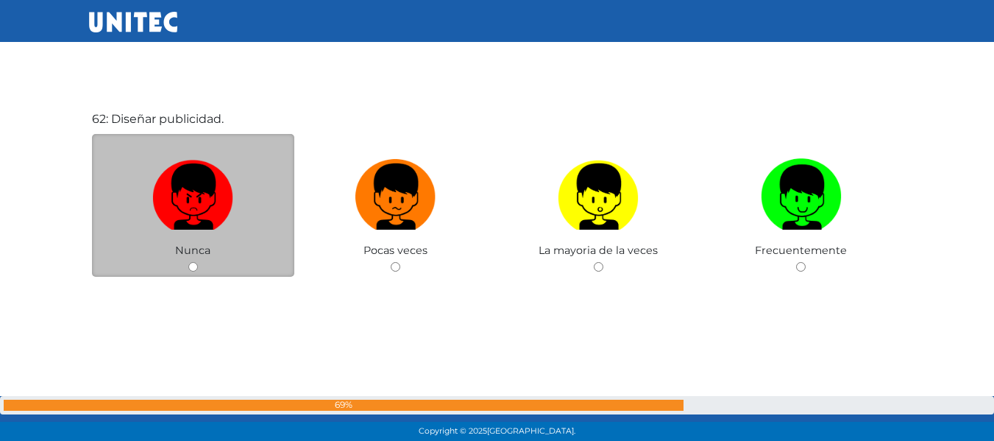
click at [191, 263] on input "radio" at bounding box center [193, 267] width 10 height 10
radio input "true"
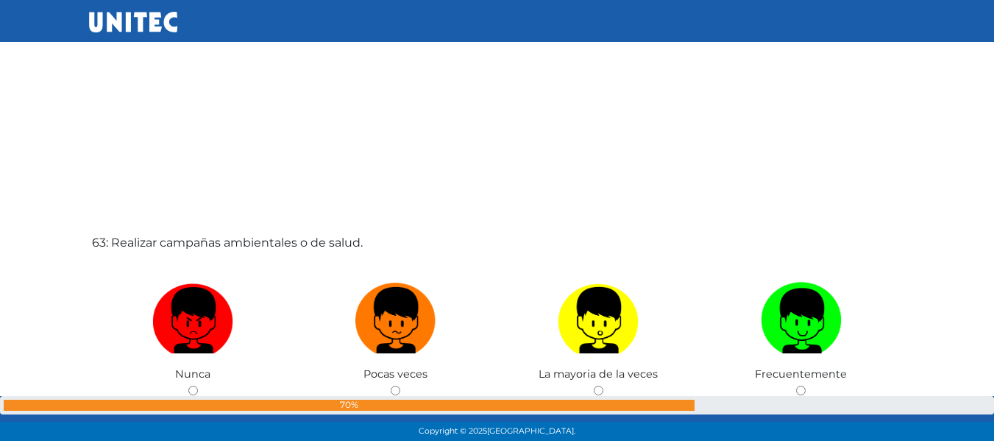
scroll to position [27407, 0]
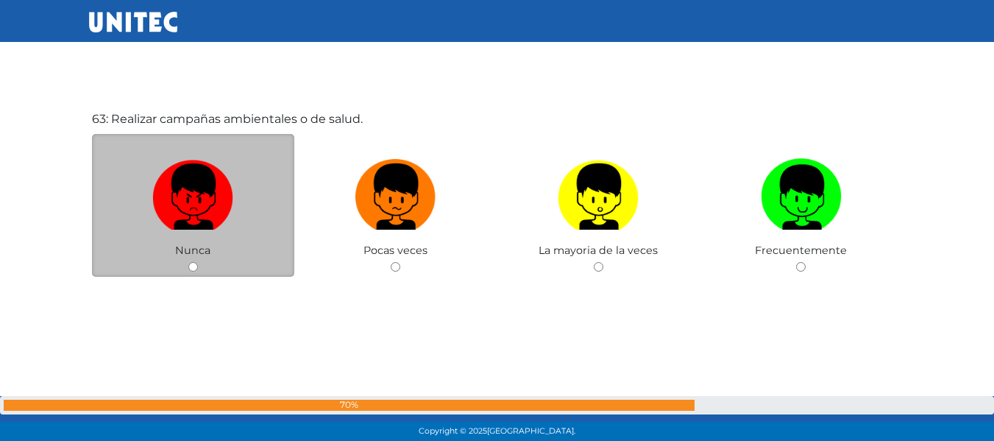
click at [194, 263] on input "radio" at bounding box center [193, 267] width 10 height 10
radio input "true"
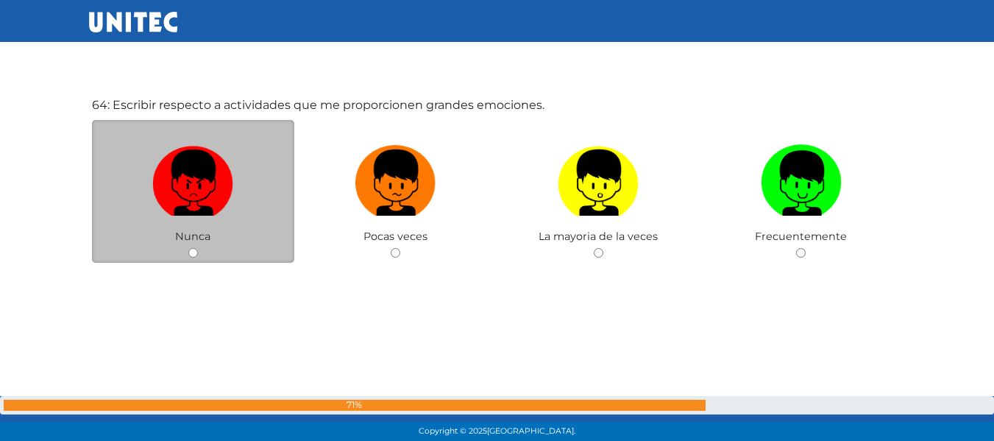
scroll to position [27826, 0]
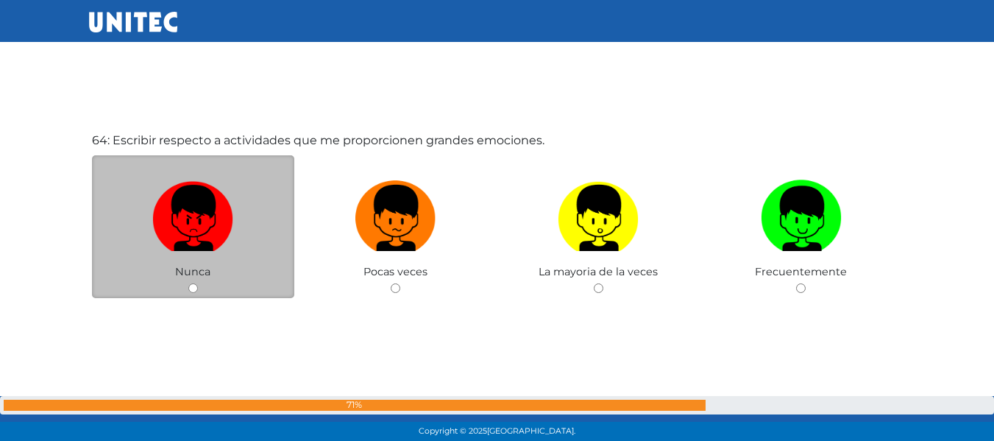
click at [196, 288] on input "radio" at bounding box center [193, 288] width 10 height 10
radio input "true"
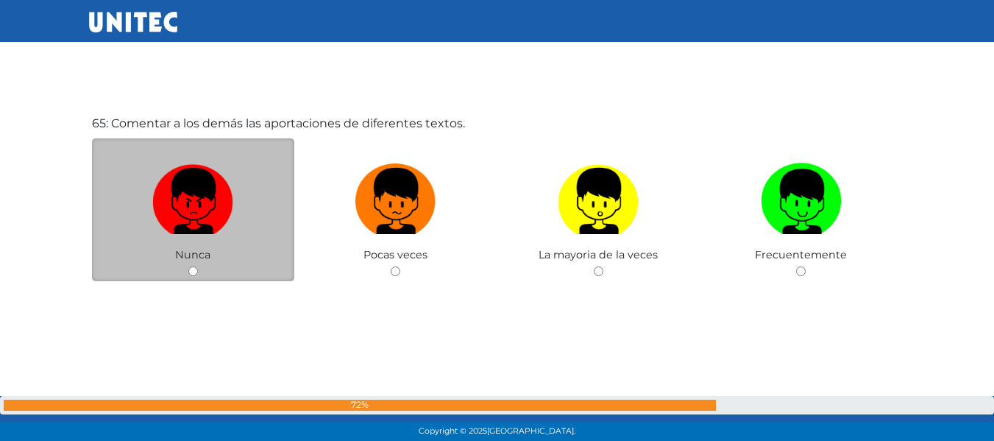
scroll to position [28299, 0]
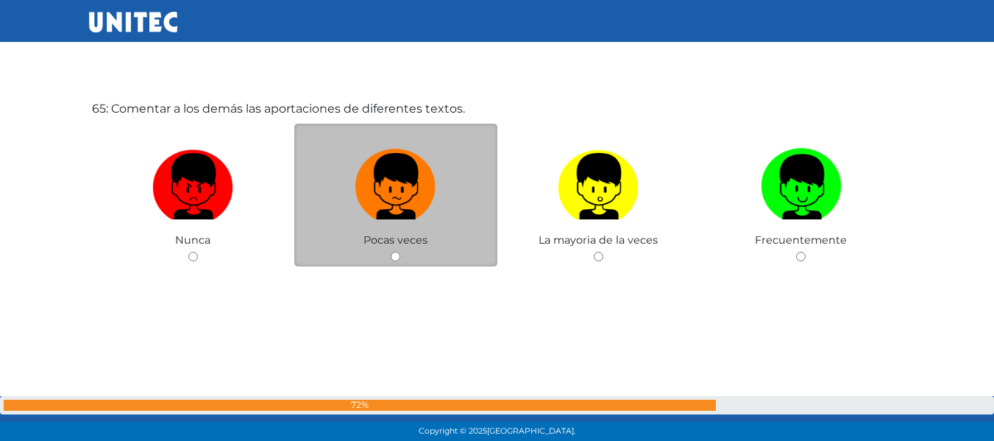
click at [398, 253] on input "radio" at bounding box center [396, 257] width 10 height 10
radio input "true"
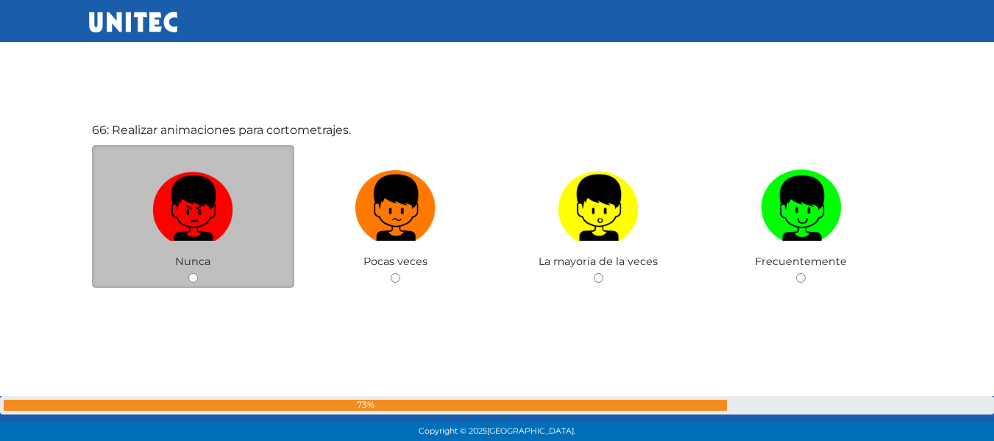
scroll to position [28719, 0]
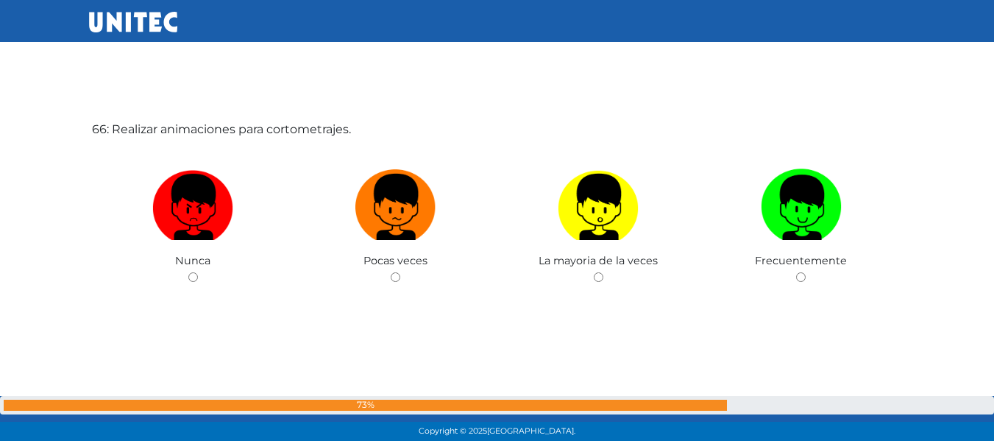
click at [208, 344] on div "66: Realizar animaciones para cortometrajes. Nunca Pocas veces La mayoria de la…" at bounding box center [497, 230] width 817 height 441
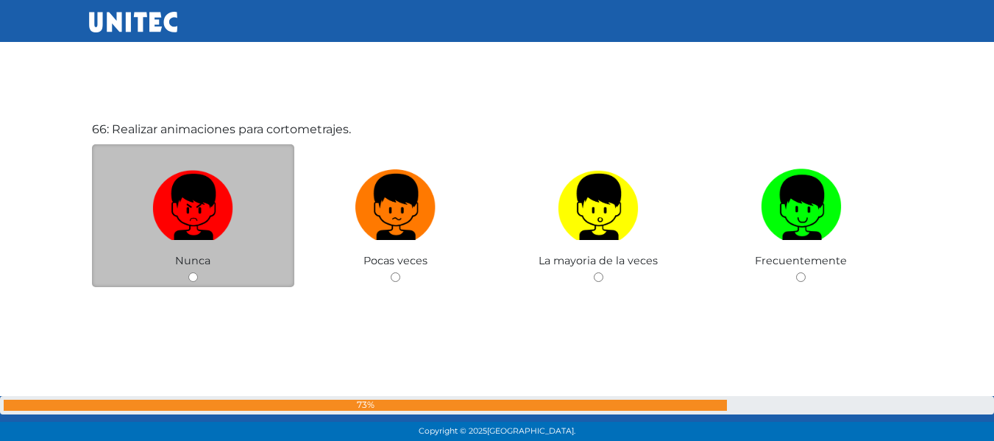
click at [193, 282] on input "radio" at bounding box center [193, 277] width 10 height 10
radio input "true"
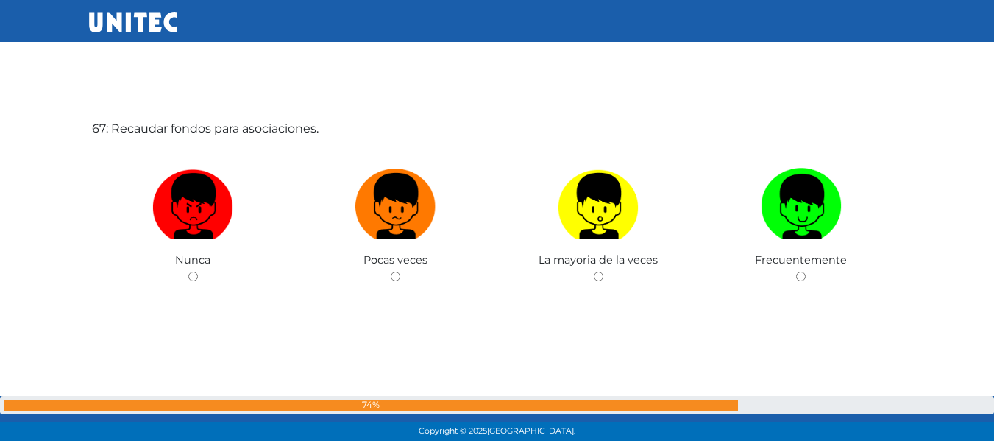
scroll to position [29170, 0]
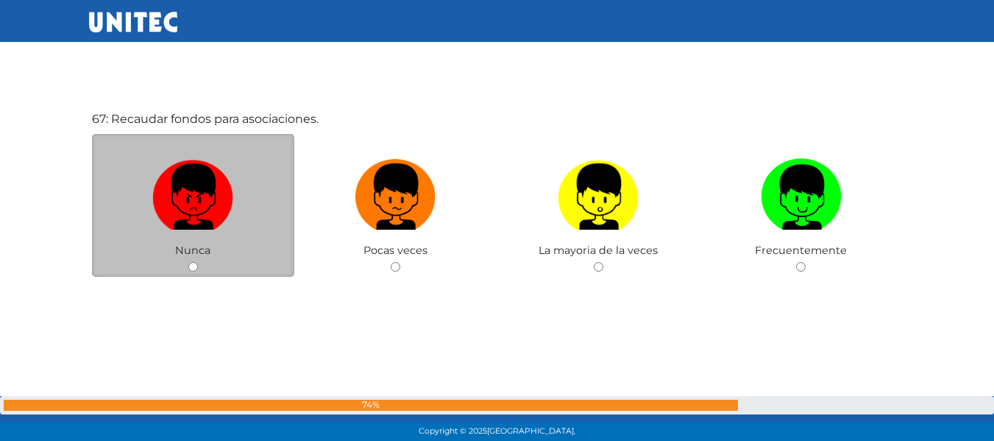
click at [192, 268] on input "radio" at bounding box center [193, 267] width 10 height 10
radio input "true"
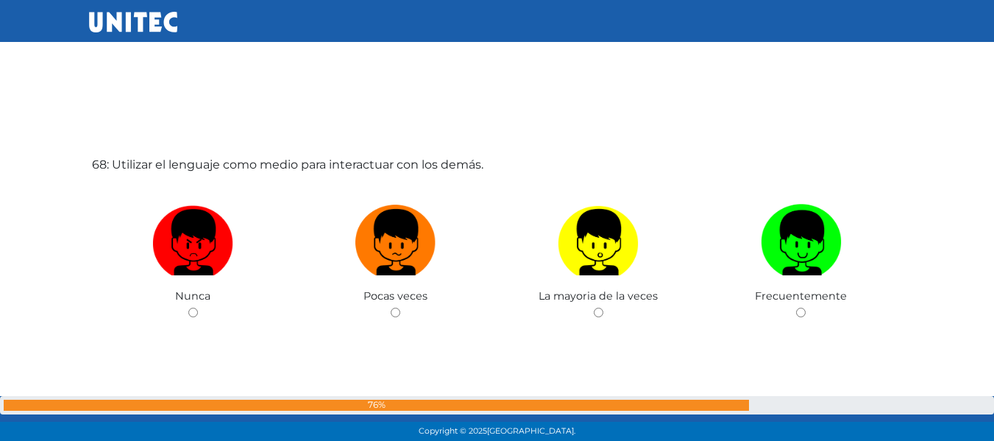
scroll to position [29611, 0]
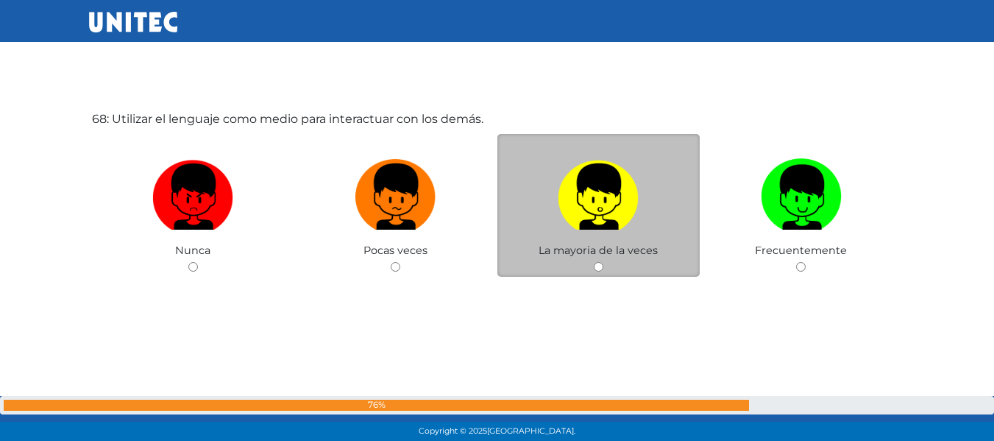
click at [602, 269] on input "radio" at bounding box center [599, 267] width 10 height 10
radio input "true"
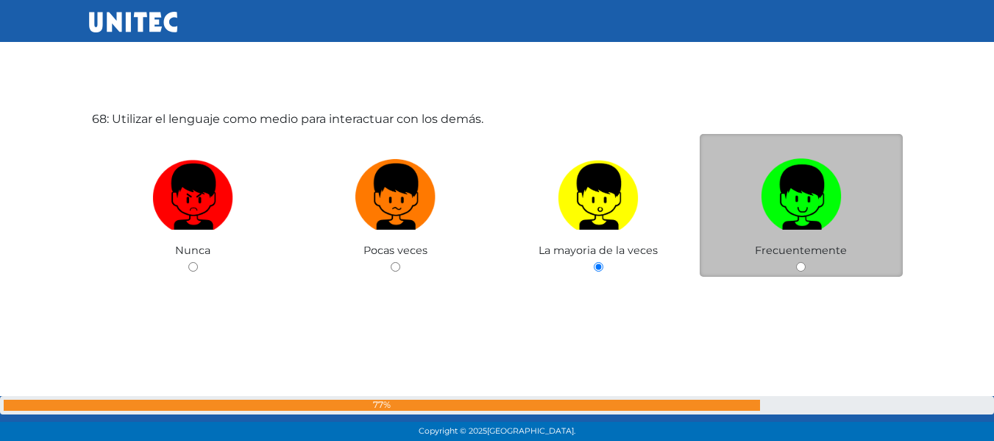
click at [796, 270] on input "radio" at bounding box center [801, 267] width 10 height 10
radio input "true"
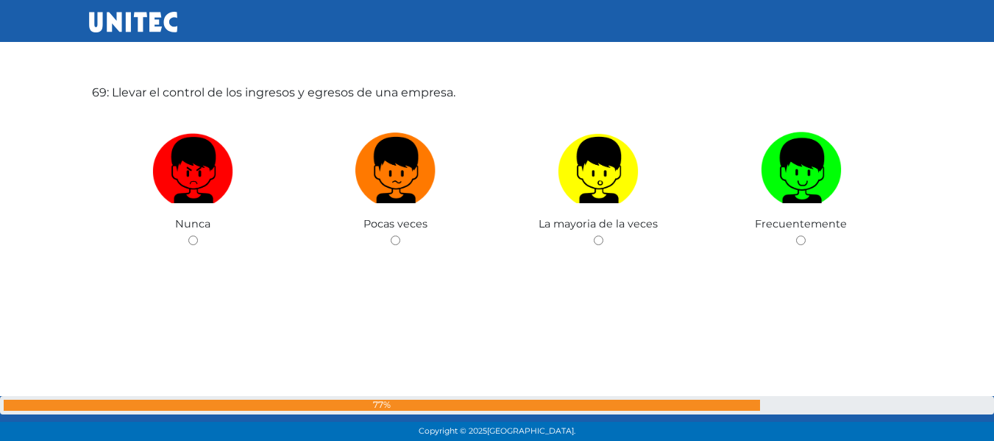
scroll to position [30104, 0]
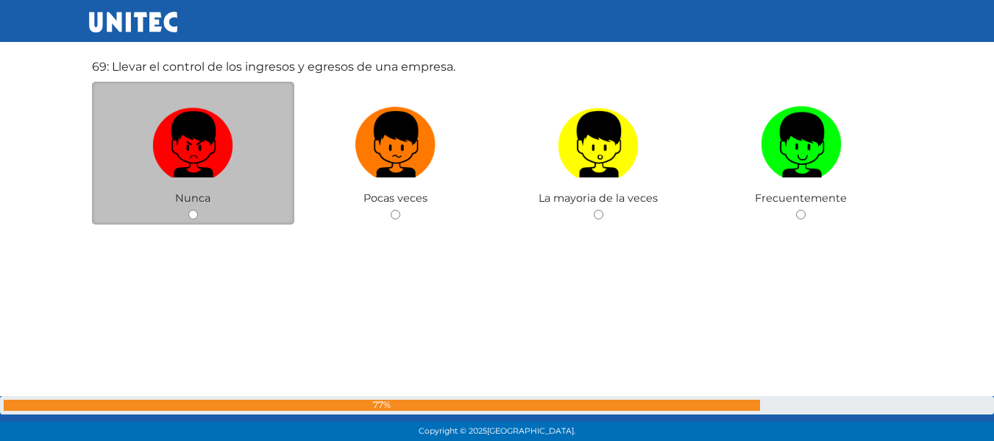
click at [194, 214] on input "radio" at bounding box center [193, 215] width 10 height 10
radio input "true"
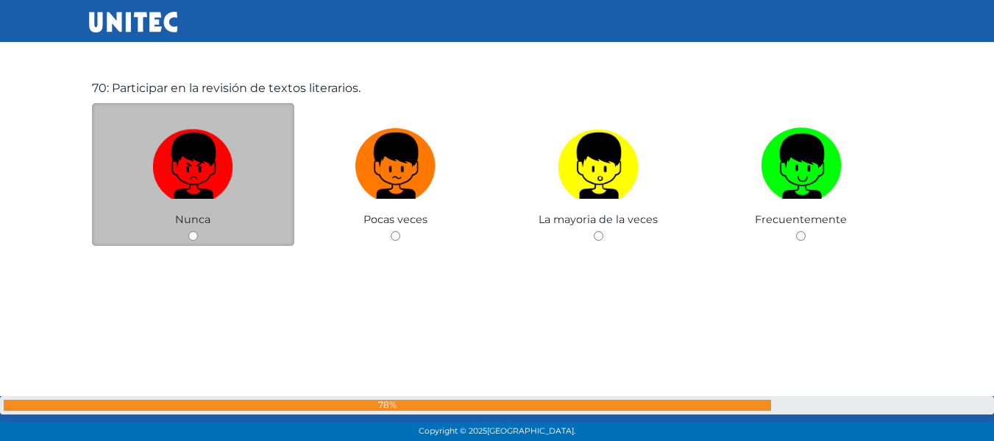
scroll to position [30450, 0]
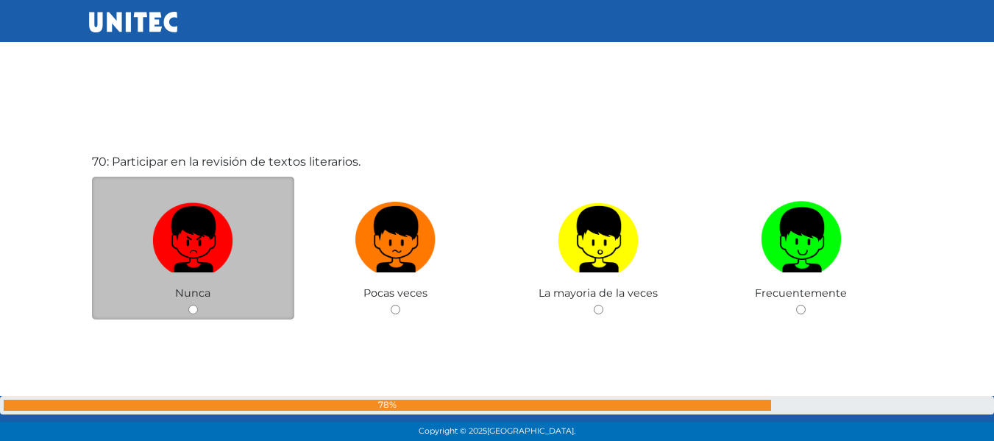
click at [191, 310] on input "radio" at bounding box center [193, 310] width 10 height 10
radio input "true"
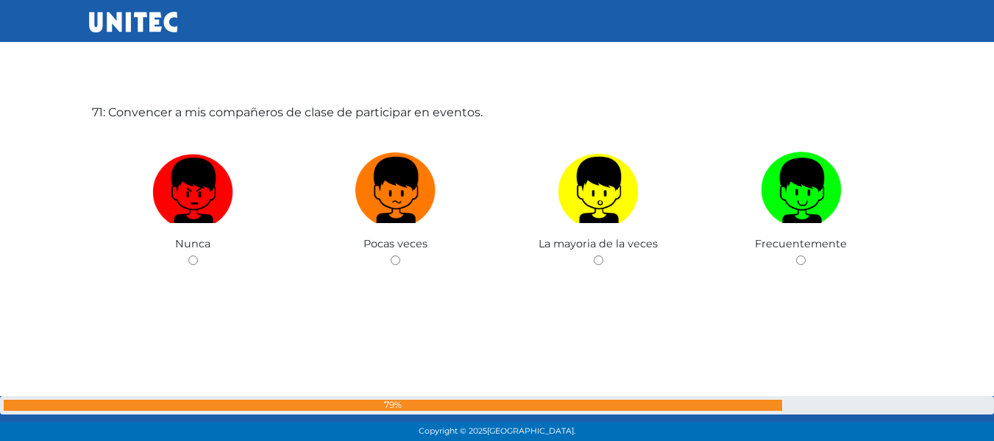
scroll to position [30944, 0]
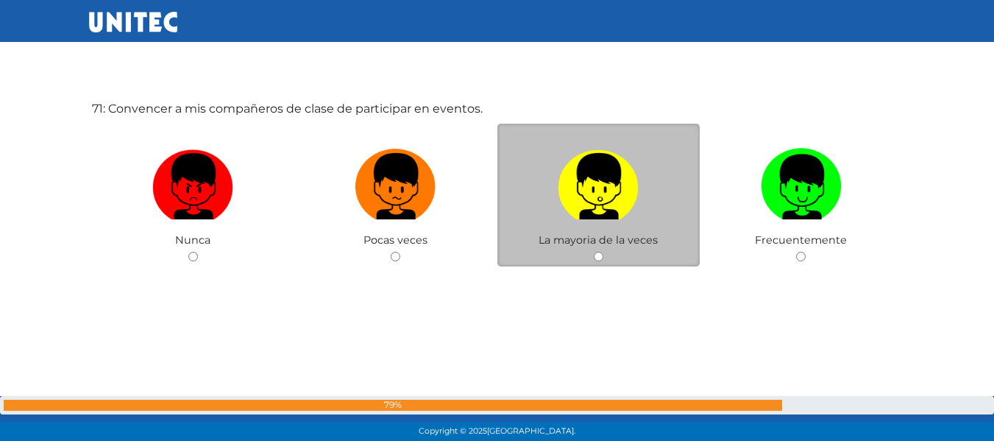
click at [600, 252] on input "radio" at bounding box center [599, 257] width 10 height 10
radio input "true"
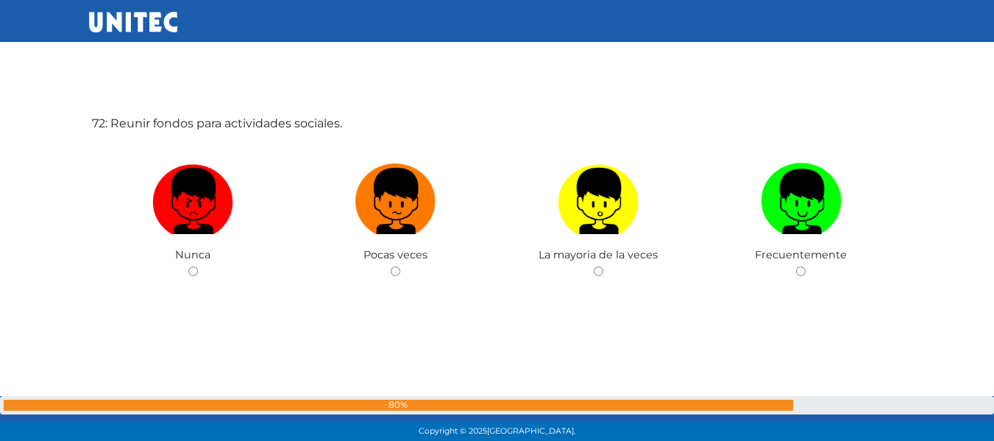
scroll to position [31374, 0]
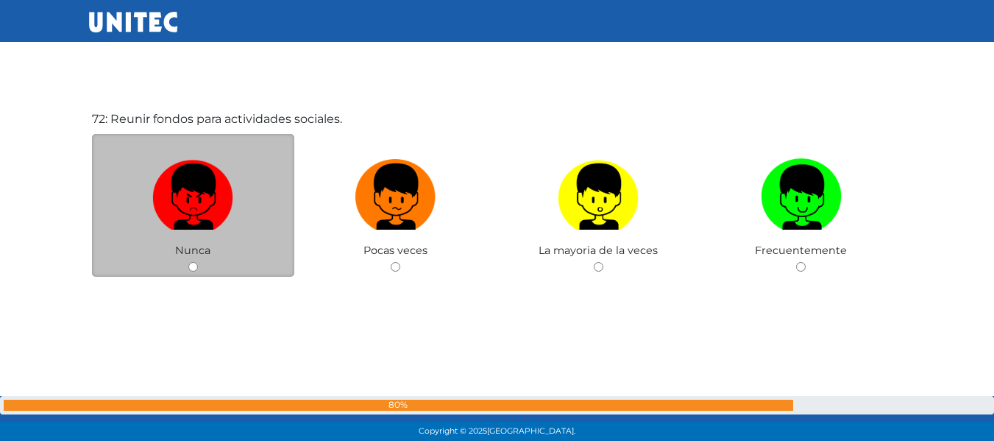
click at [188, 261] on div "Nunca" at bounding box center [193, 206] width 203 height 144
click at [193, 265] on input "radio" at bounding box center [193, 267] width 10 height 10
radio input "true"
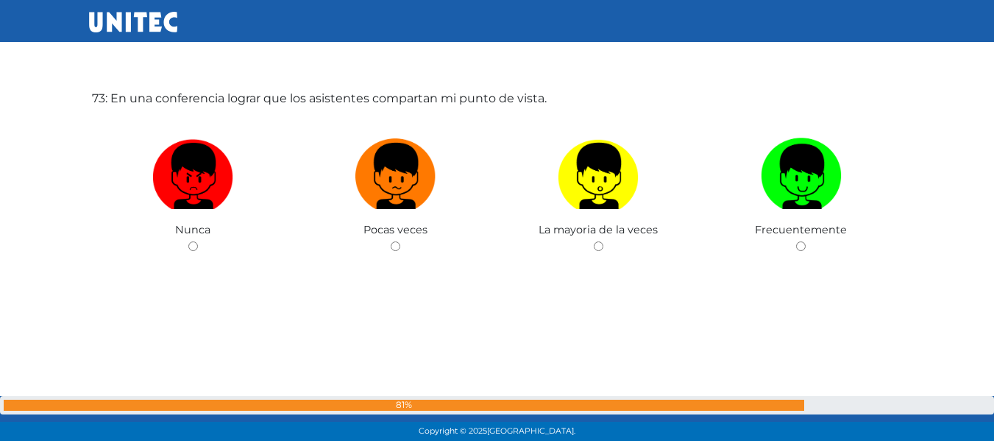
scroll to position [31862, 0]
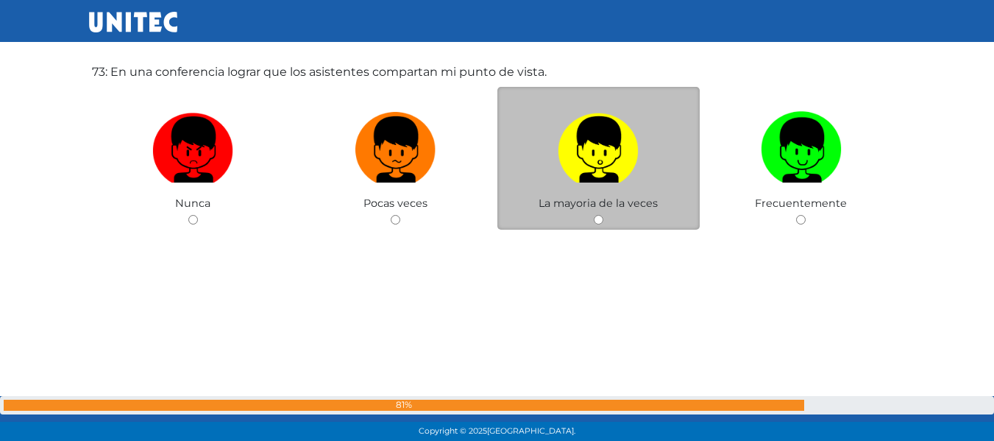
click at [599, 219] on input "radio" at bounding box center [599, 220] width 10 height 10
radio input "true"
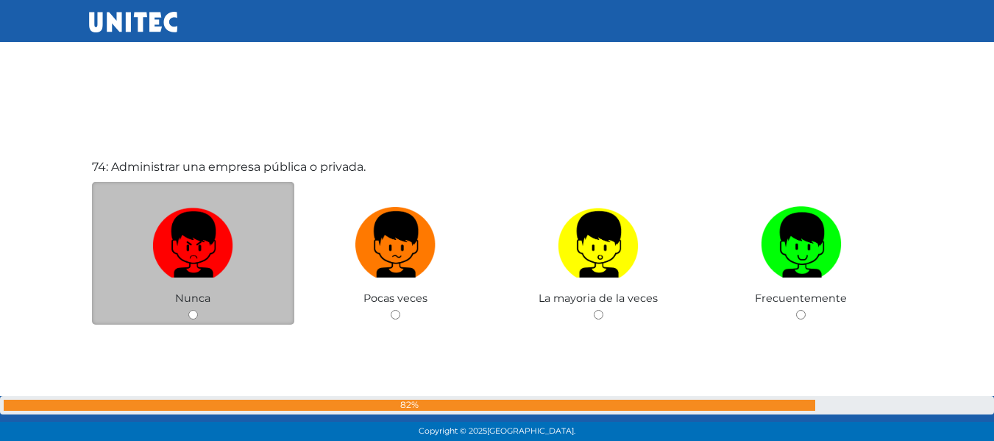
scroll to position [32282, 0]
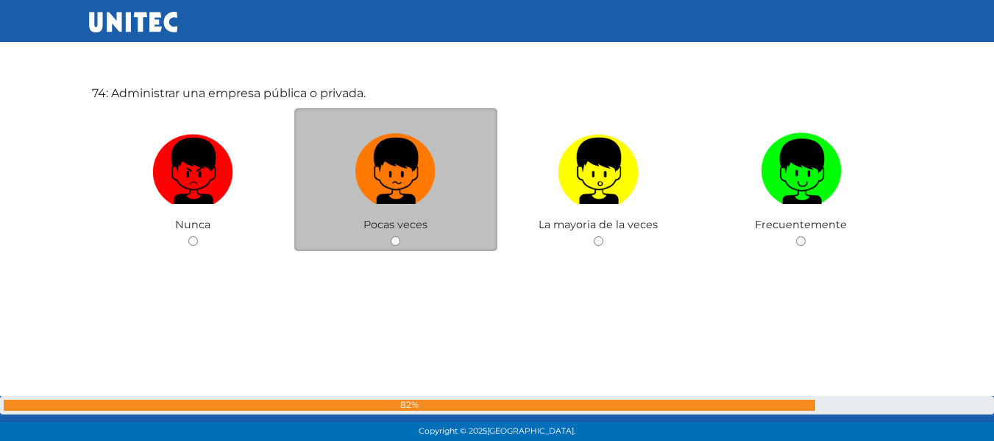
click at [389, 236] on div "Pocas veces" at bounding box center [395, 180] width 203 height 144
click at [394, 238] on input "radio" at bounding box center [396, 241] width 10 height 10
radio input "true"
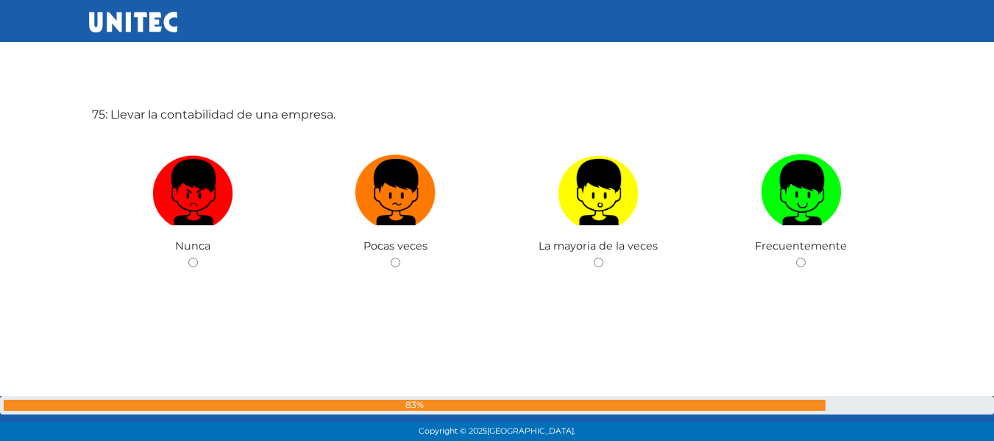
scroll to position [32711, 0]
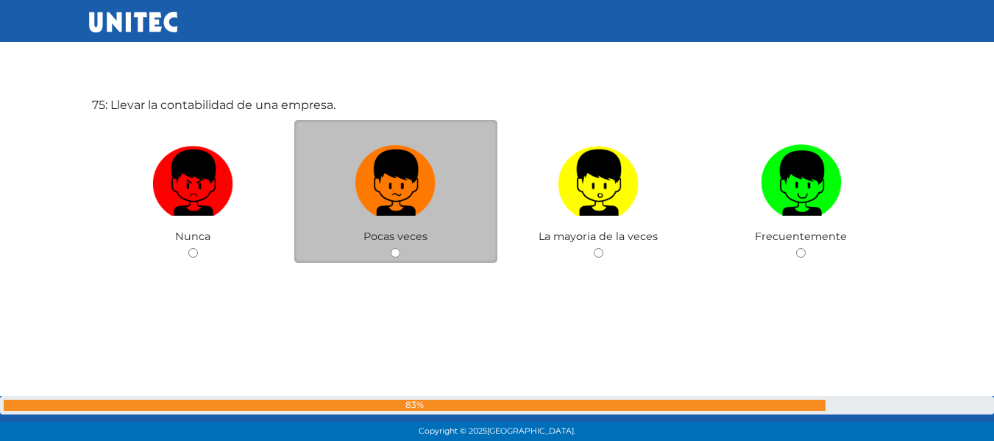
click at [388, 245] on div "Pocas veces" at bounding box center [395, 192] width 203 height 144
click at [392, 241] on span "Pocas veces" at bounding box center [396, 236] width 64 height 13
click at [397, 255] on input "radio" at bounding box center [396, 253] width 10 height 10
radio input "true"
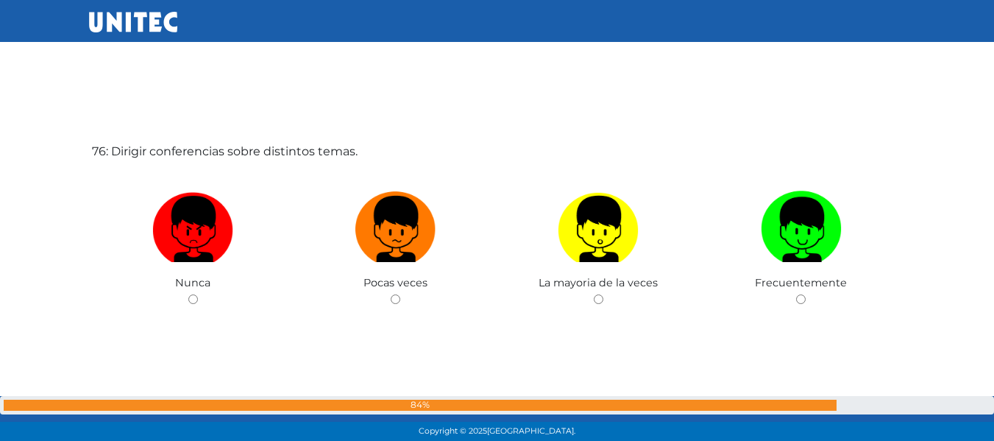
scroll to position [33131, 0]
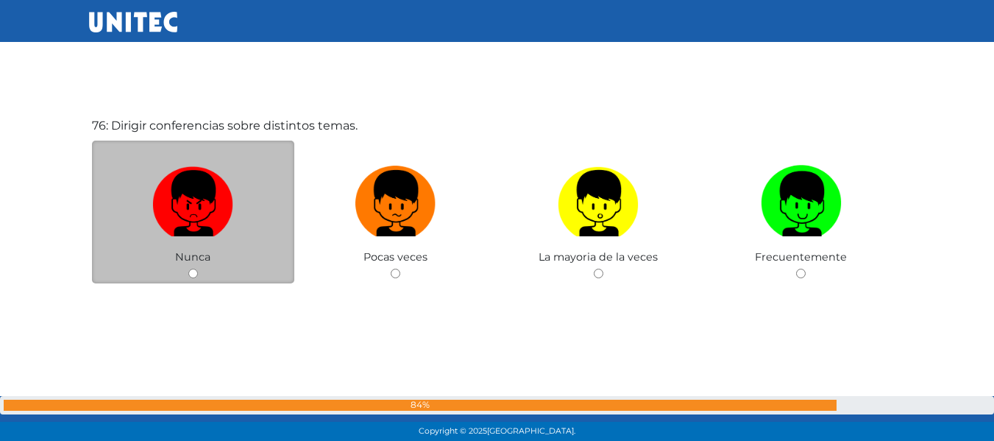
click at [195, 270] on input "radio" at bounding box center [193, 274] width 10 height 10
radio input "true"
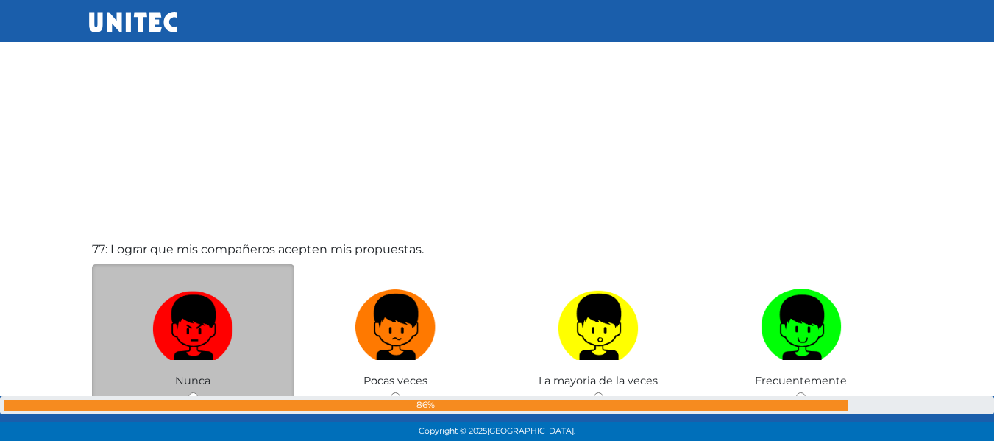
scroll to position [33522, 0]
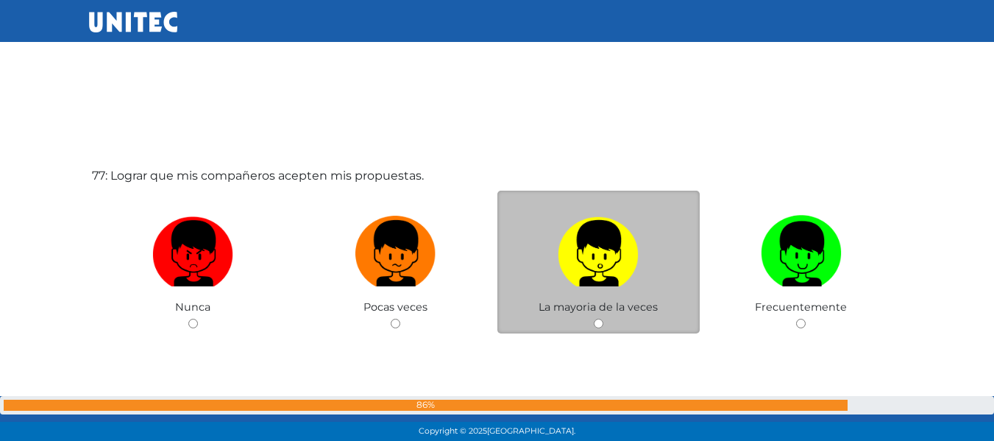
click at [598, 328] on input "radio" at bounding box center [599, 324] width 10 height 10
radio input "true"
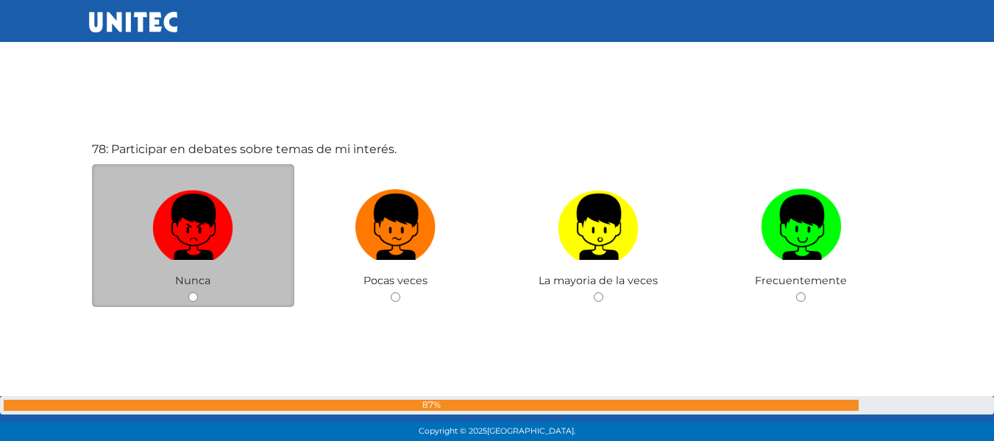
scroll to position [34016, 0]
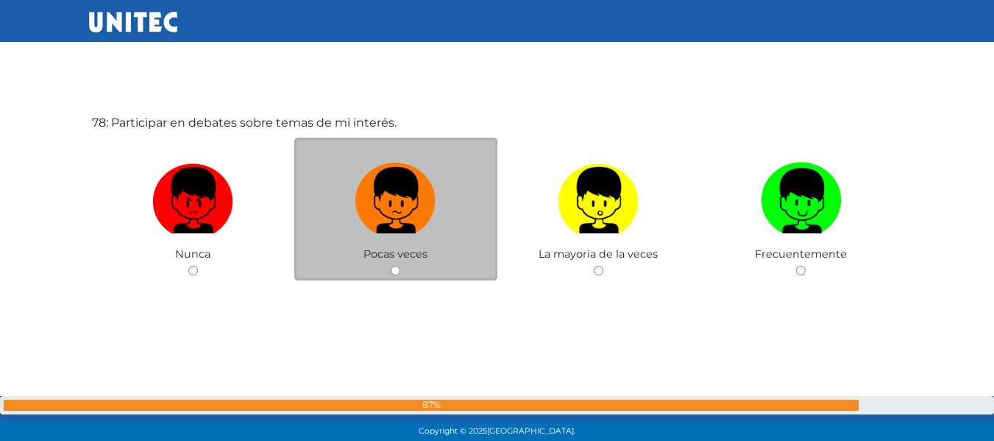
click at [392, 261] on div "Pocas veces" at bounding box center [395, 210] width 203 height 144
click at [396, 271] on input "radio" at bounding box center [396, 271] width 10 height 10
radio input "true"
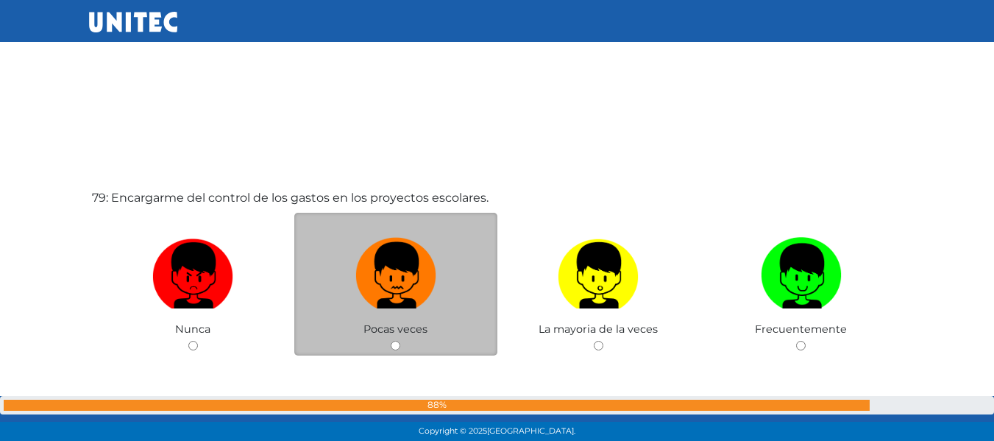
scroll to position [34422, 0]
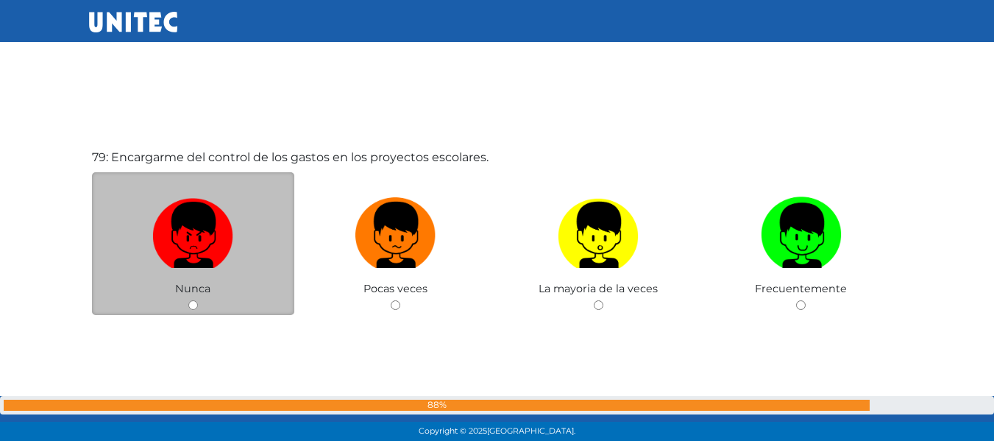
click at [198, 300] on div "Nunca" at bounding box center [193, 244] width 203 height 144
click at [194, 305] on input "radio" at bounding box center [193, 305] width 10 height 10
radio input "true"
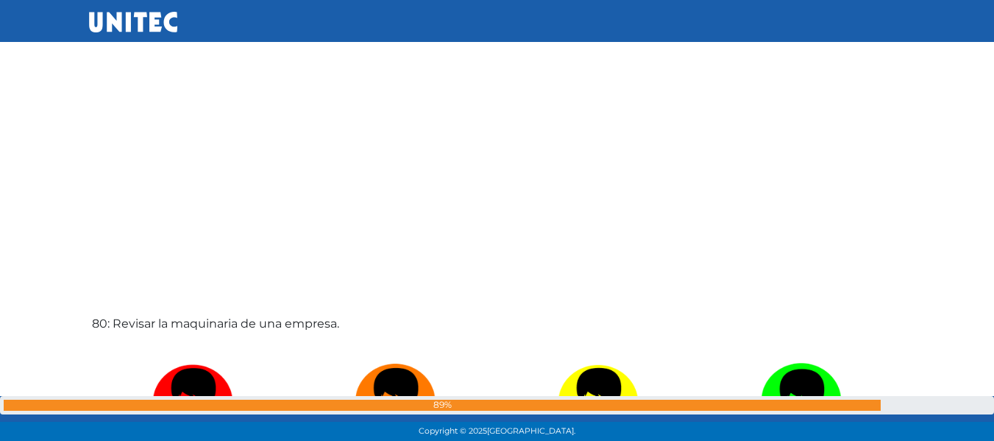
scroll to position [34821, 0]
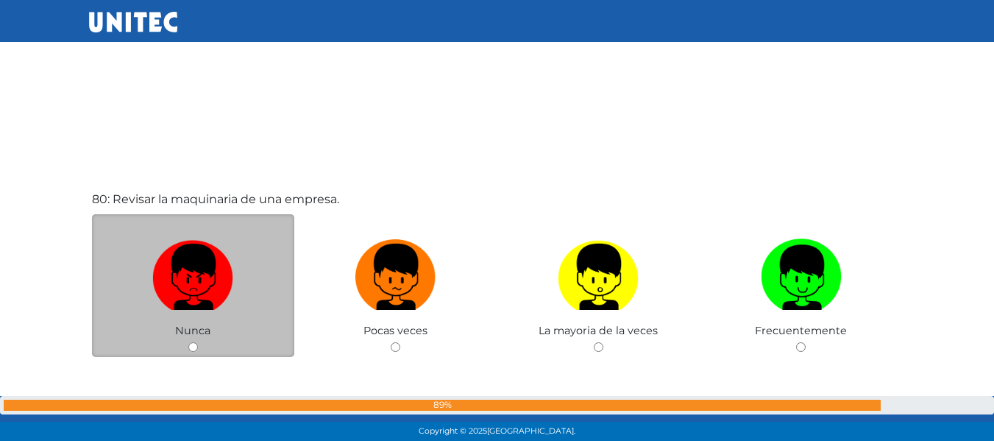
click at [193, 344] on input "radio" at bounding box center [193, 347] width 10 height 10
radio input "true"
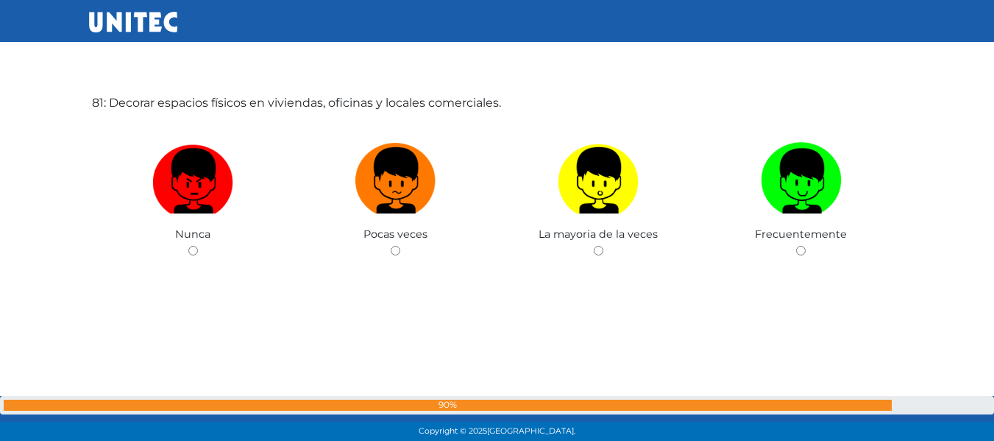
scroll to position [35369, 0]
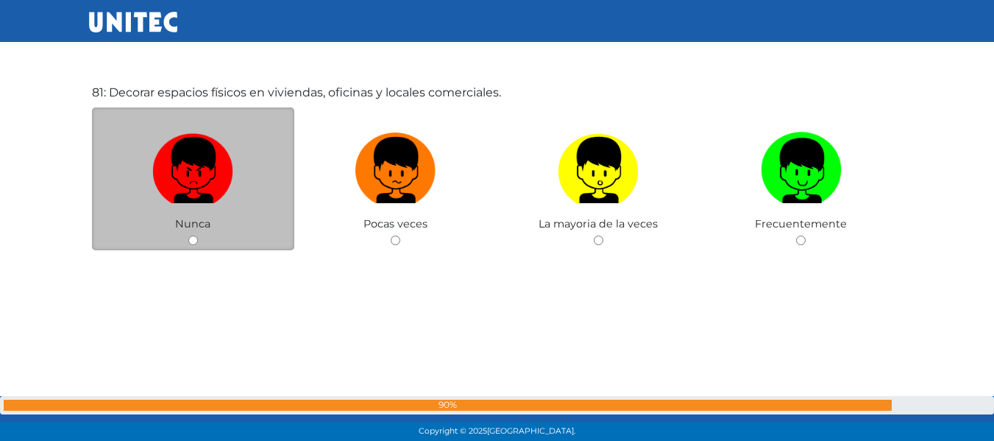
click at [195, 239] on input "radio" at bounding box center [193, 241] width 10 height 10
radio input "true"
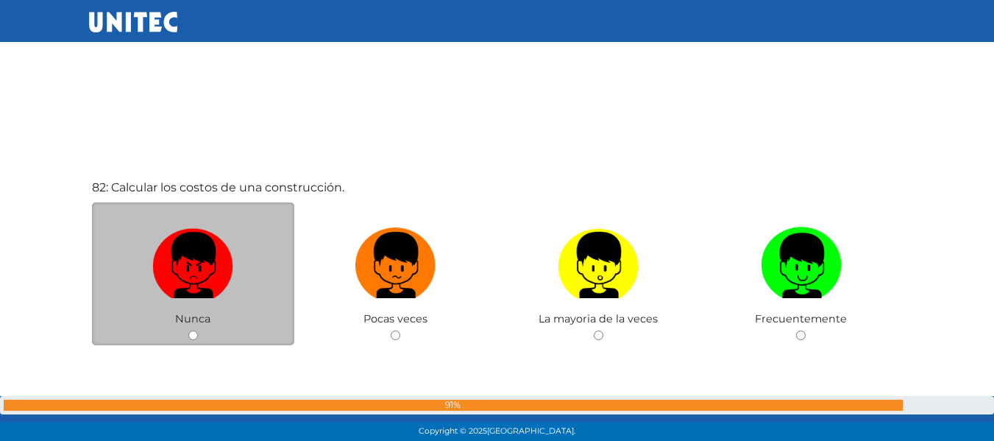
scroll to position [35788, 0]
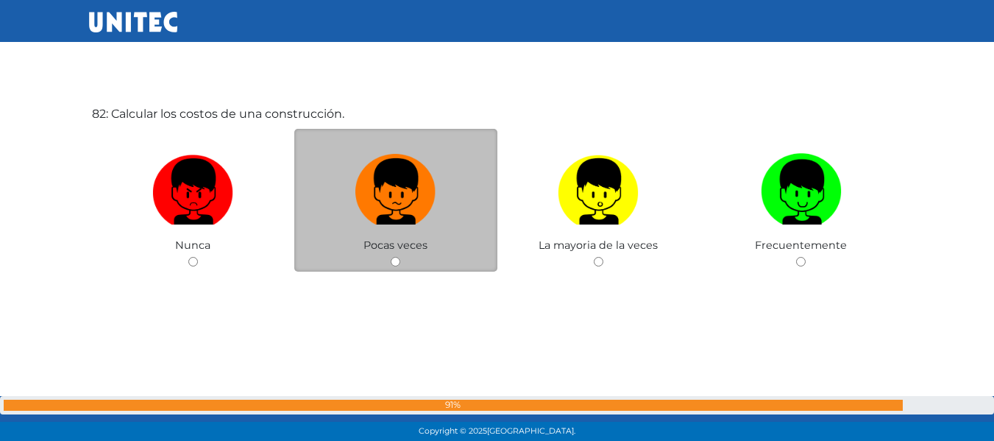
click at [400, 263] on input "radio" at bounding box center [396, 262] width 10 height 10
radio input "true"
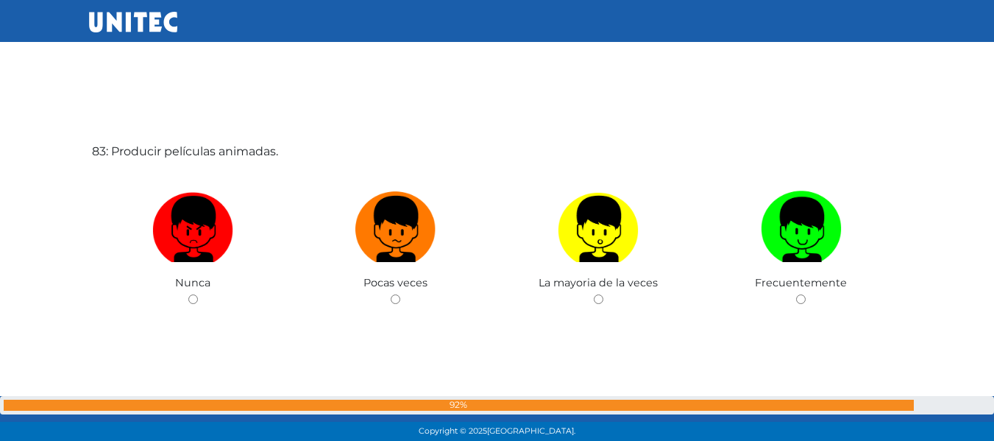
scroll to position [36208, 0]
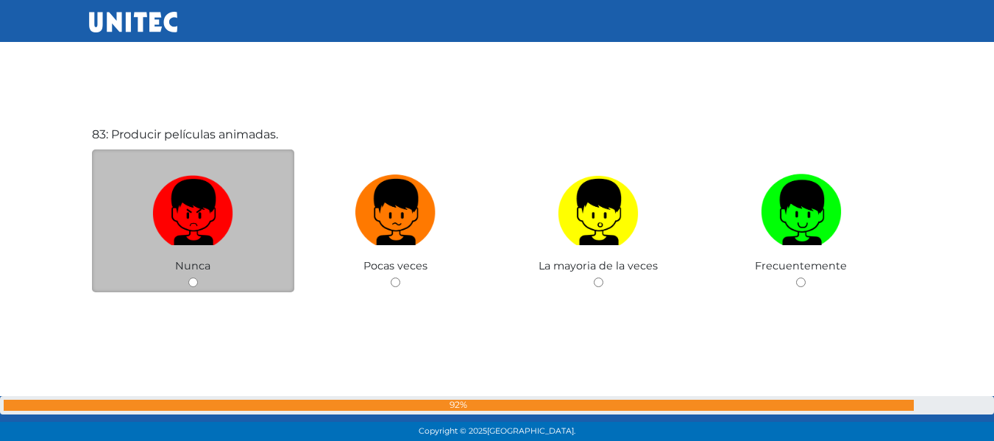
click at [192, 275] on div "Nunca" at bounding box center [193, 221] width 203 height 144
click at [192, 282] on input "radio" at bounding box center [193, 282] width 10 height 10
radio input "true"
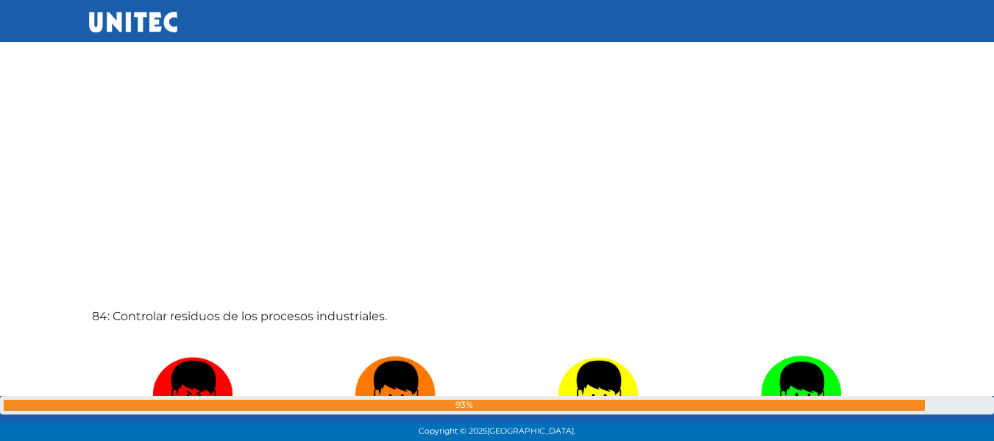
scroll to position [36607, 0]
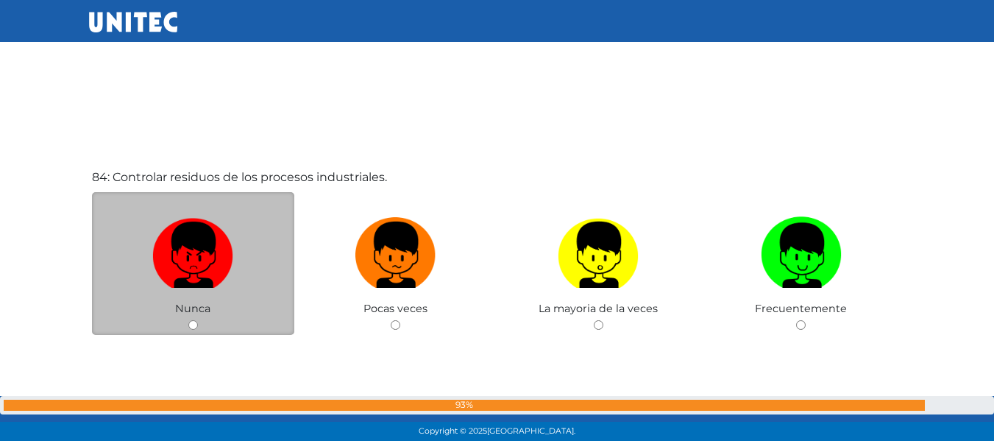
click at [194, 325] on input "radio" at bounding box center [193, 325] width 10 height 10
radio input "true"
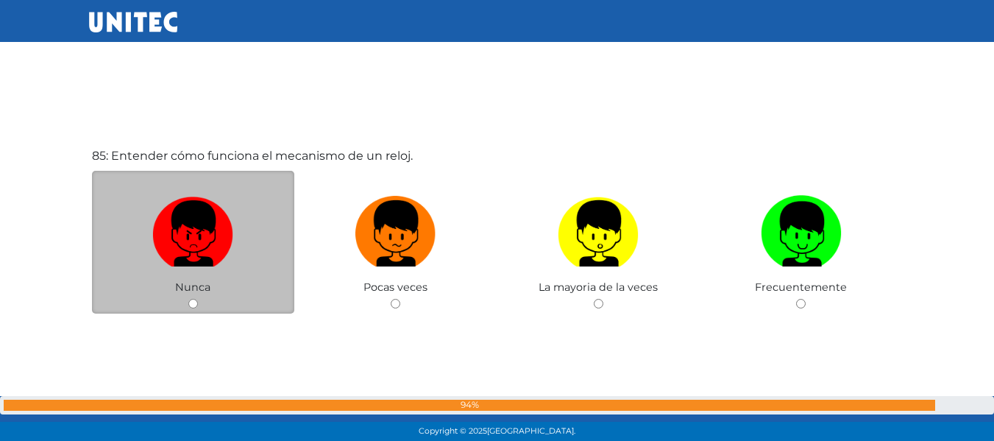
scroll to position [37094, 0]
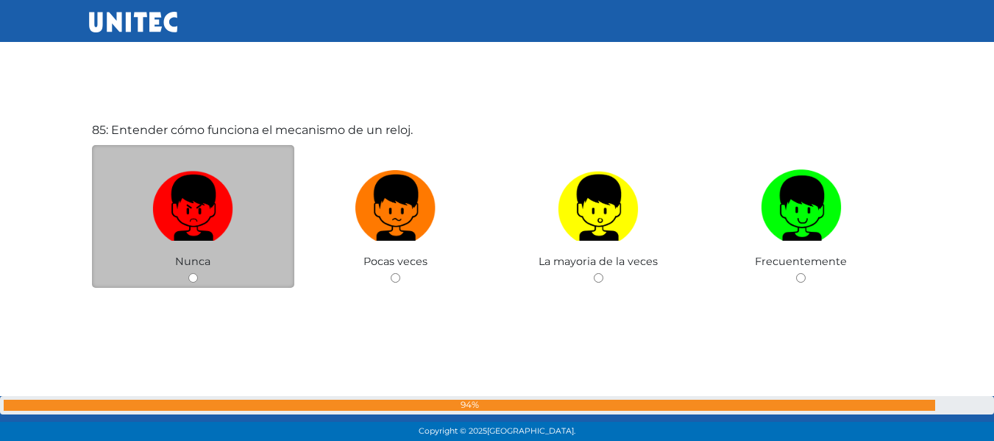
click at [194, 275] on input "radio" at bounding box center [193, 278] width 10 height 10
radio input "true"
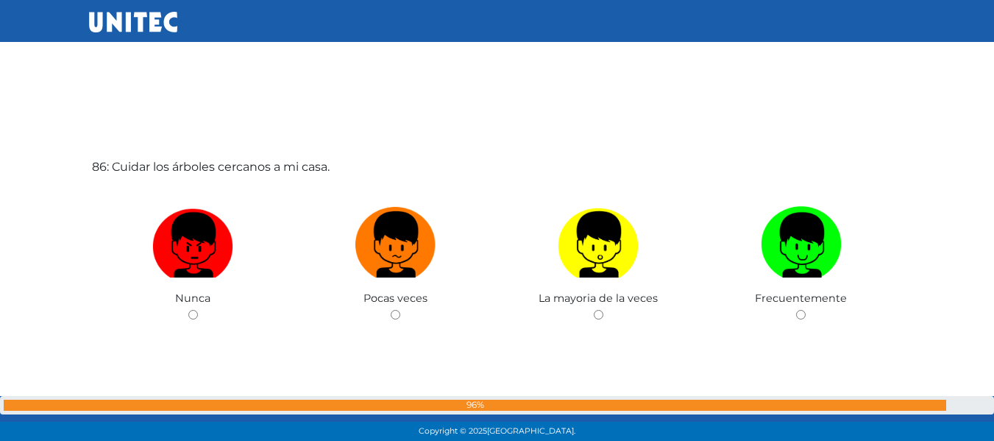
scroll to position [37515, 0]
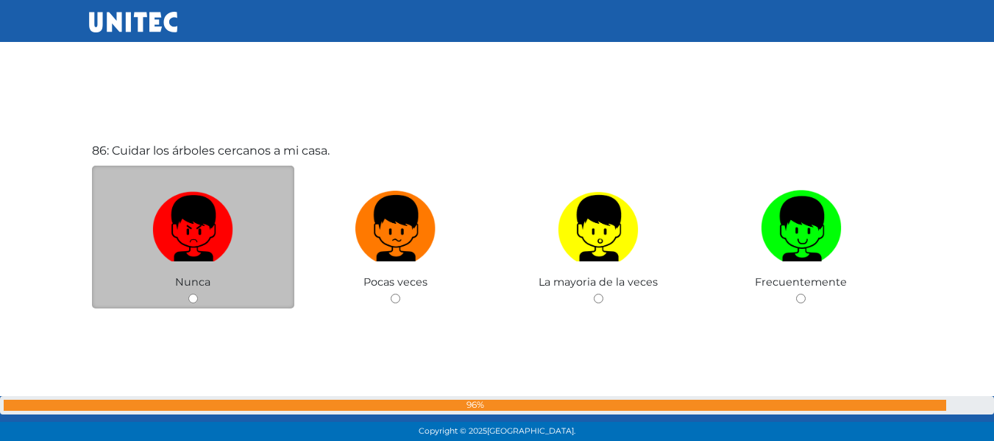
click at [196, 302] on input "radio" at bounding box center [193, 299] width 10 height 10
radio input "true"
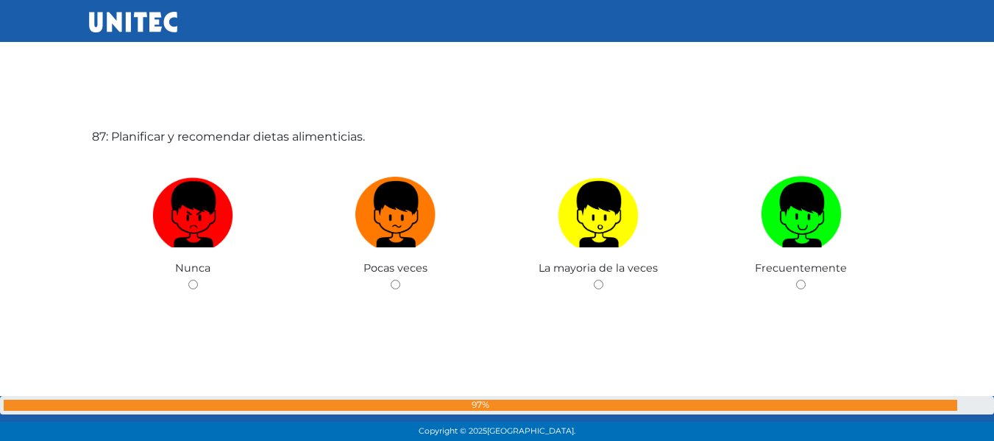
scroll to position [37987, 0]
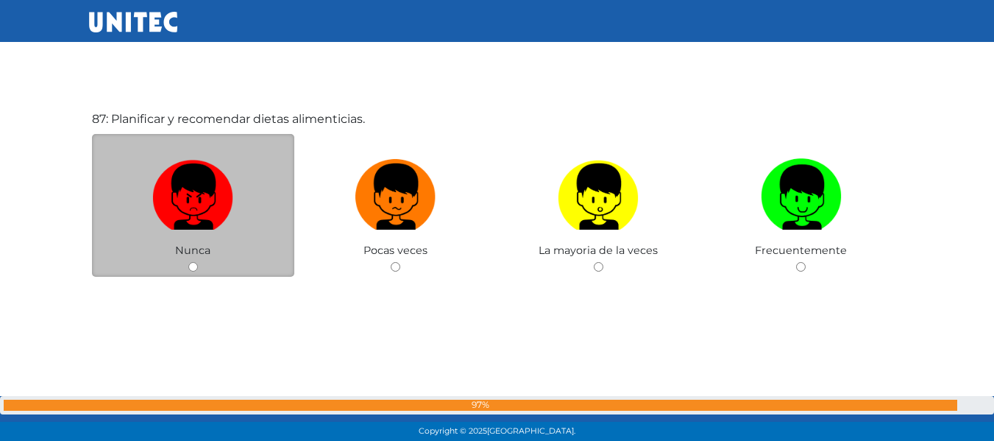
click at [191, 267] on input "radio" at bounding box center [193, 267] width 10 height 10
radio input "true"
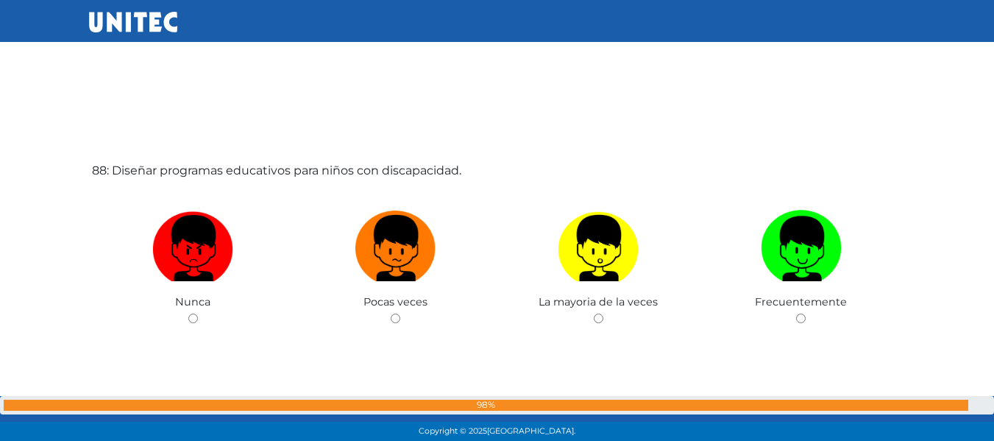
scroll to position [38379, 0]
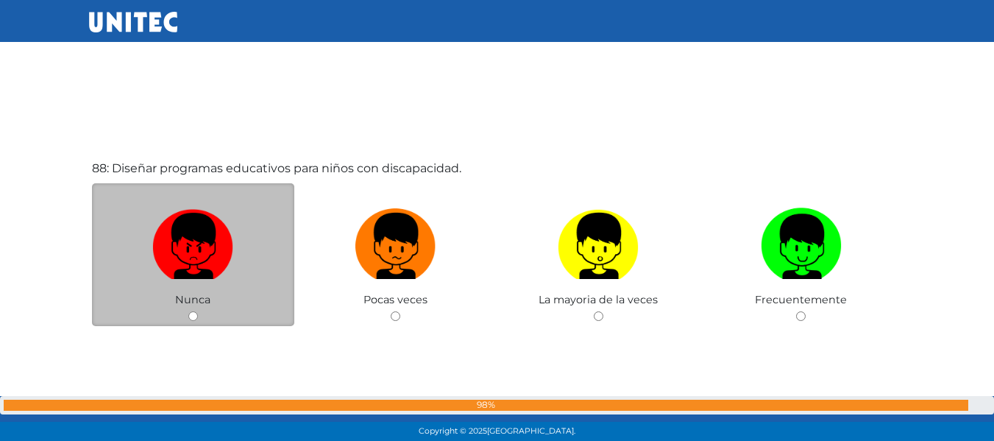
click at [190, 313] on input "radio" at bounding box center [193, 316] width 10 height 10
radio input "true"
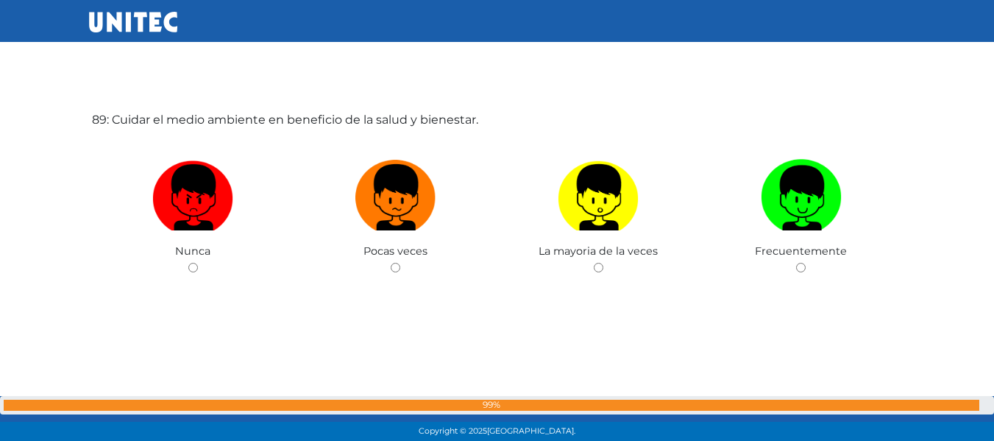
scroll to position [38869, 0]
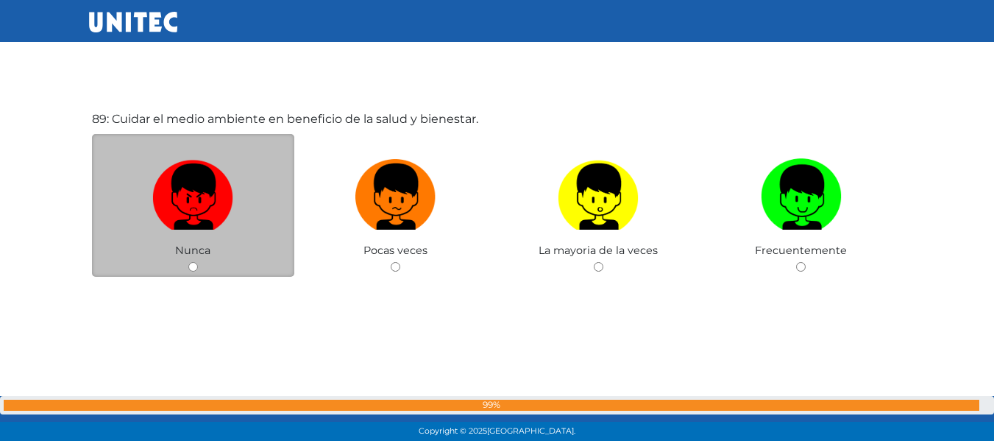
click at [185, 265] on div "Nunca" at bounding box center [193, 206] width 203 height 144
click at [191, 267] on input "radio" at bounding box center [193, 267] width 10 height 10
radio input "true"
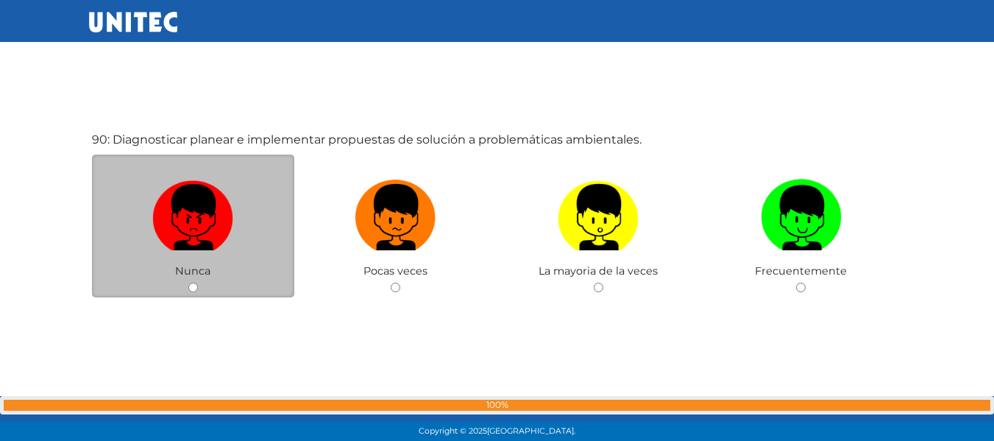
scroll to position [39288, 0]
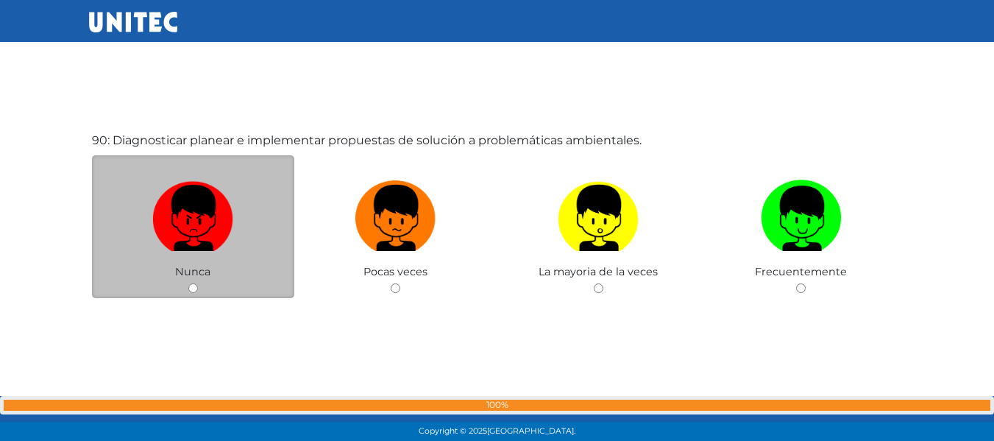
click at [188, 286] on input "radio" at bounding box center [193, 288] width 10 height 10
radio input "true"
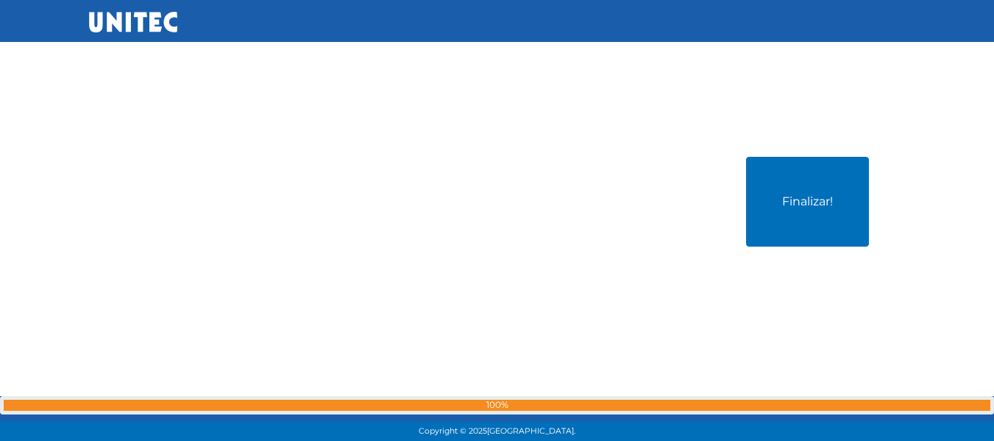
scroll to position [39708, 0]
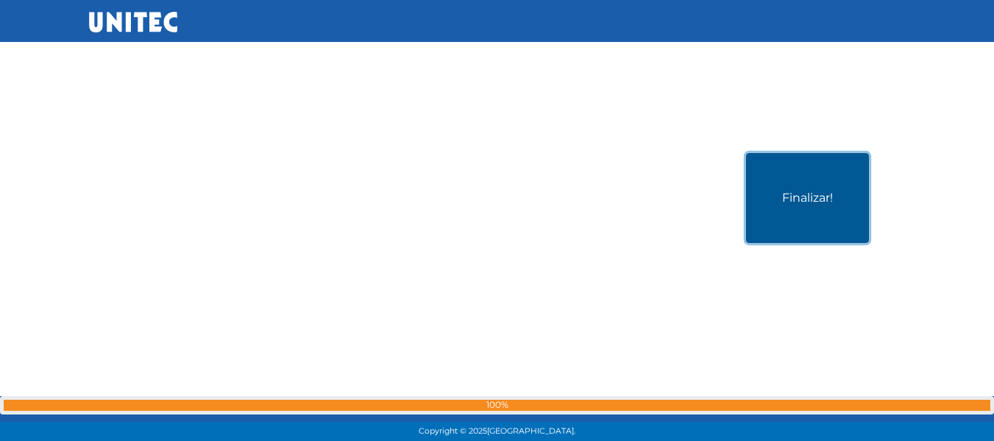
click at [840, 171] on button "Finalizar!" at bounding box center [807, 198] width 123 height 90
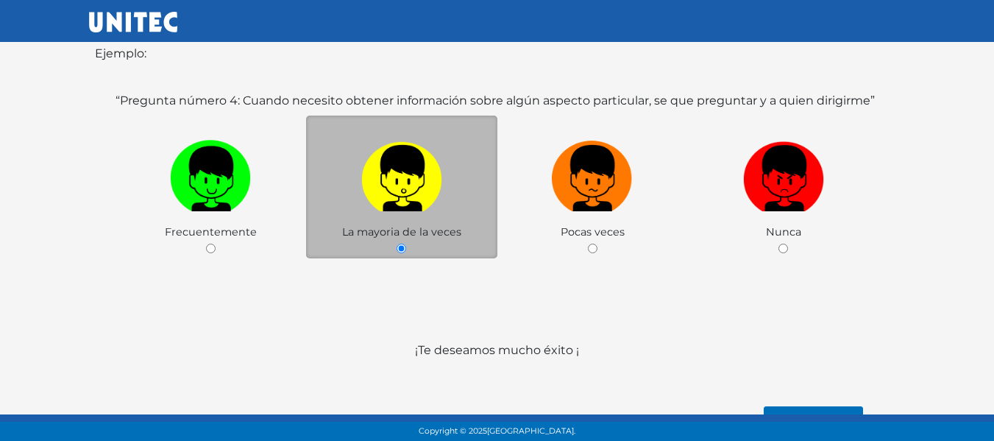
scroll to position [324, 0]
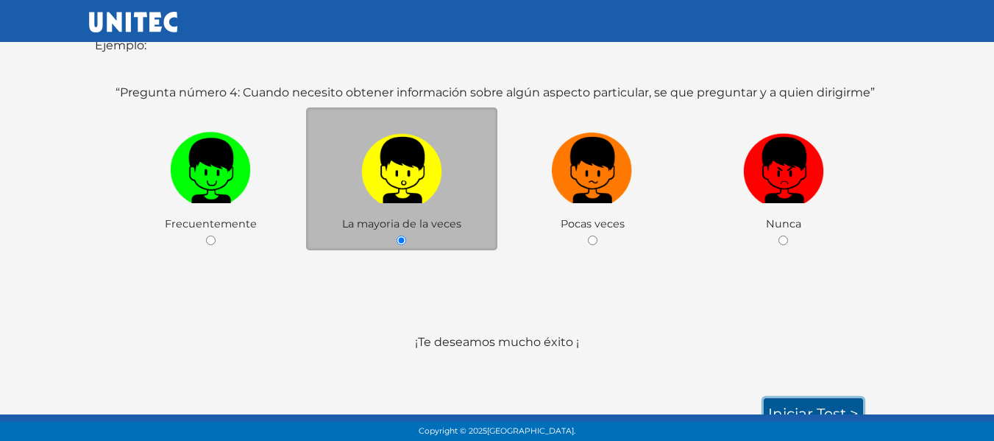
click at [809, 404] on link "Iniciar test >" at bounding box center [813, 413] width 99 height 31
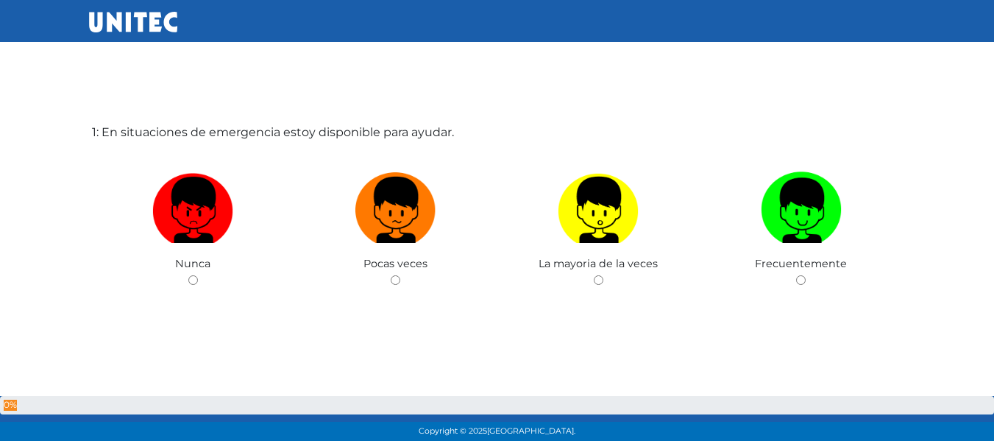
scroll to position [74, 0]
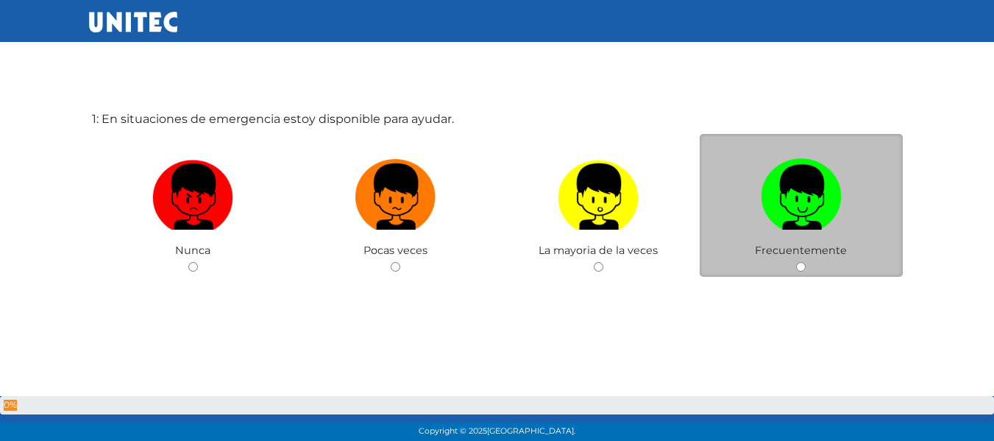
click at [803, 269] on input "radio" at bounding box center [801, 267] width 10 height 10
radio input "true"
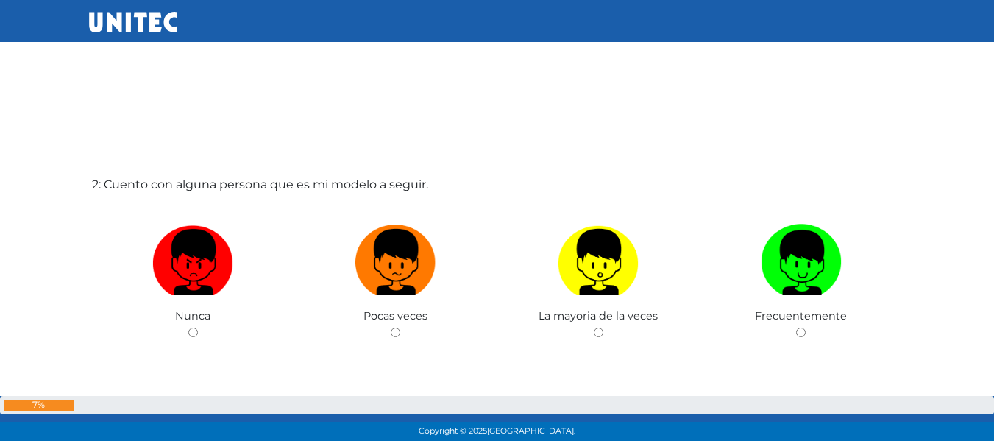
scroll to position [494, 0]
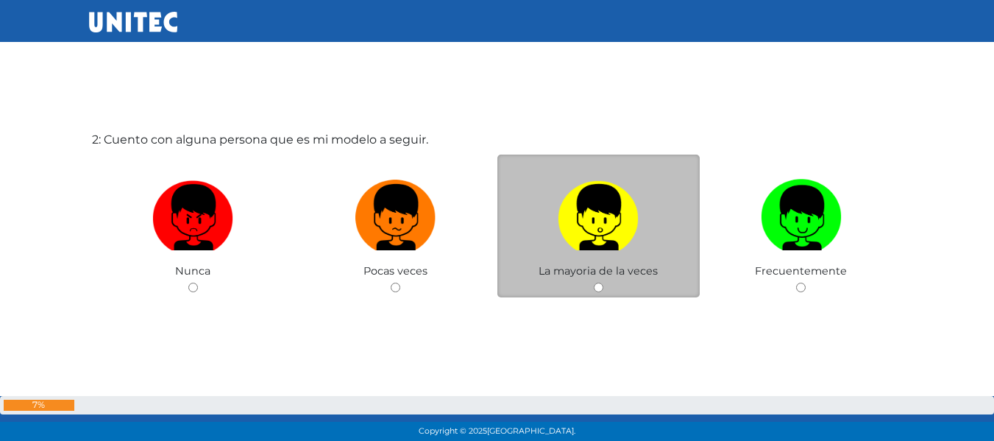
click at [598, 288] on input "radio" at bounding box center [599, 288] width 10 height 10
radio input "true"
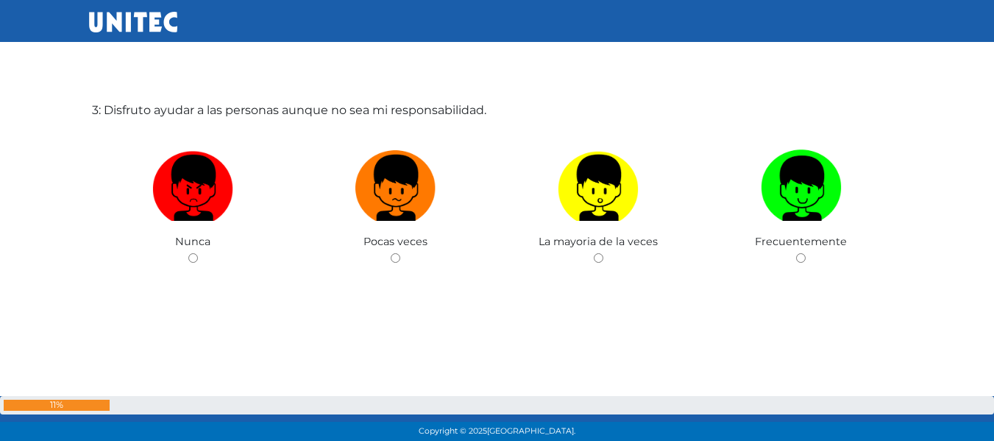
scroll to position [969, 0]
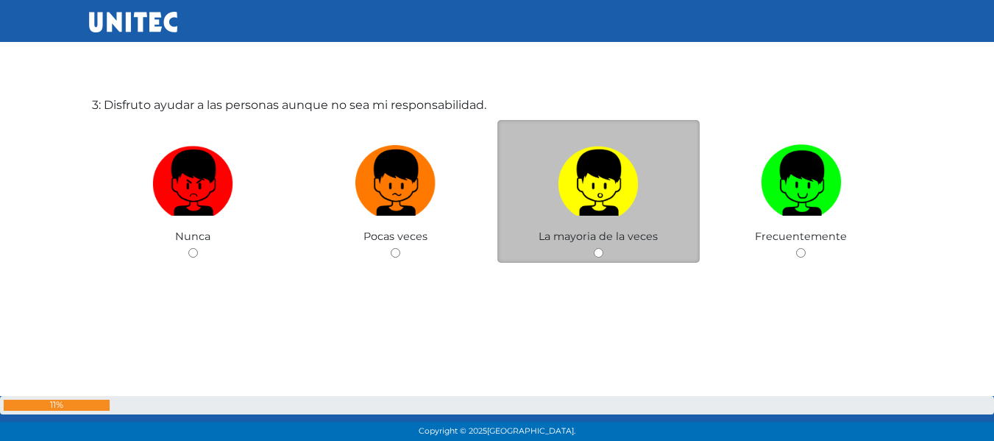
click at [595, 249] on input "radio" at bounding box center [599, 253] width 10 height 10
radio input "true"
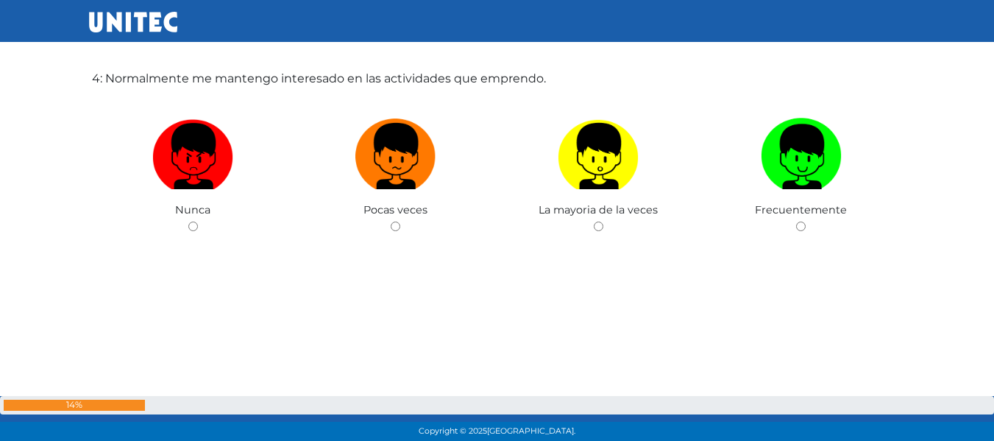
scroll to position [1446, 0]
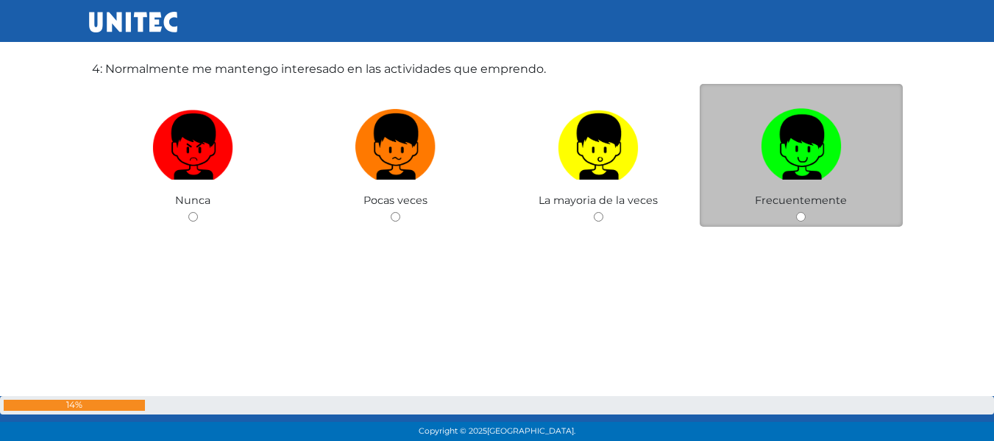
click at [801, 215] on input "radio" at bounding box center [801, 217] width 10 height 10
radio input "true"
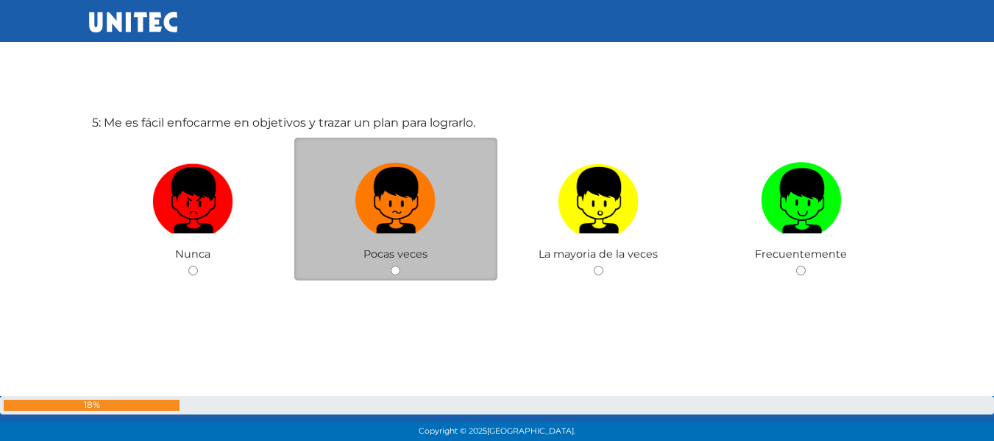
scroll to position [1849, 0]
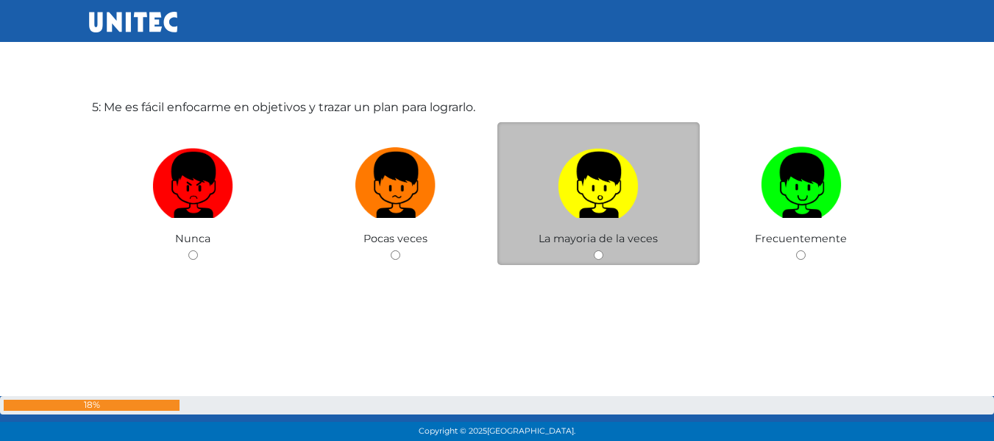
click at [594, 255] on input "radio" at bounding box center [599, 255] width 10 height 10
radio input "true"
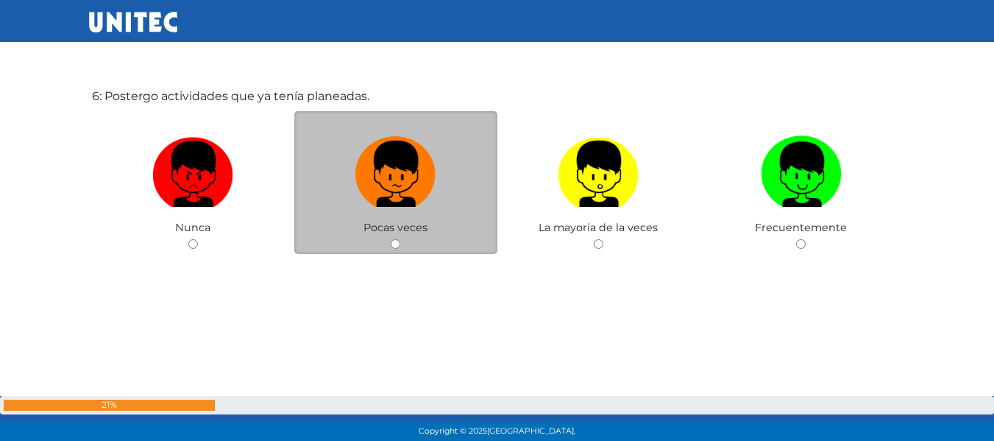
scroll to position [2326, 0]
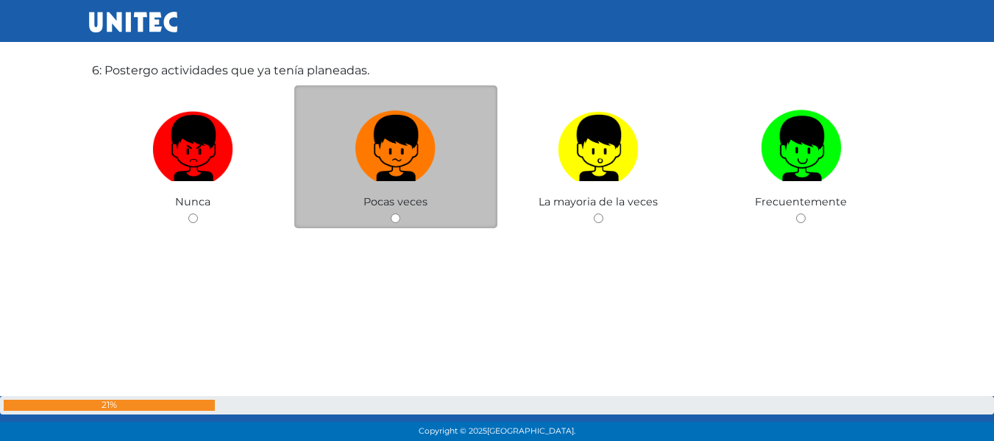
click at [394, 216] on input "radio" at bounding box center [396, 218] width 10 height 10
radio input "true"
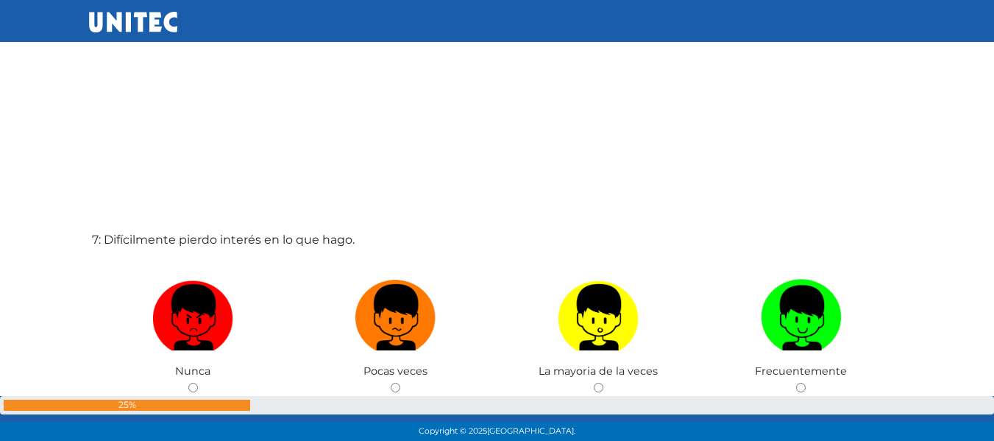
scroll to position [2746, 0]
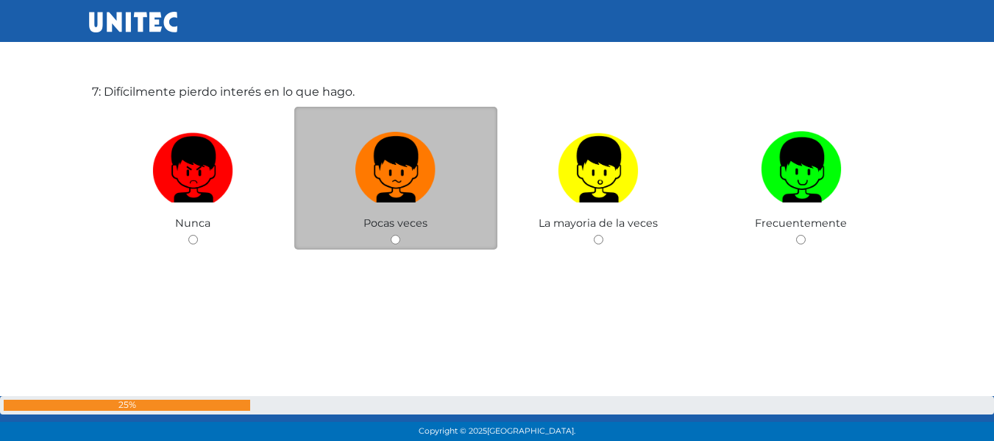
click at [393, 235] on div "Pocas veces" at bounding box center [395, 179] width 203 height 144
click at [394, 238] on input "radio" at bounding box center [396, 240] width 10 height 10
radio input "true"
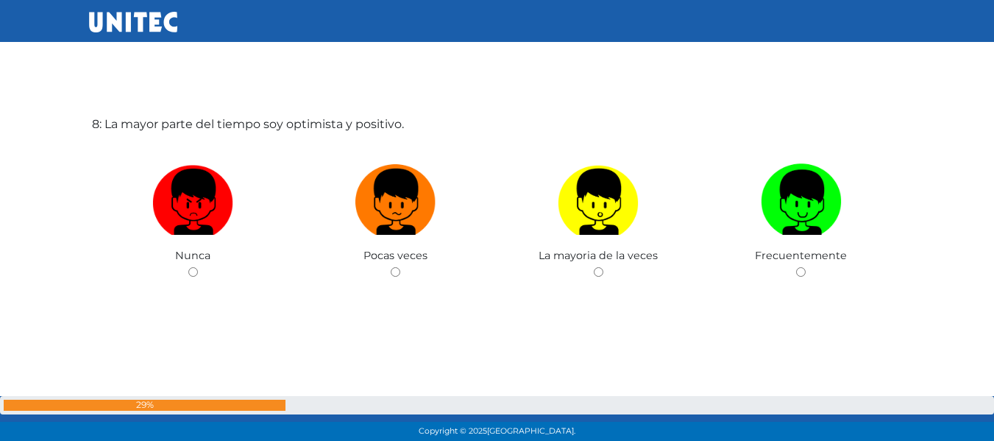
scroll to position [3160, 0]
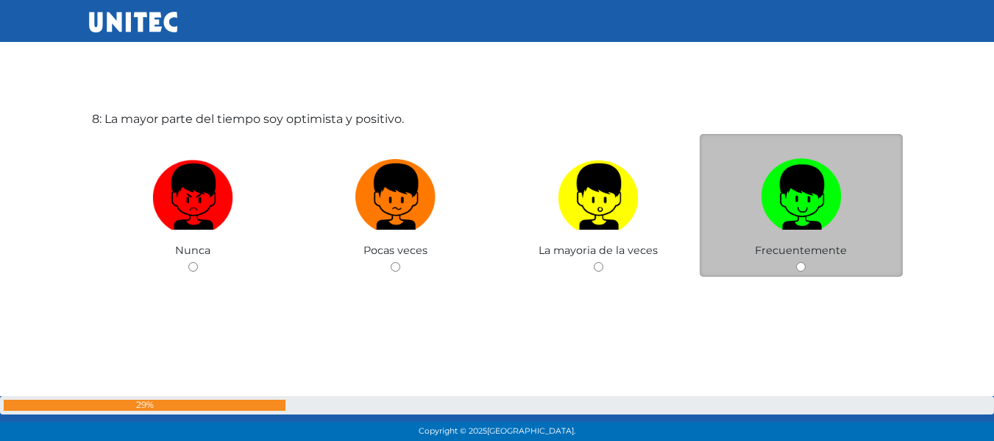
click at [801, 267] on input "radio" at bounding box center [801, 267] width 10 height 10
radio input "true"
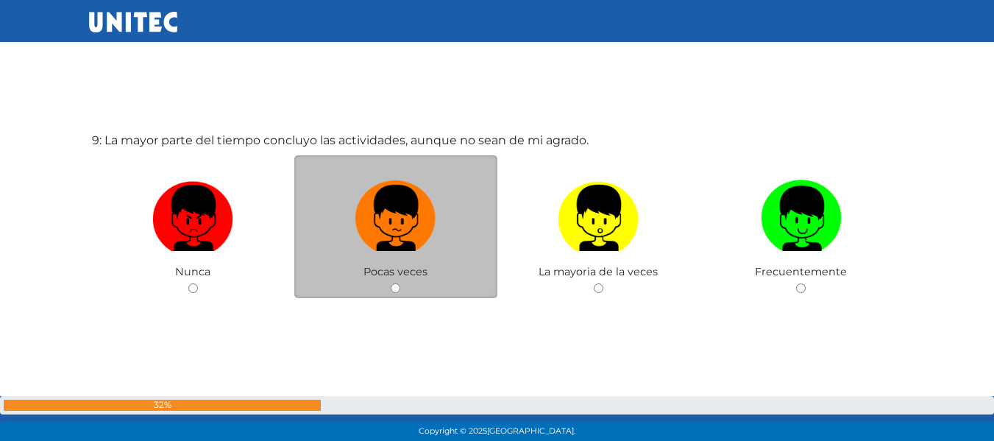
scroll to position [3653, 0]
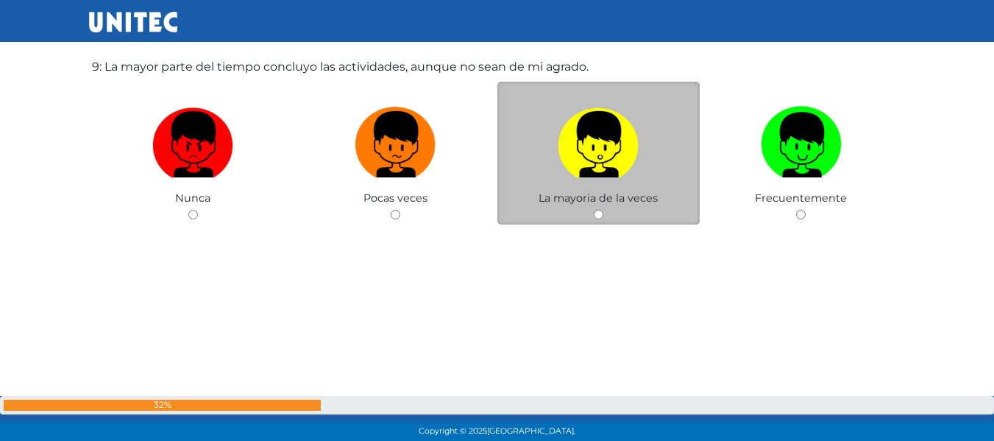
click at [598, 210] on input "radio" at bounding box center [599, 215] width 10 height 10
radio input "true"
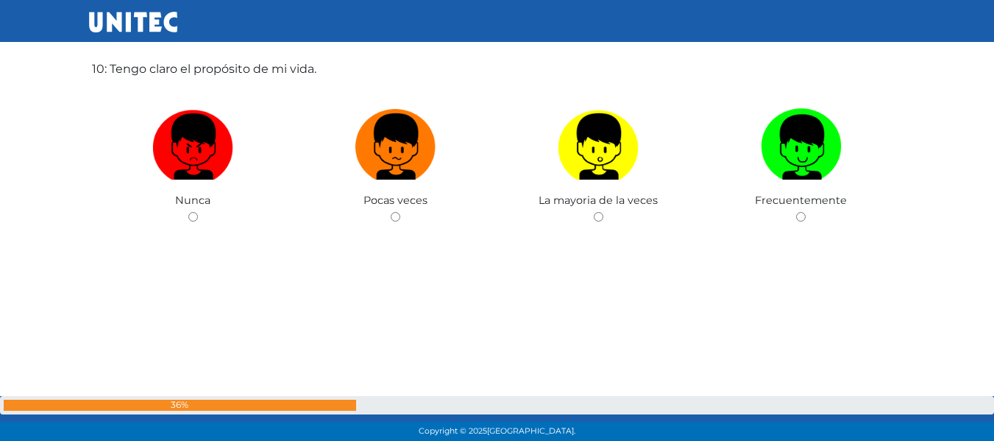
scroll to position [4094, 0]
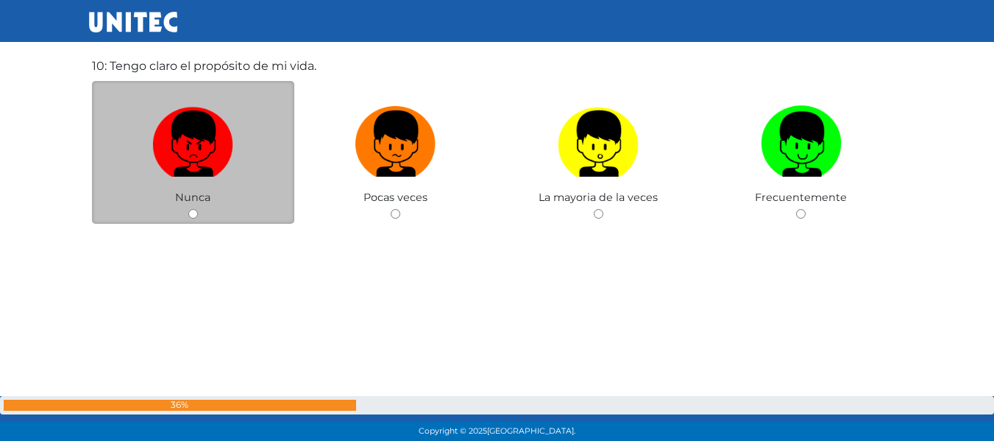
click at [190, 215] on input "radio" at bounding box center [193, 214] width 10 height 10
radio input "true"
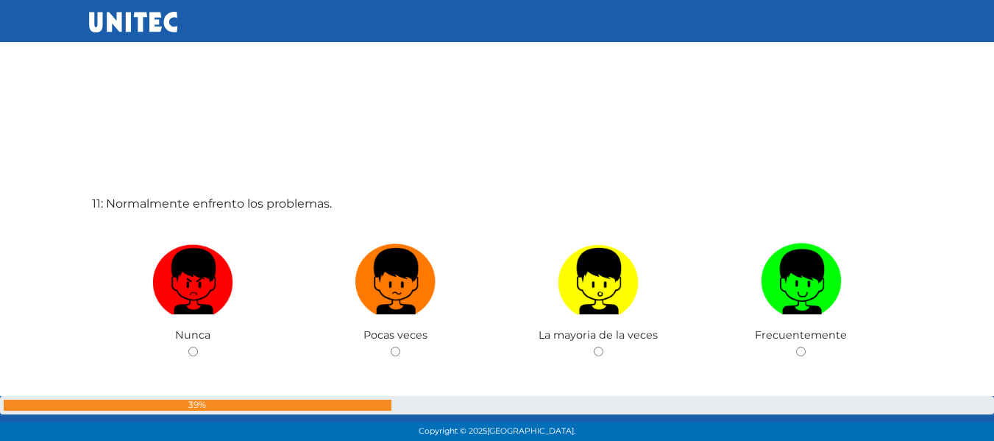
scroll to position [4482, 0]
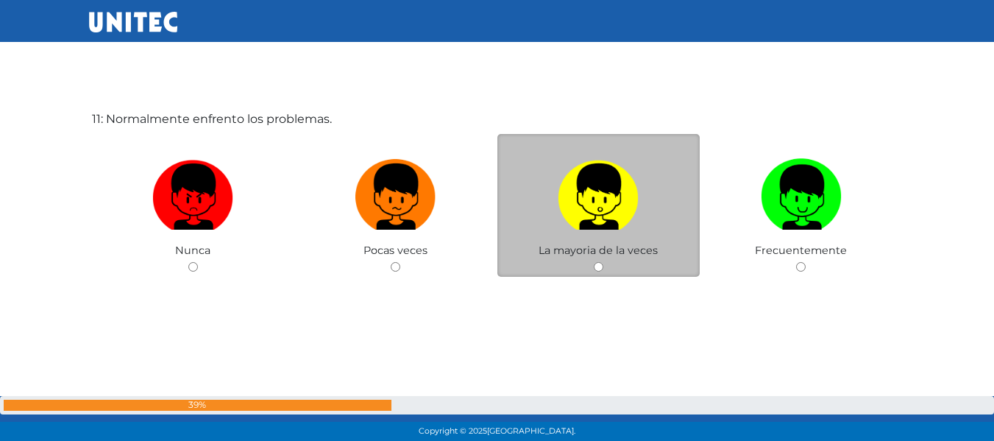
click at [601, 263] on input "radio" at bounding box center [599, 267] width 10 height 10
radio input "true"
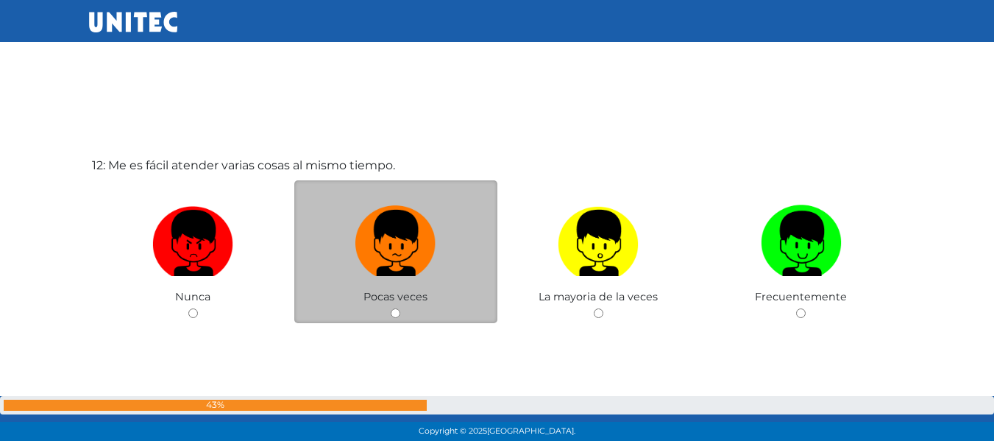
scroll to position [4902, 0]
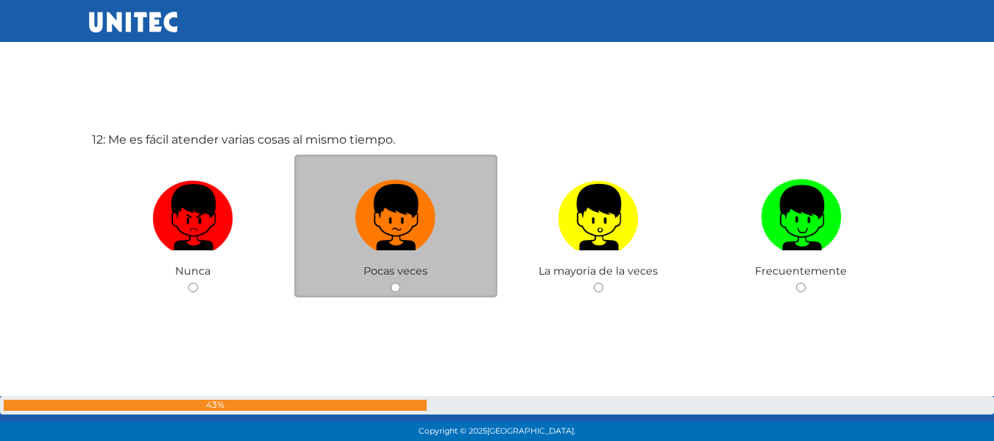
click at [394, 291] on input "radio" at bounding box center [396, 288] width 10 height 10
radio input "true"
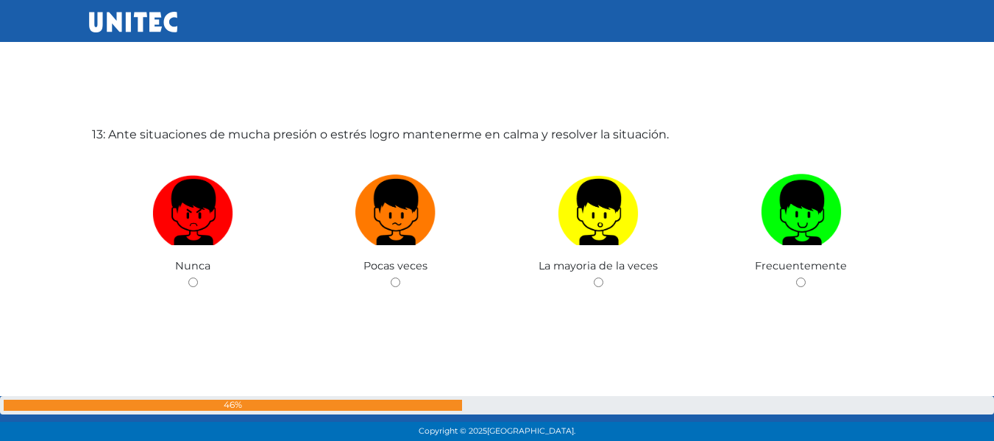
scroll to position [5364, 0]
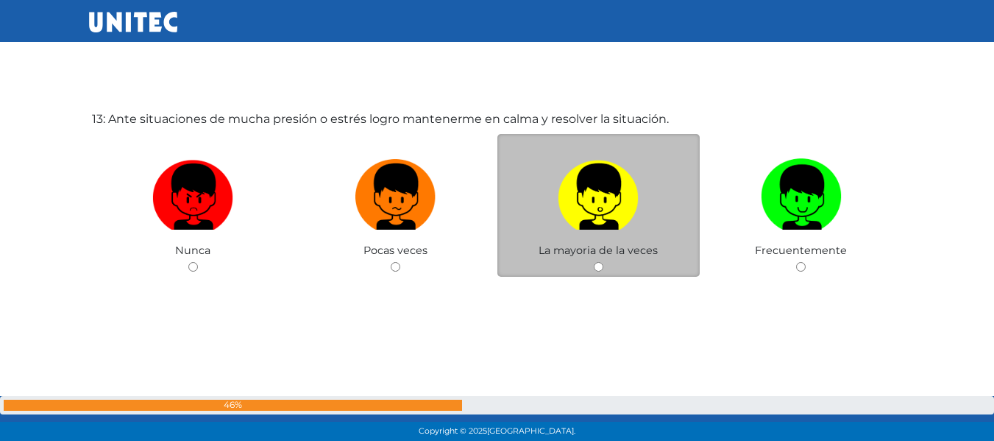
click at [595, 267] on input "radio" at bounding box center [599, 267] width 10 height 10
radio input "true"
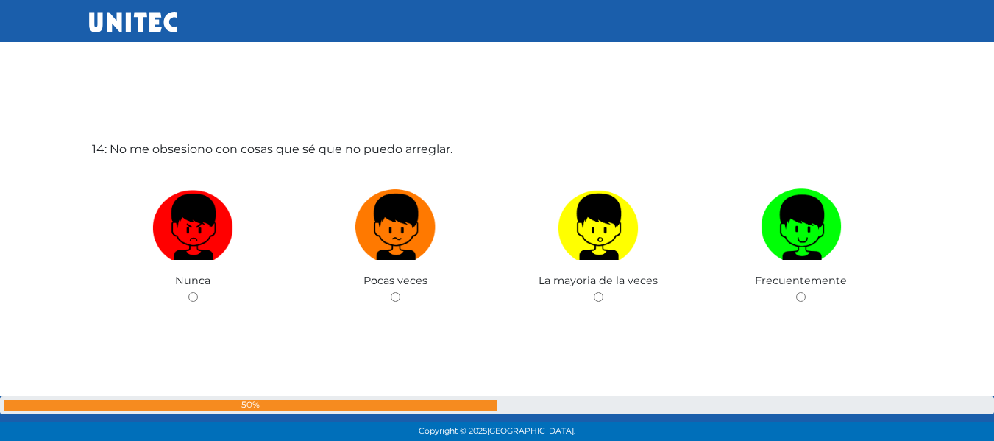
scroll to position [5805, 0]
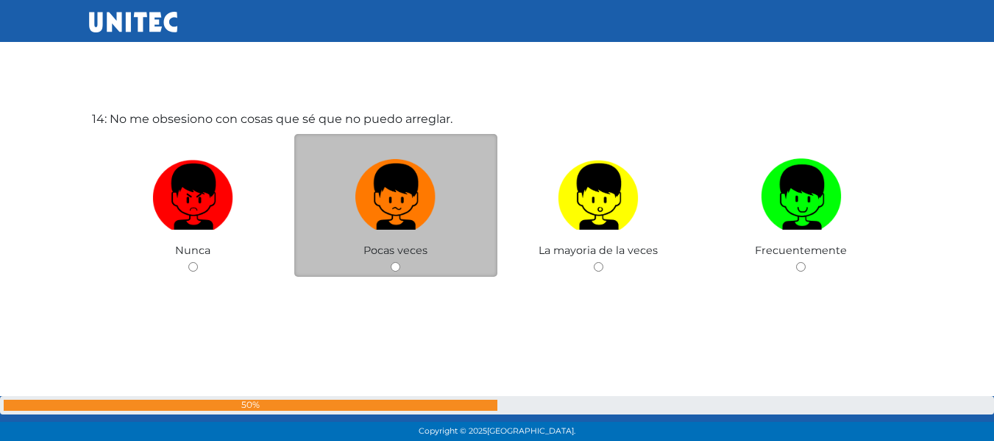
click at [396, 262] on input "radio" at bounding box center [396, 267] width 10 height 10
radio input "true"
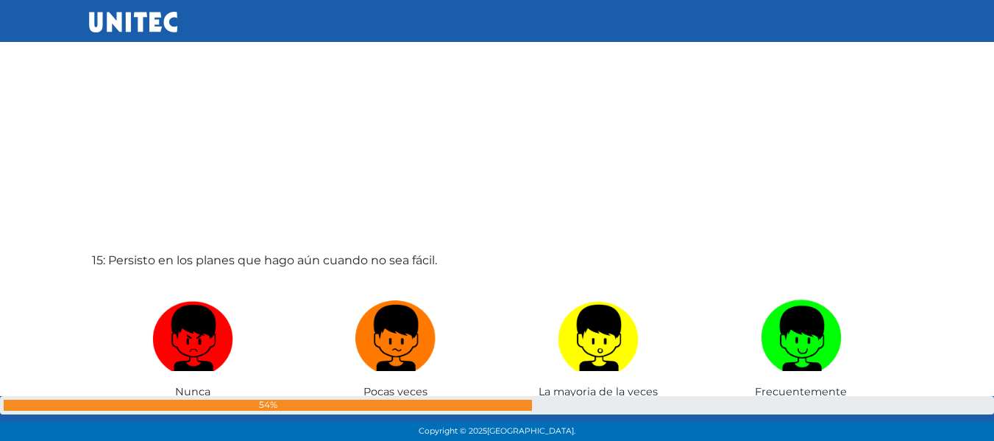
scroll to position [6246, 0]
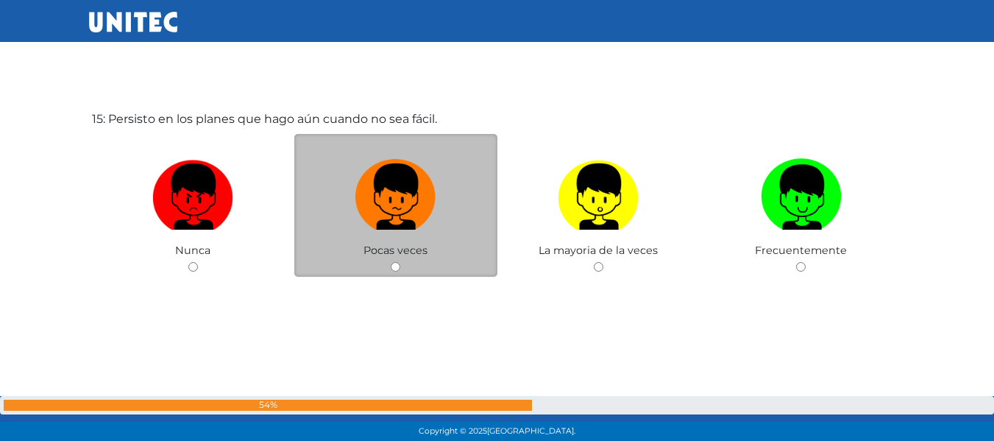
click at [397, 262] on input "radio" at bounding box center [396, 267] width 10 height 10
radio input "true"
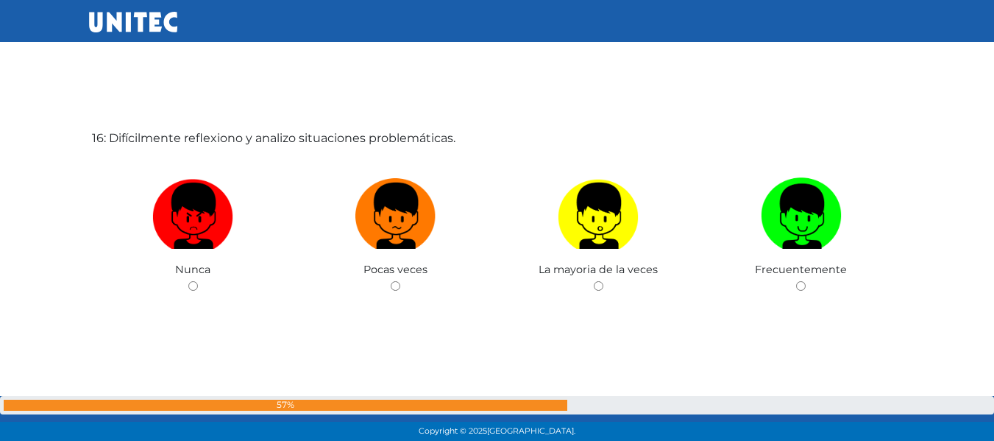
scroll to position [6686, 0]
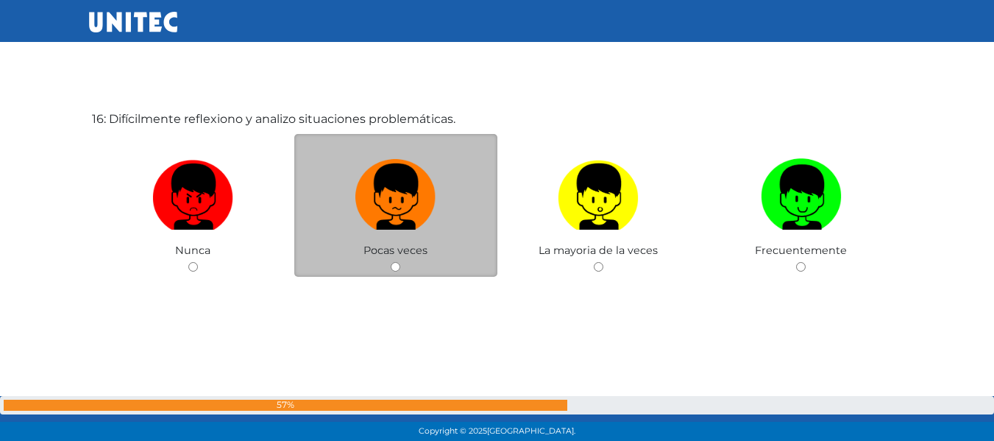
click at [395, 267] on input "radio" at bounding box center [396, 267] width 10 height 10
radio input "true"
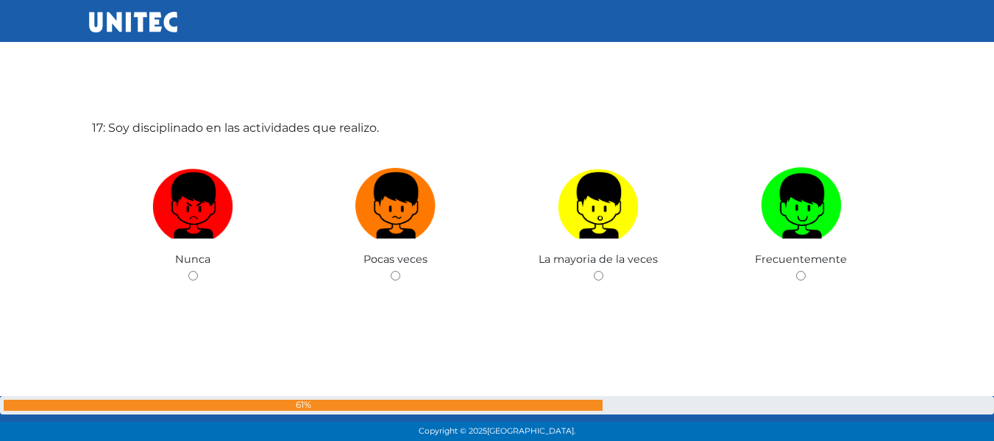
scroll to position [7127, 0]
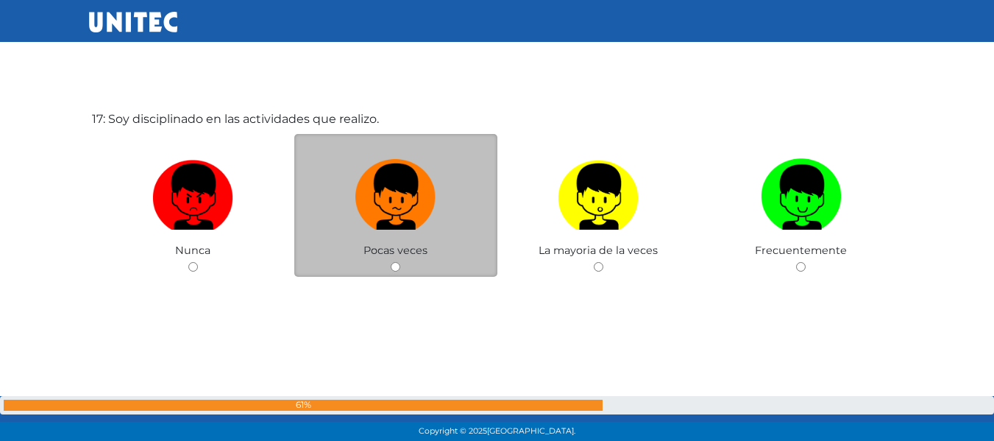
click at [397, 268] on input "radio" at bounding box center [396, 267] width 10 height 10
radio input "true"
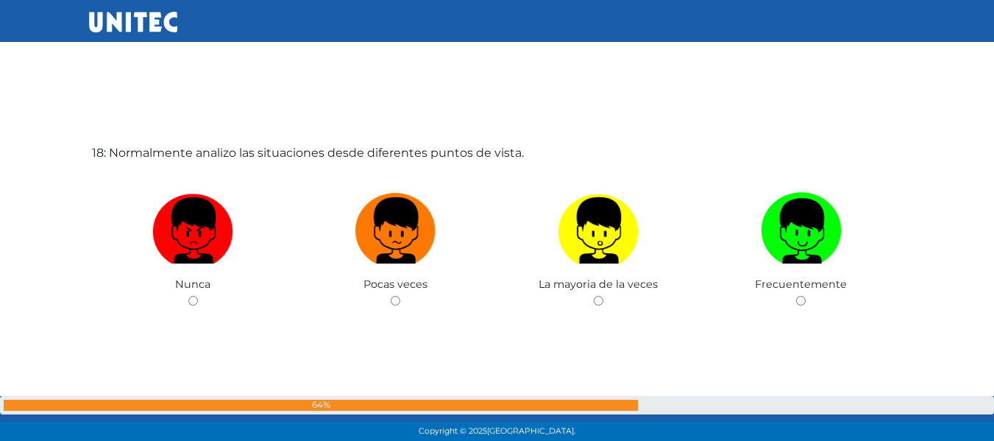
scroll to position [7569, 0]
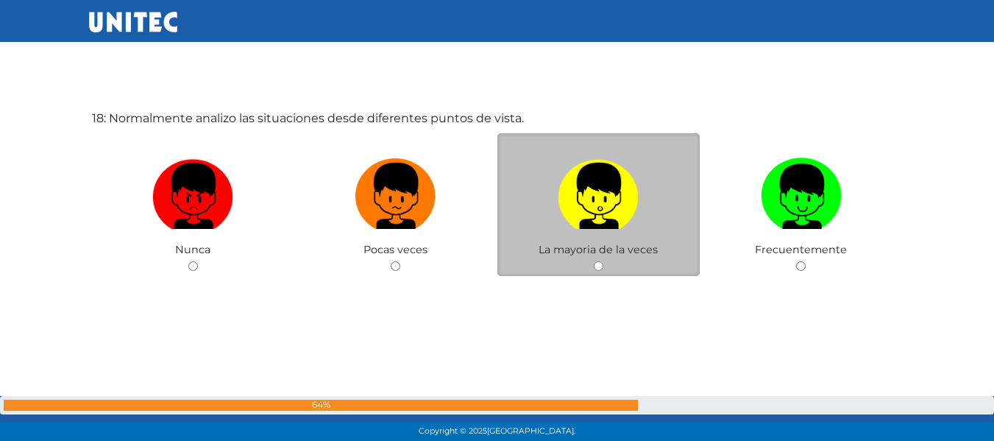
click at [597, 265] on div "La mayoria de la veces" at bounding box center [599, 205] width 203 height 144
click at [597, 265] on input "radio" at bounding box center [599, 266] width 10 height 10
radio input "true"
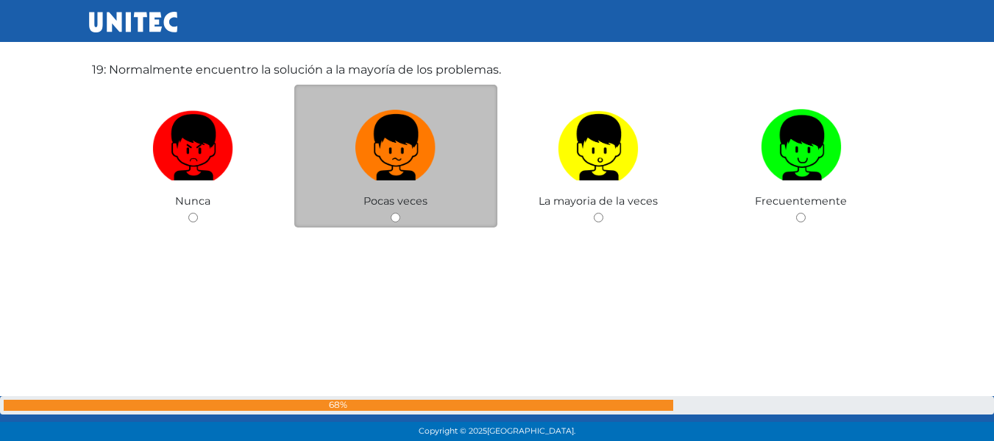
scroll to position [8033, 0]
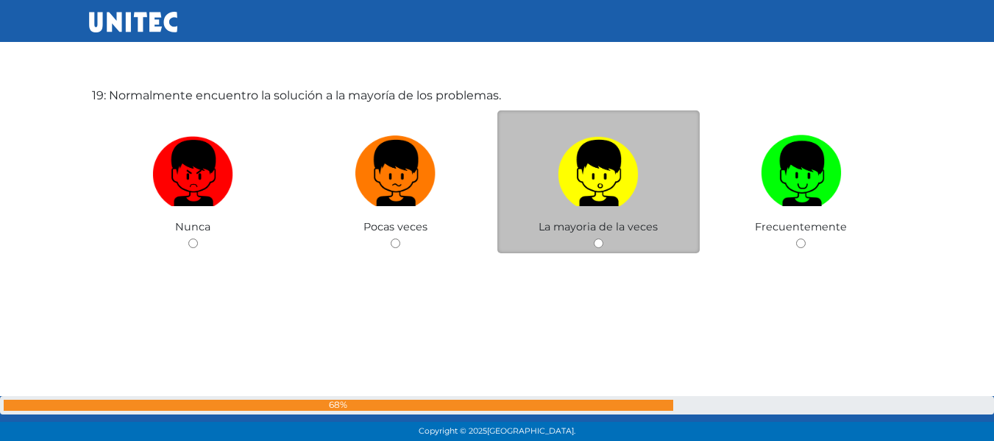
click at [597, 244] on input "radio" at bounding box center [599, 243] width 10 height 10
radio input "true"
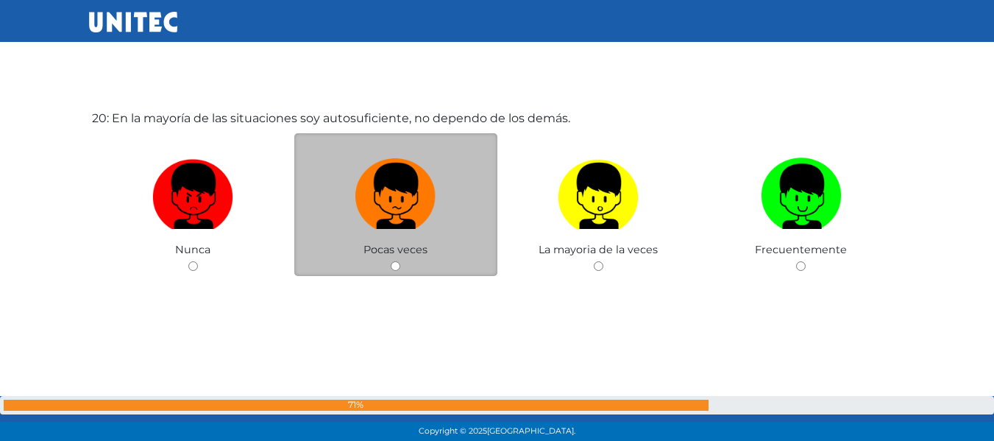
scroll to position [8450, 0]
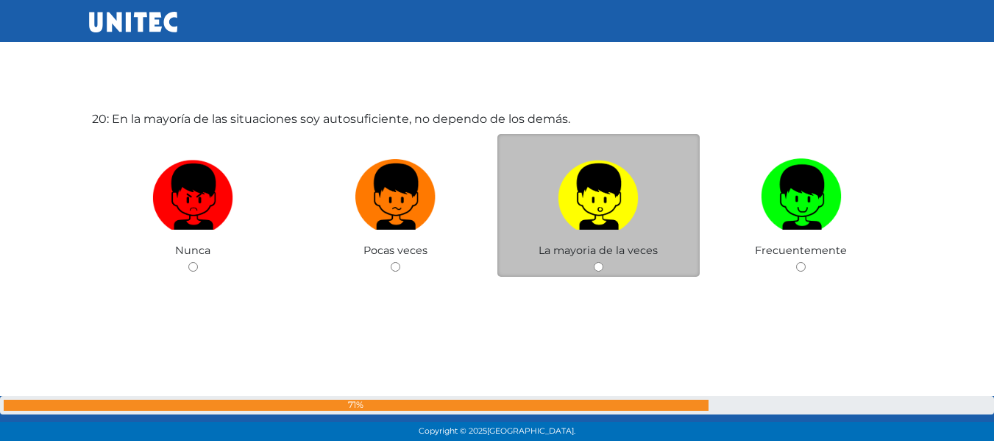
click at [597, 266] on input "radio" at bounding box center [599, 267] width 10 height 10
radio input "true"
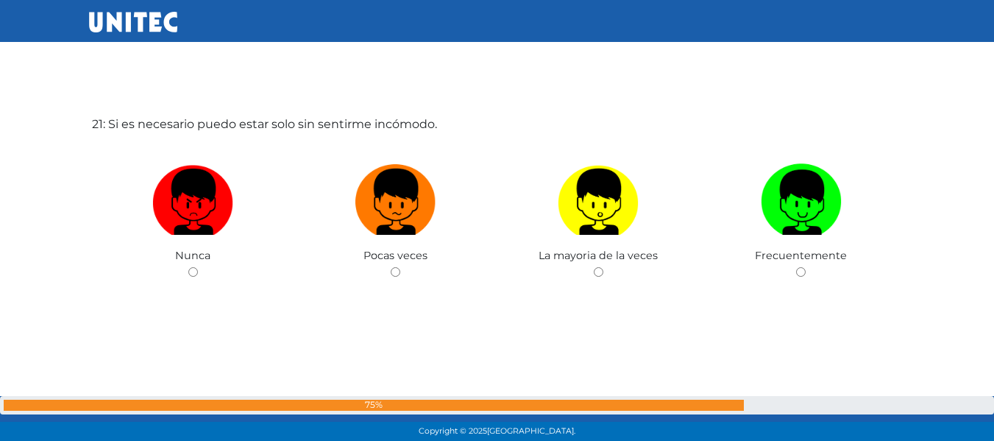
scroll to position [8911, 0]
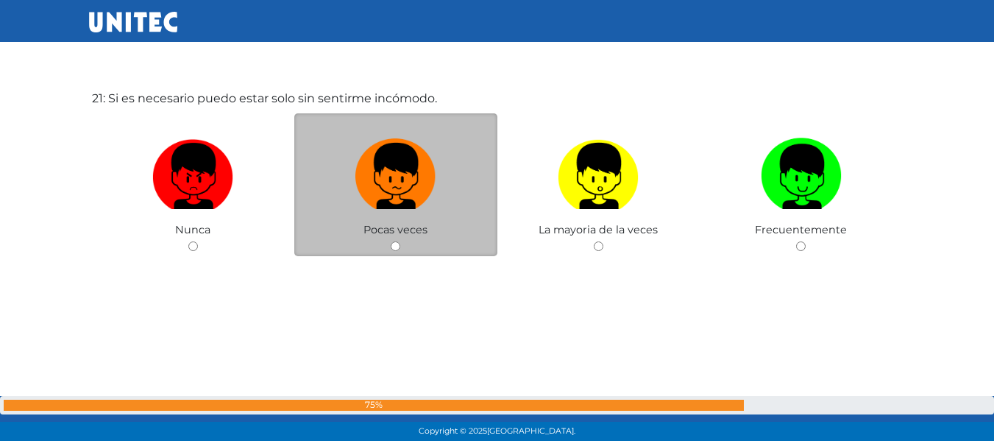
click at [395, 249] on input "radio" at bounding box center [396, 246] width 10 height 10
radio input "true"
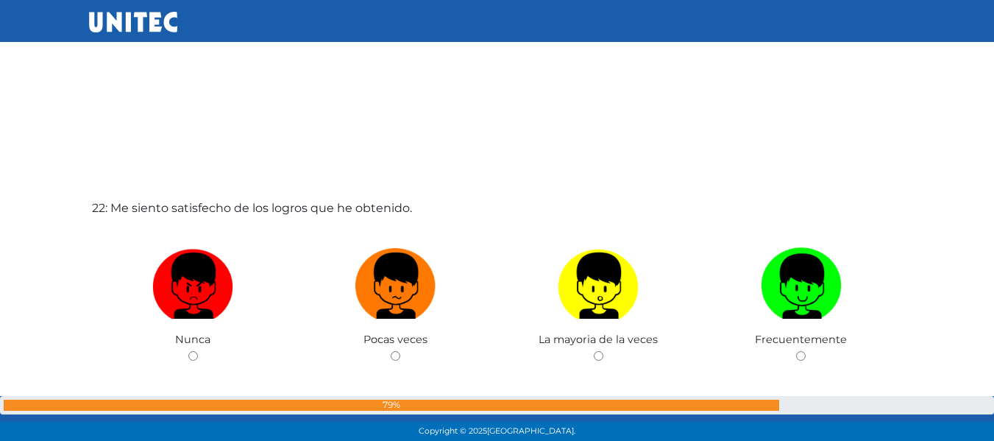
scroll to position [9312, 0]
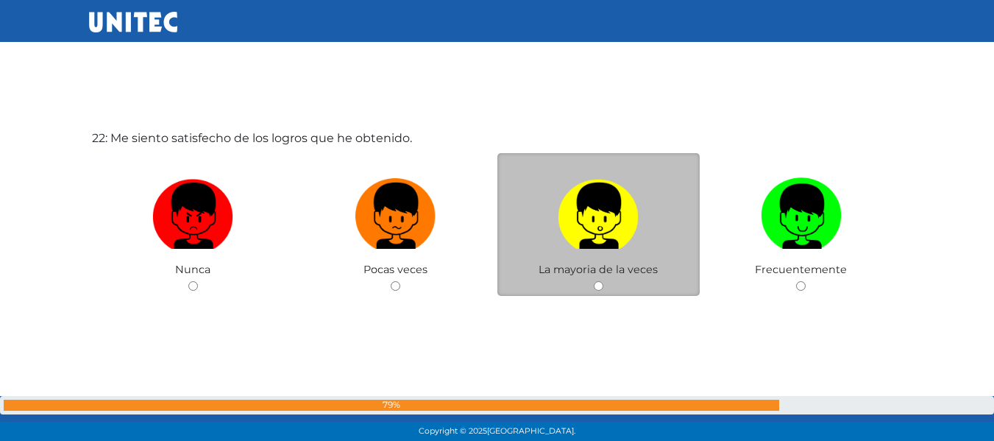
click at [595, 286] on input "radio" at bounding box center [599, 286] width 10 height 10
radio input "true"
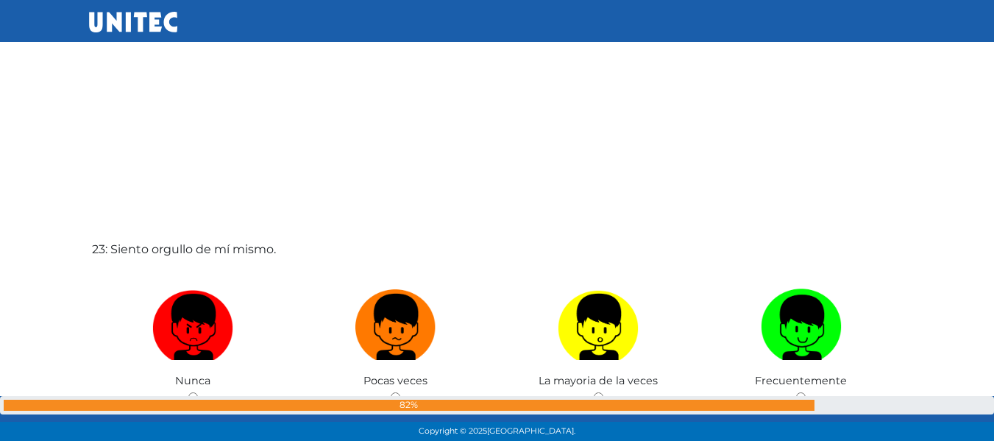
scroll to position [9716, 0]
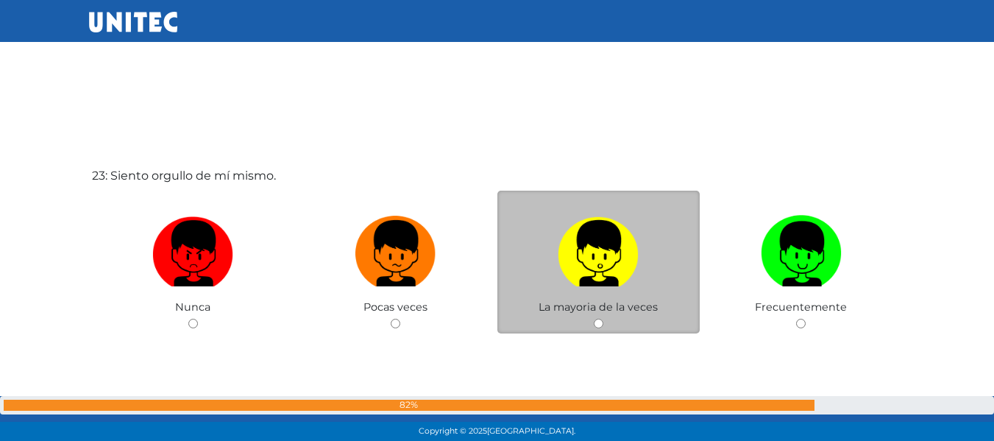
click at [598, 323] on input "radio" at bounding box center [599, 324] width 10 height 10
radio input "true"
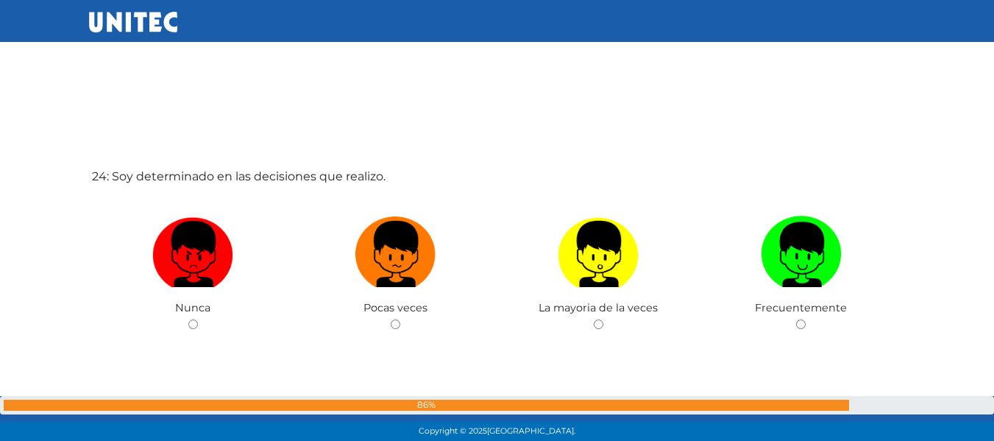
scroll to position [10213, 0]
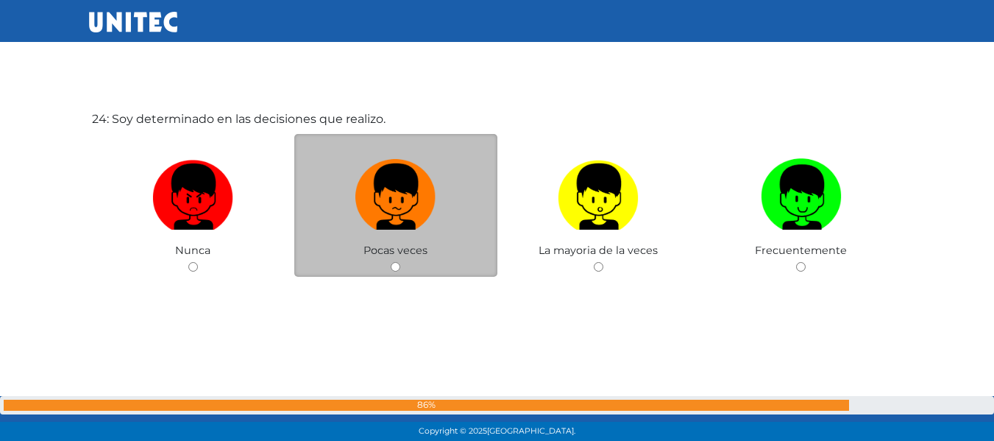
click at [397, 266] on input "radio" at bounding box center [396, 267] width 10 height 10
radio input "true"
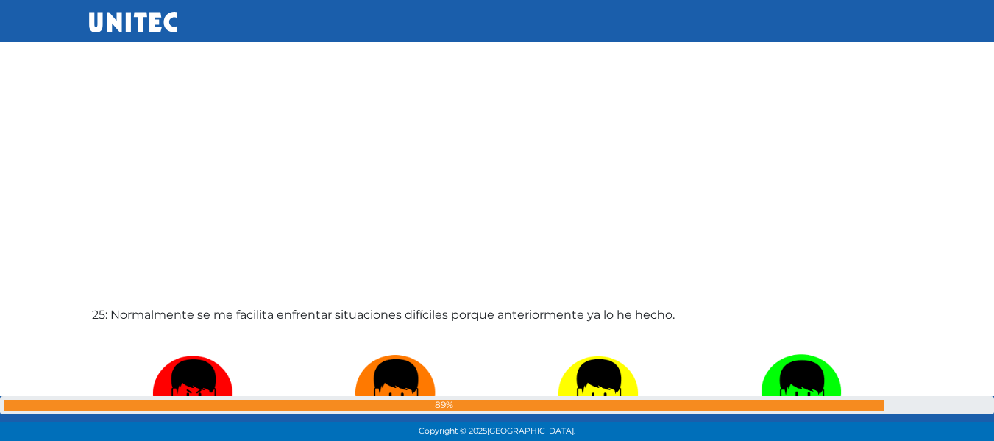
scroll to position [10654, 0]
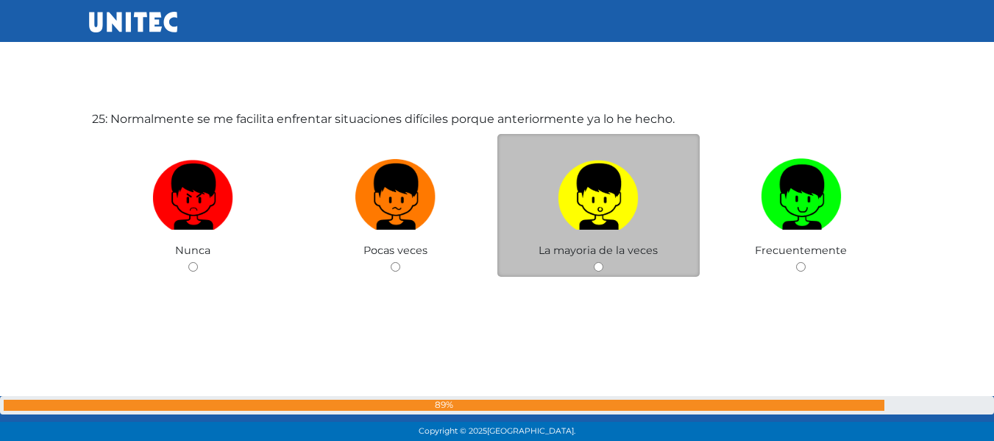
click at [598, 261] on div "La mayoria de la veces" at bounding box center [599, 206] width 203 height 144
click at [601, 268] on input "radio" at bounding box center [599, 267] width 10 height 10
radio input "true"
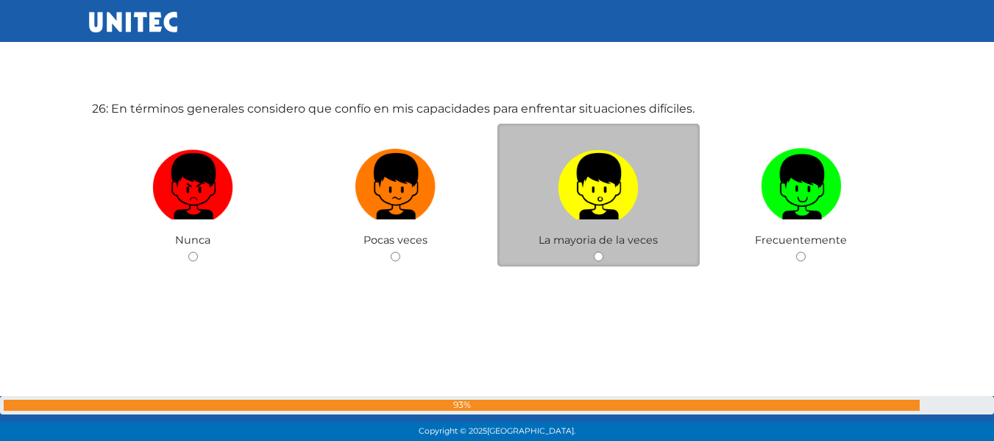
scroll to position [11132, 0]
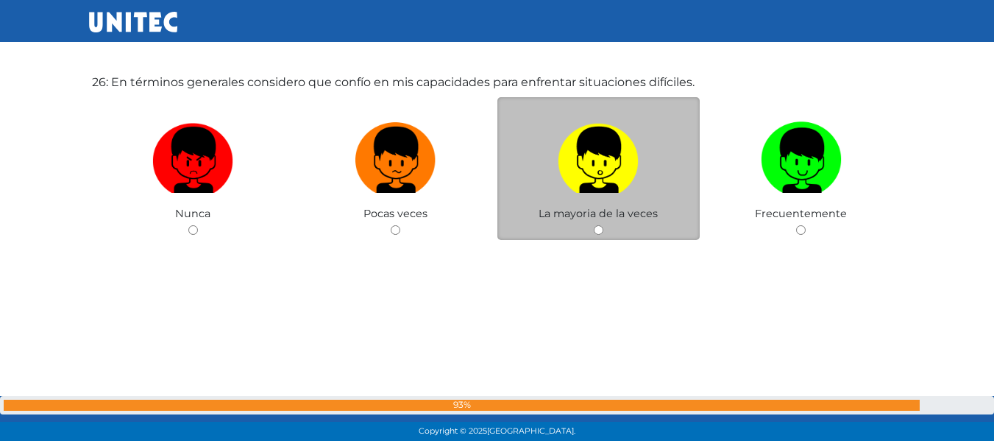
click at [600, 229] on input "radio" at bounding box center [599, 230] width 10 height 10
radio input "true"
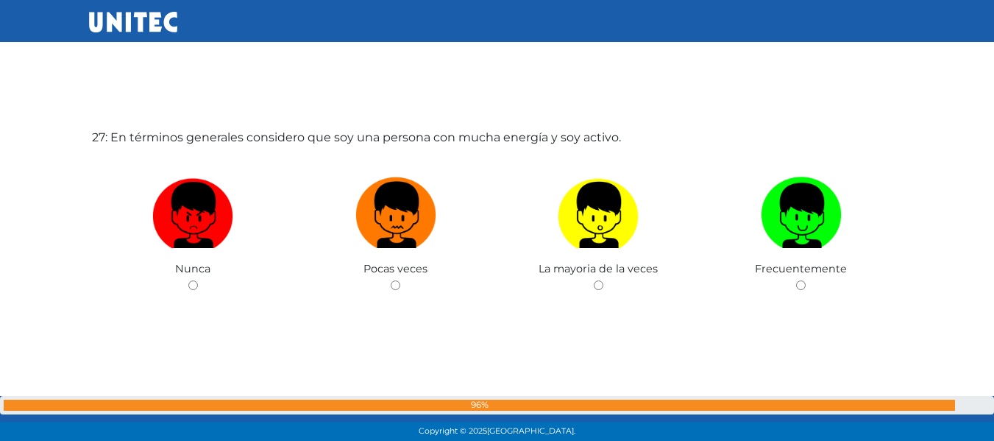
scroll to position [11543, 0]
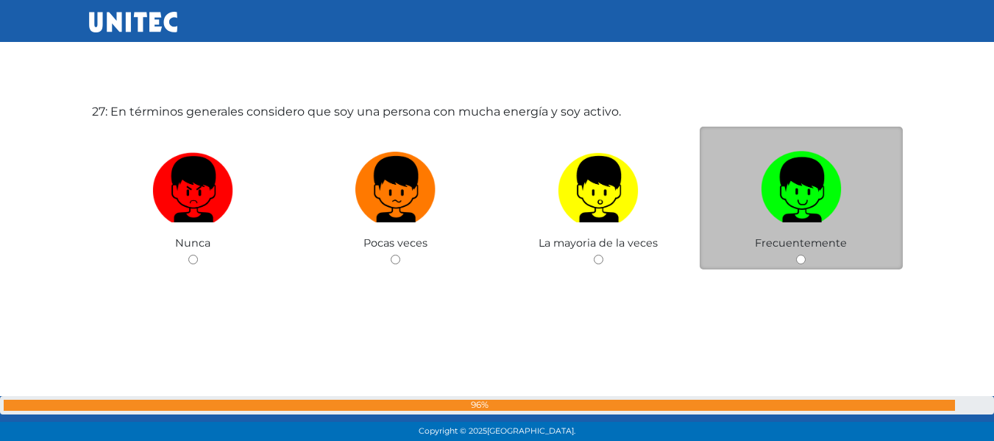
click at [807, 258] on div "Frecuentemente" at bounding box center [801, 199] width 203 height 144
click at [798, 258] on input "radio" at bounding box center [801, 260] width 10 height 10
radio input "true"
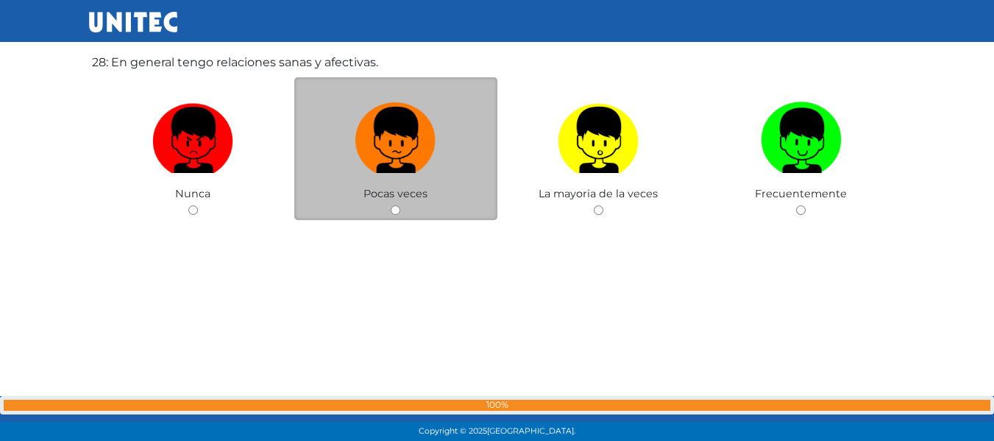
scroll to position [12047, 0]
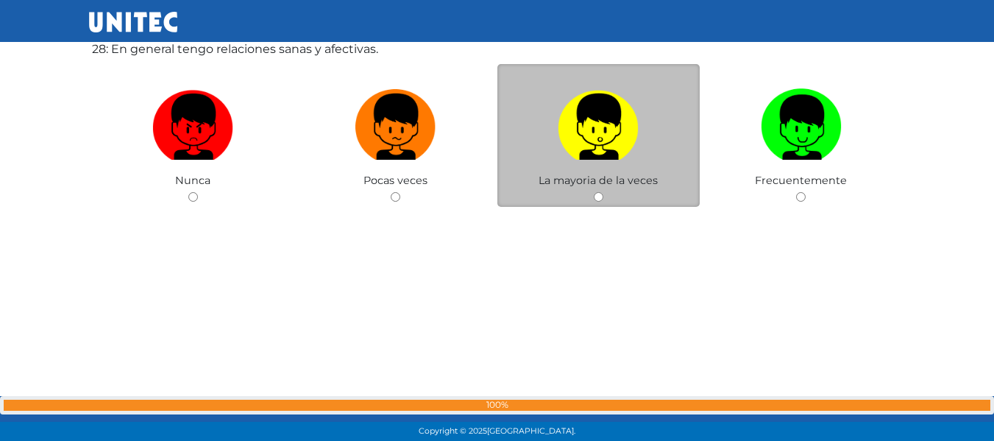
click at [600, 195] on input "radio" at bounding box center [599, 197] width 10 height 10
radio input "true"
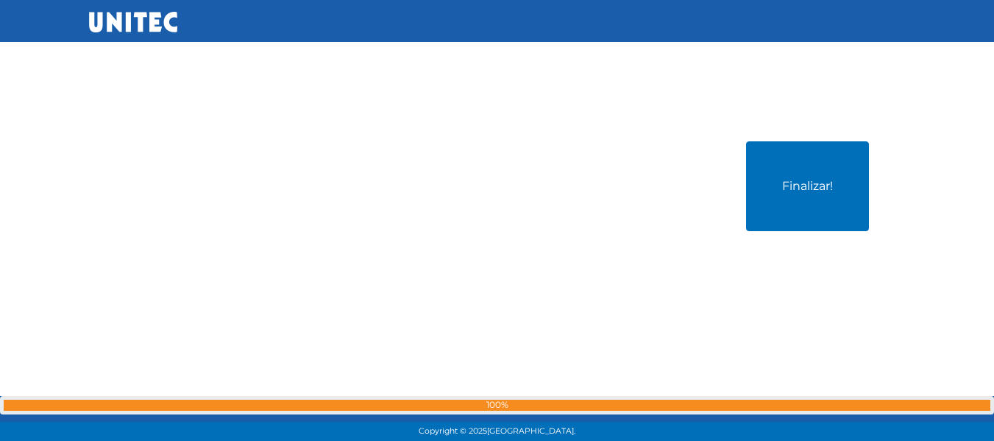
scroll to position [12387, 0]
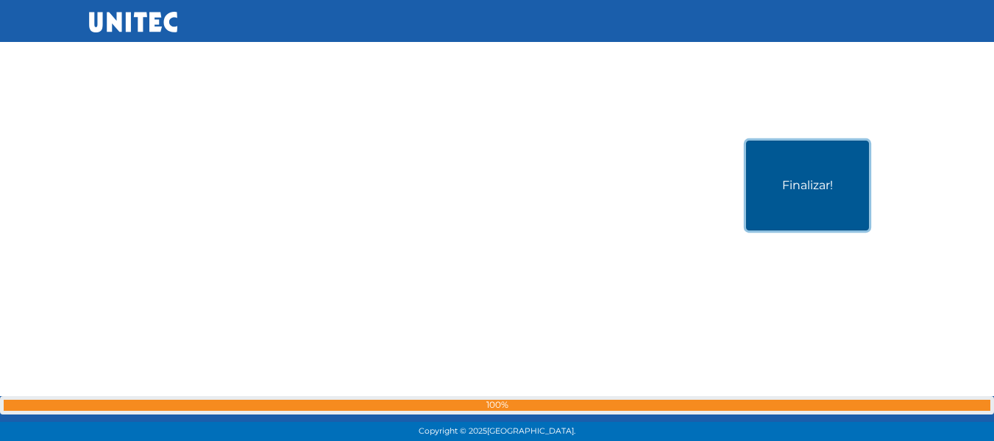
click at [772, 195] on button "Finalizar!" at bounding box center [807, 186] width 123 height 90
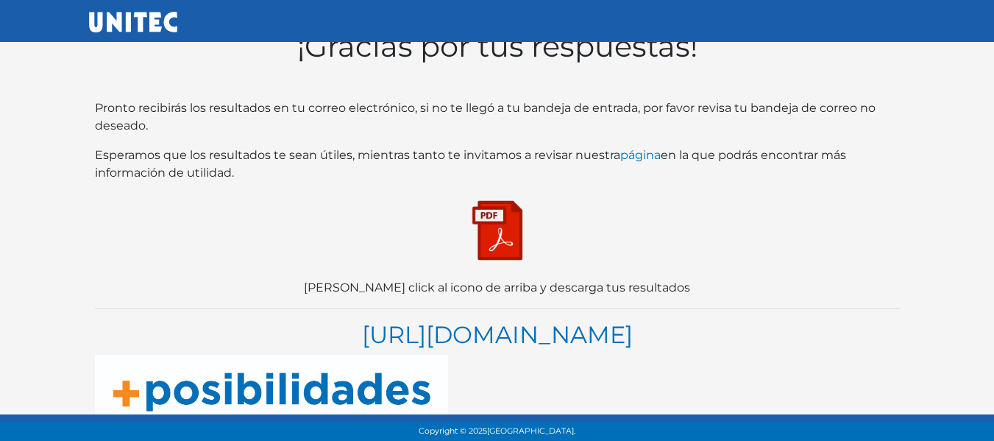
scroll to position [54, 0]
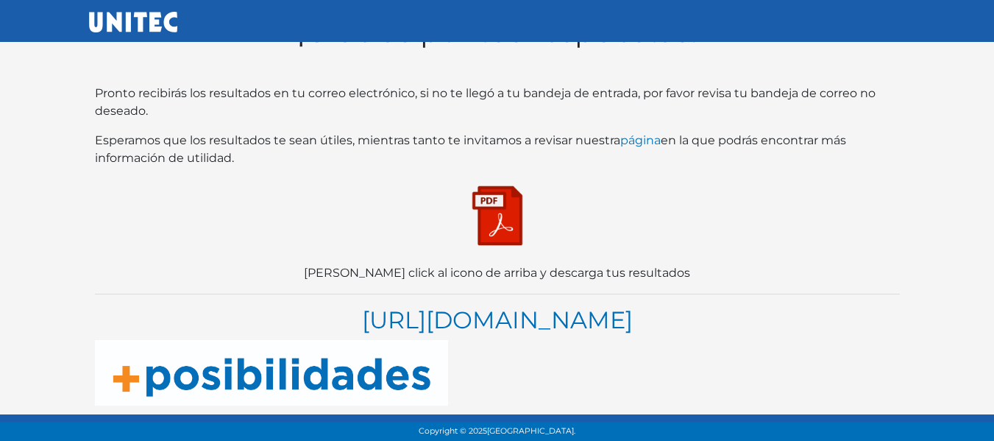
click at [499, 203] on img at bounding box center [498, 216] width 74 height 74
